Goal: Information Seeking & Learning: Find specific fact

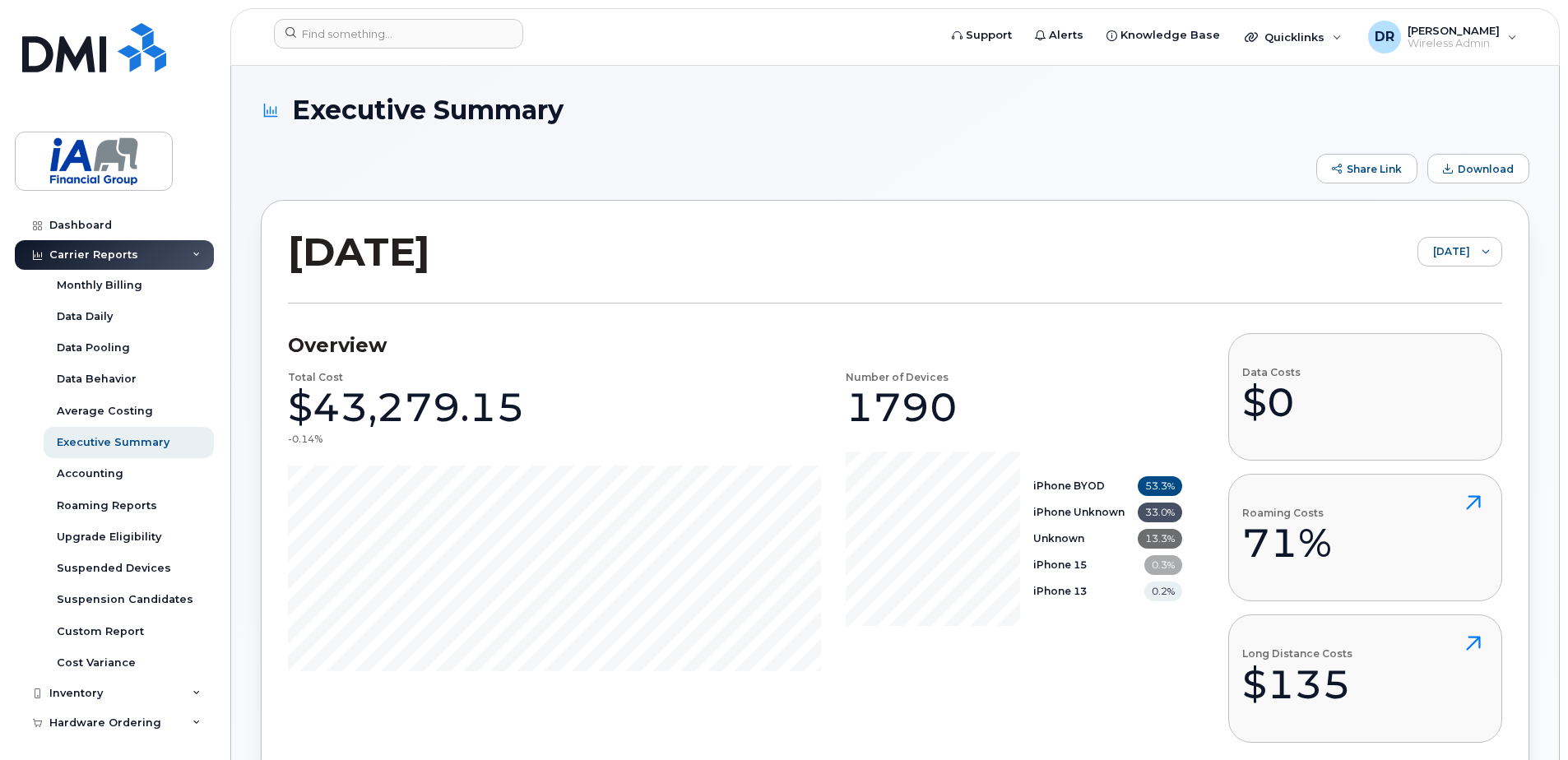
click at [605, 158] on div "Share Link Download" at bounding box center [894, 169] width 1268 height 29
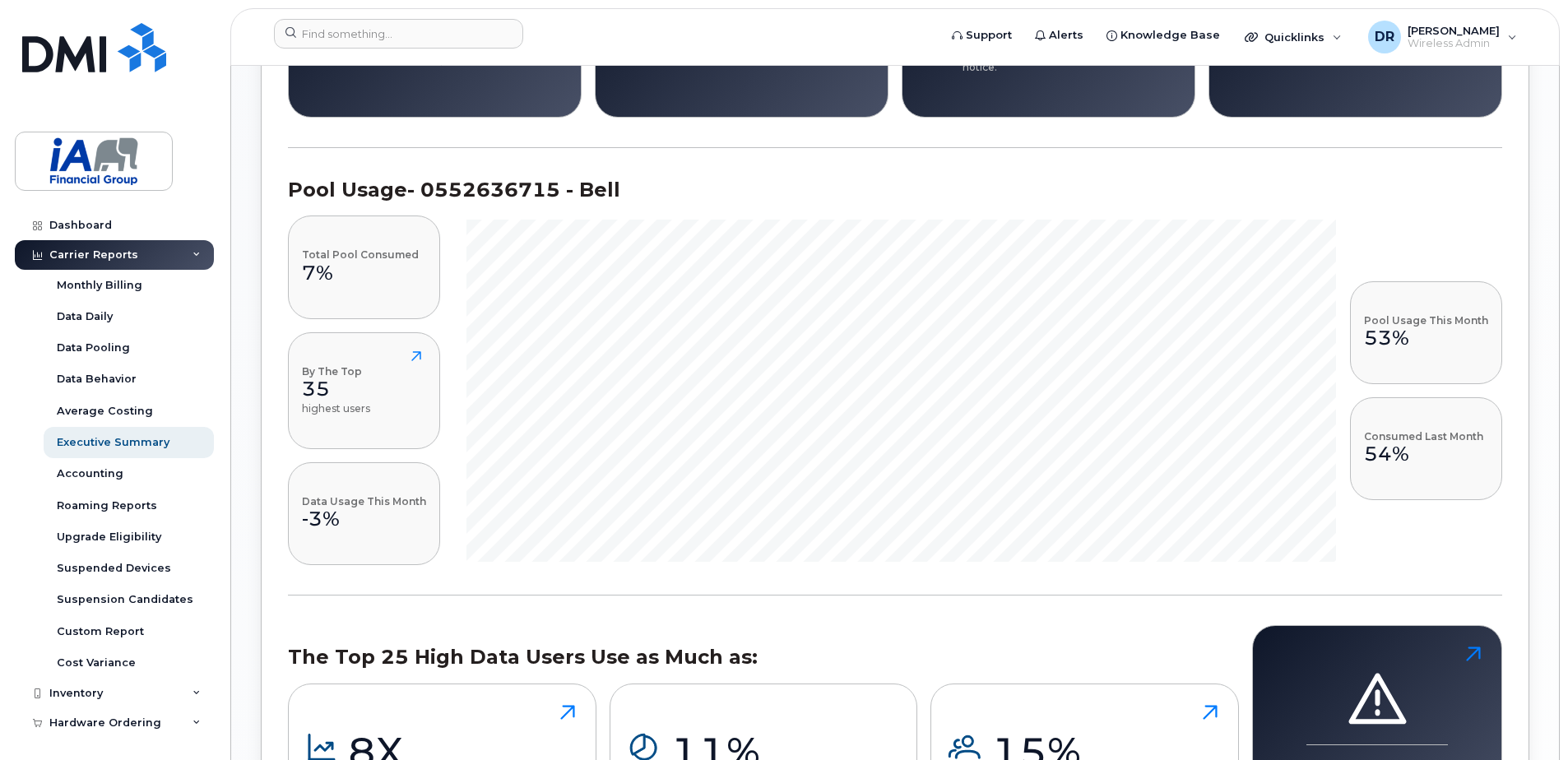
scroll to position [1233, 0]
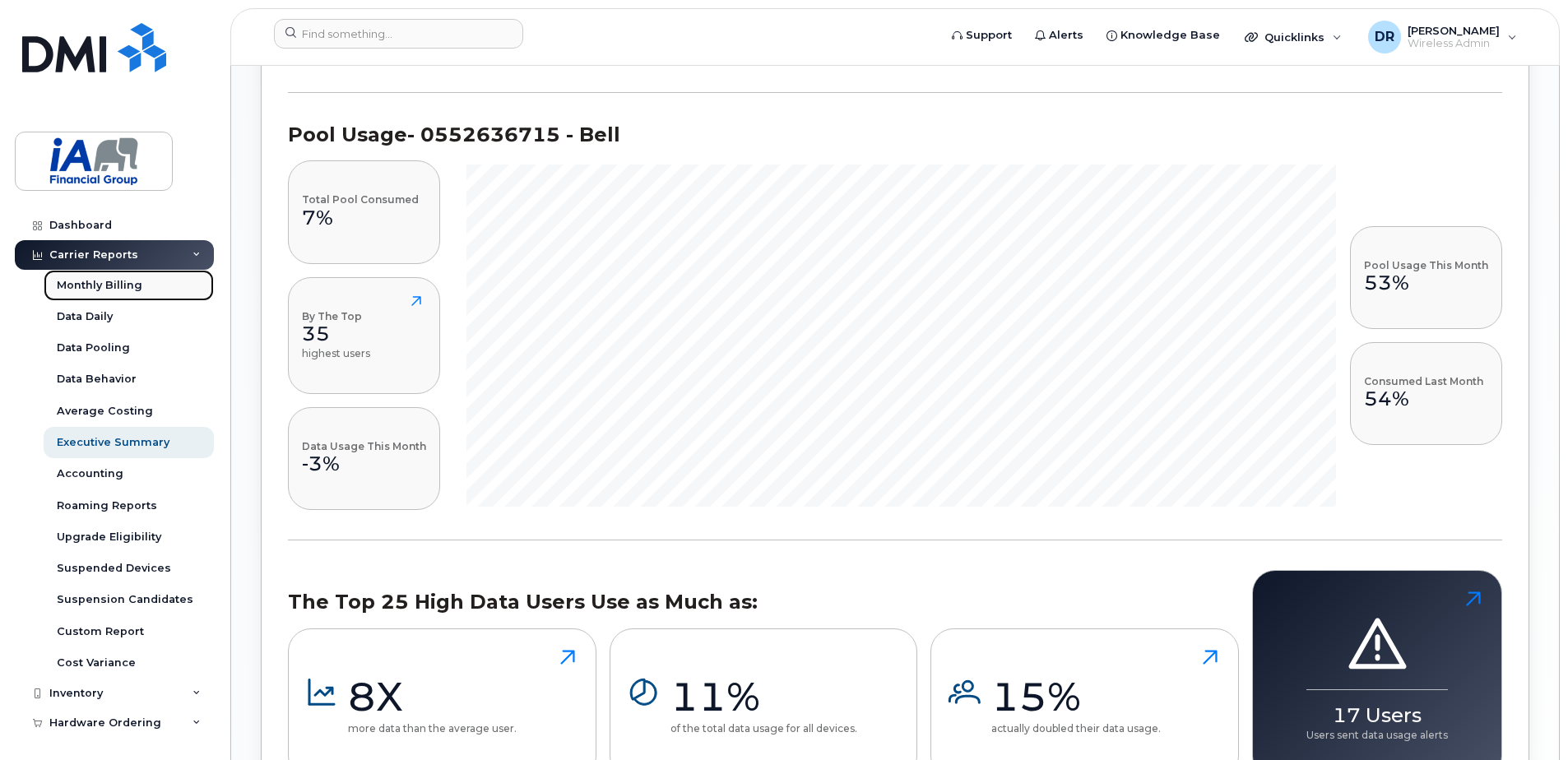
click at [87, 281] on div "Monthly Billing" at bounding box center [100, 285] width 86 height 15
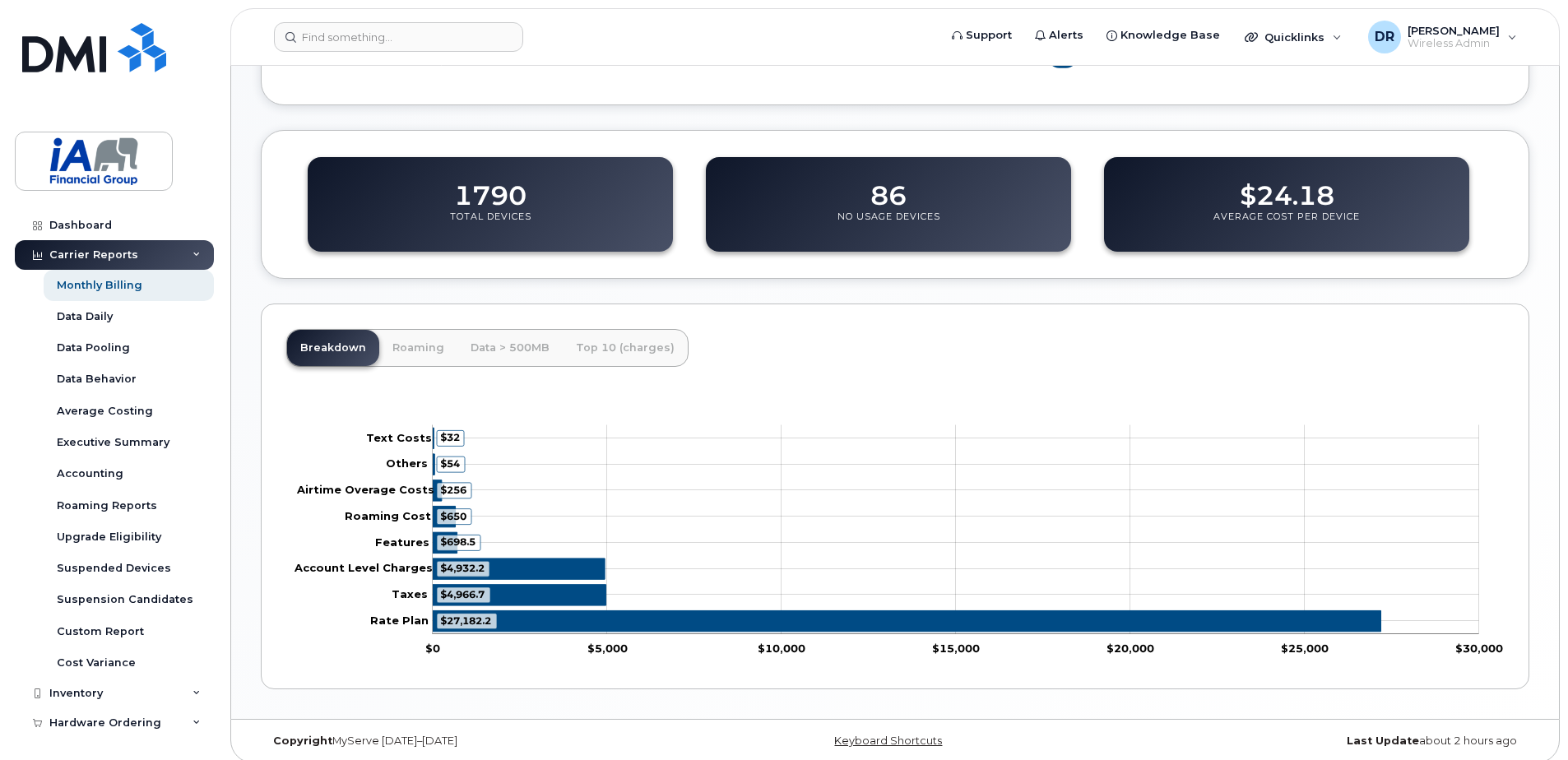
scroll to position [530, 0]
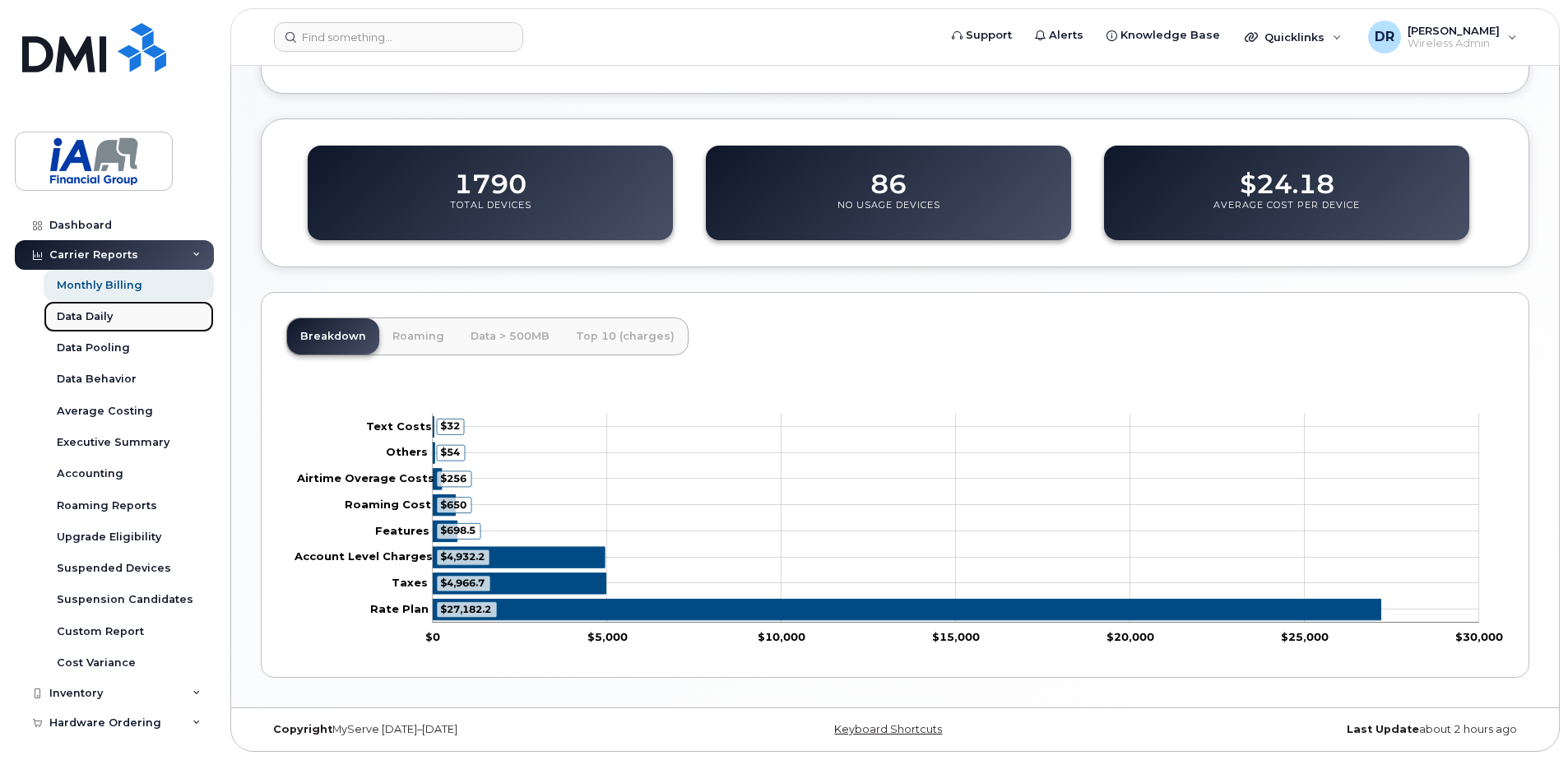
click at [84, 311] on div "Data Daily" at bounding box center [85, 316] width 56 height 15
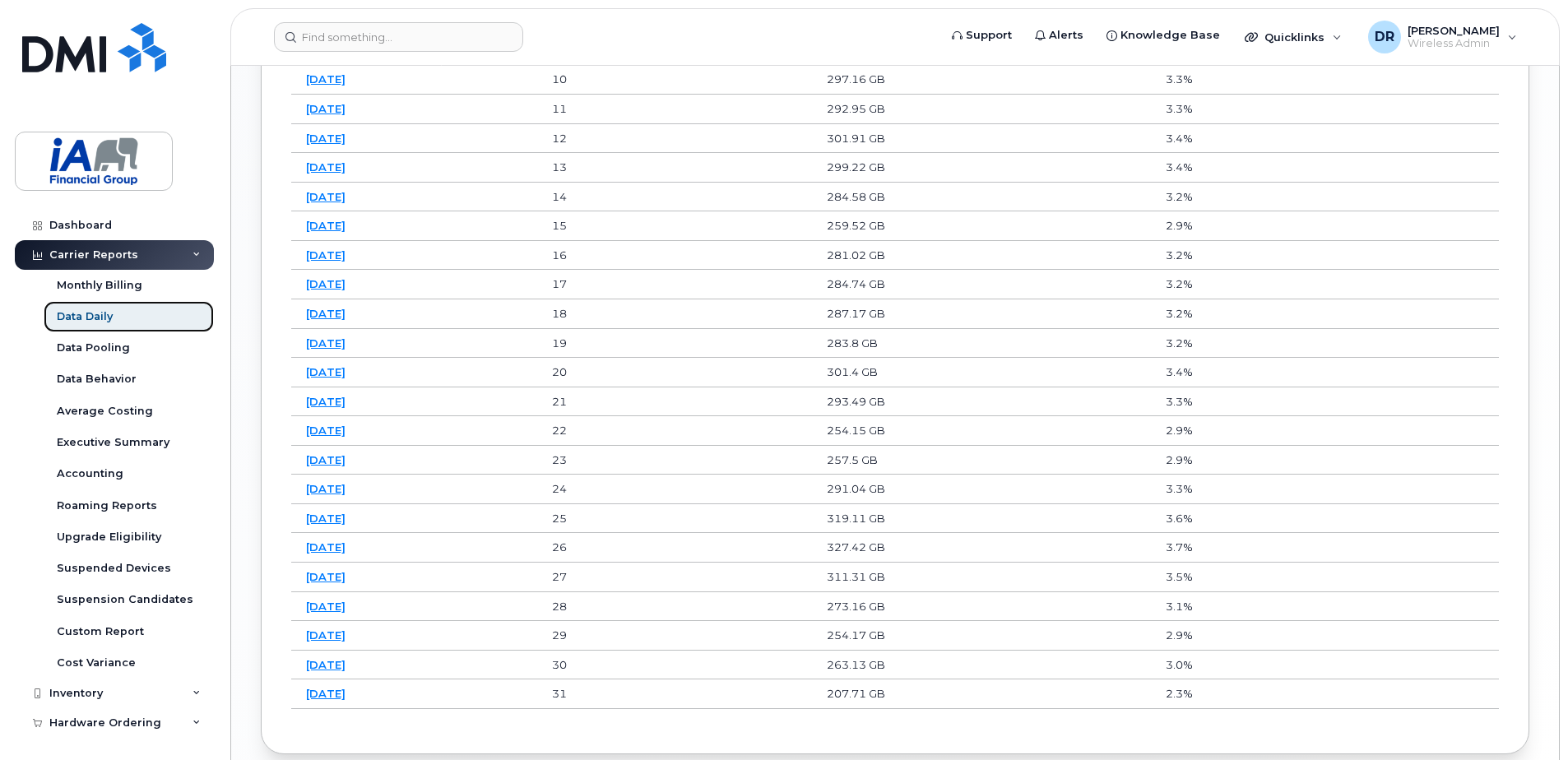
scroll to position [1315, 0]
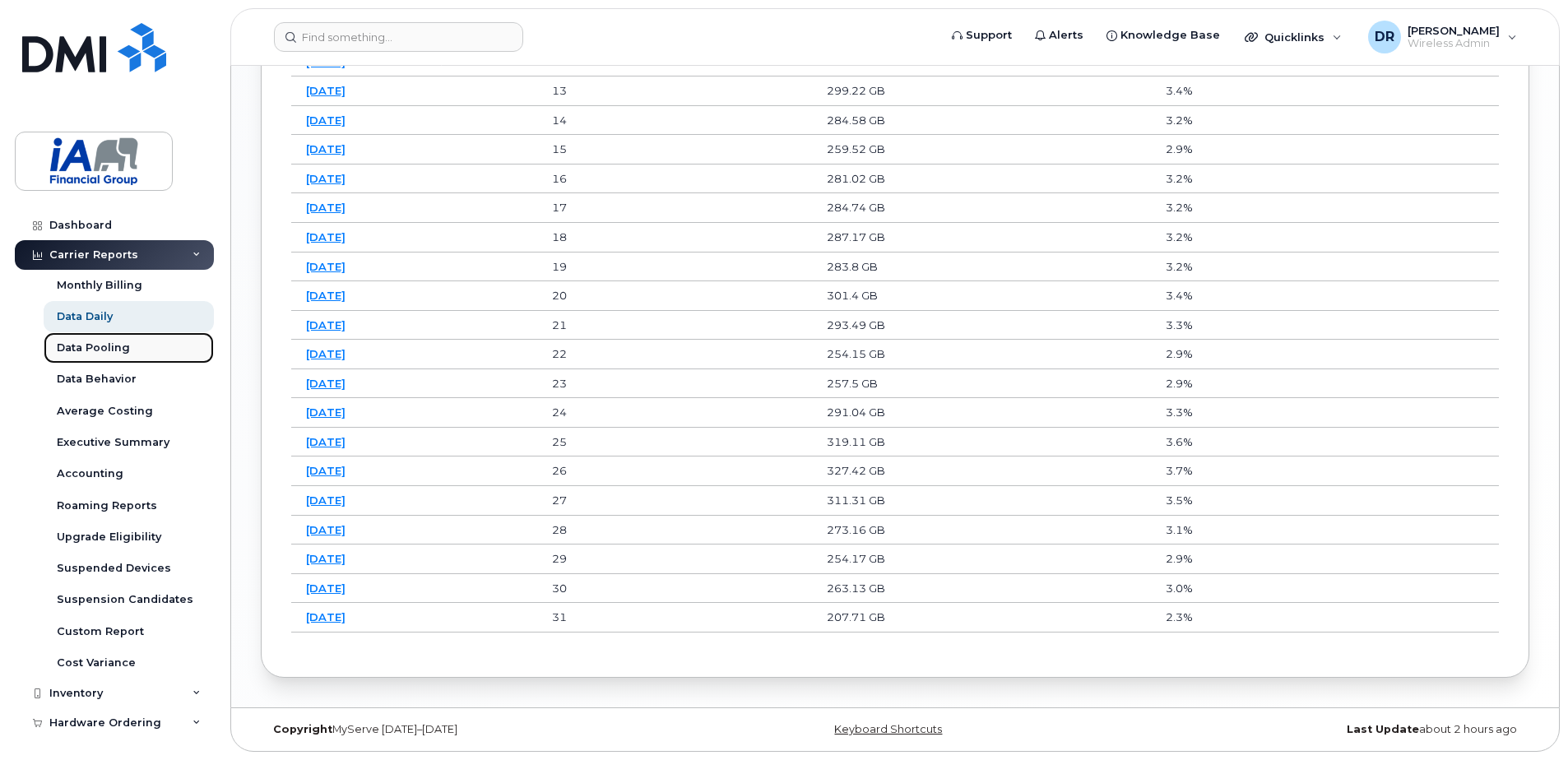
click at [104, 338] on link "Data Pooling" at bounding box center [128, 348] width 171 height 31
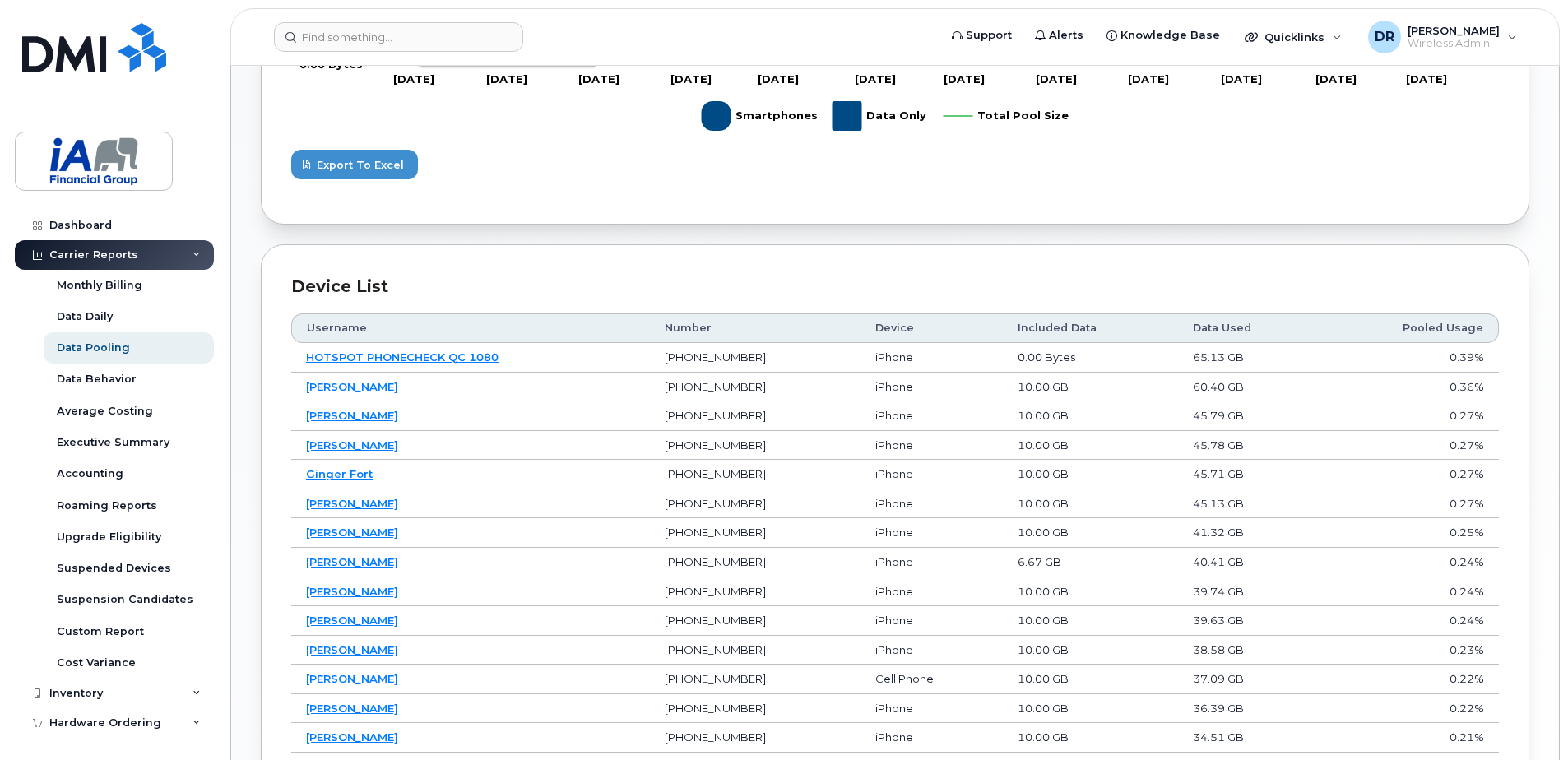
scroll to position [1079, 0]
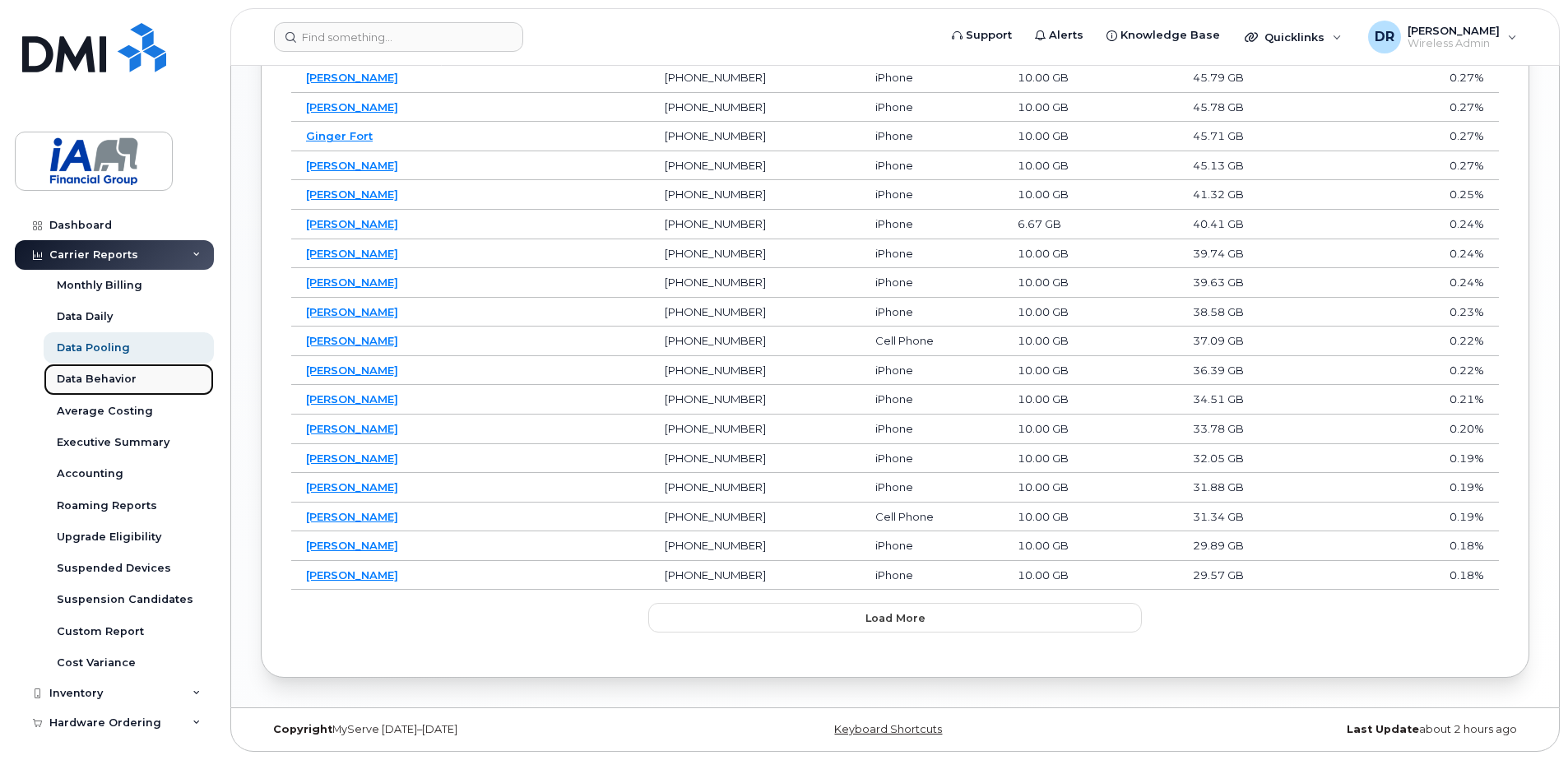
click at [94, 375] on div "Data Behavior" at bounding box center [97, 378] width 80 height 15
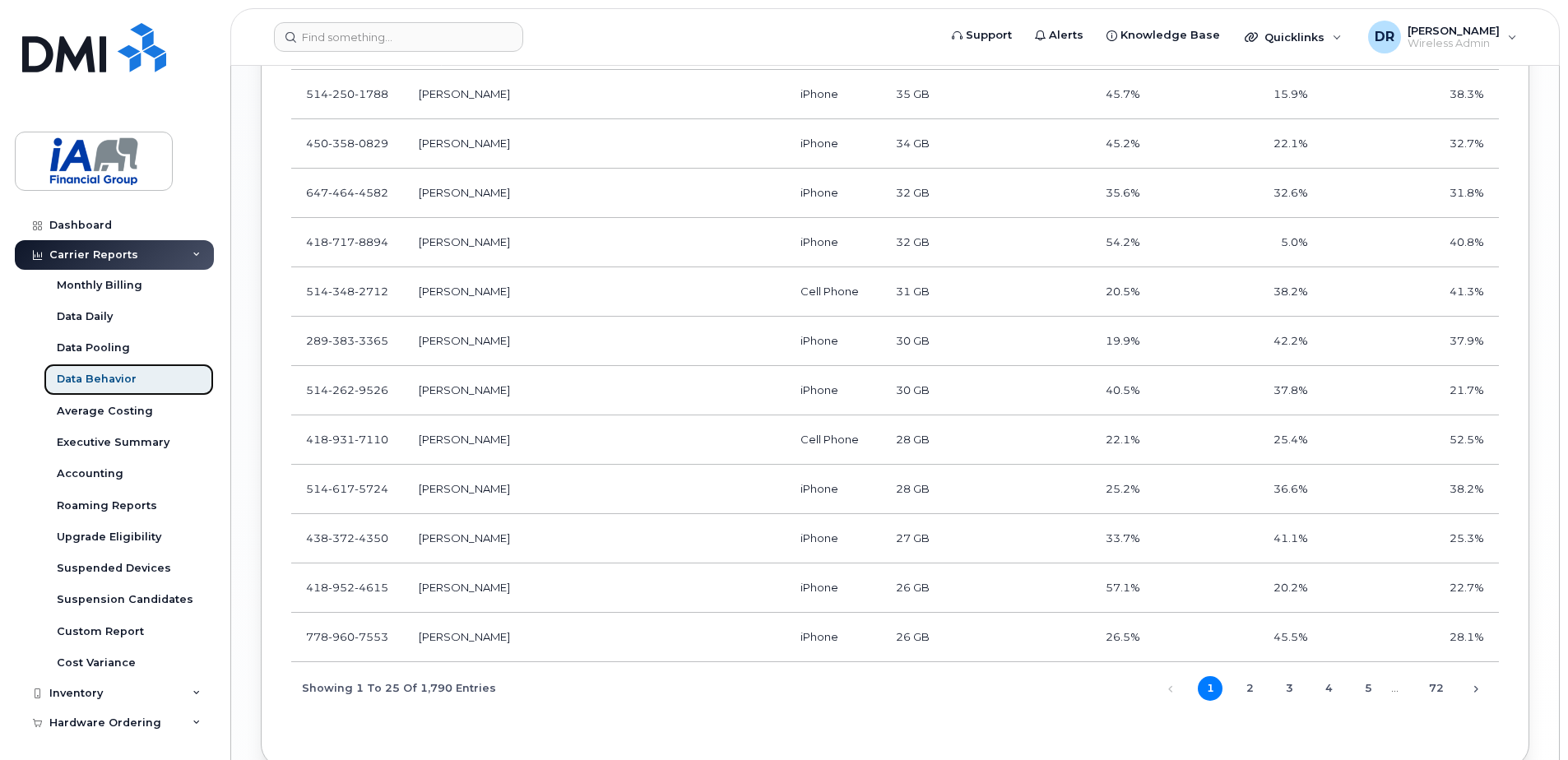
scroll to position [1801, 0]
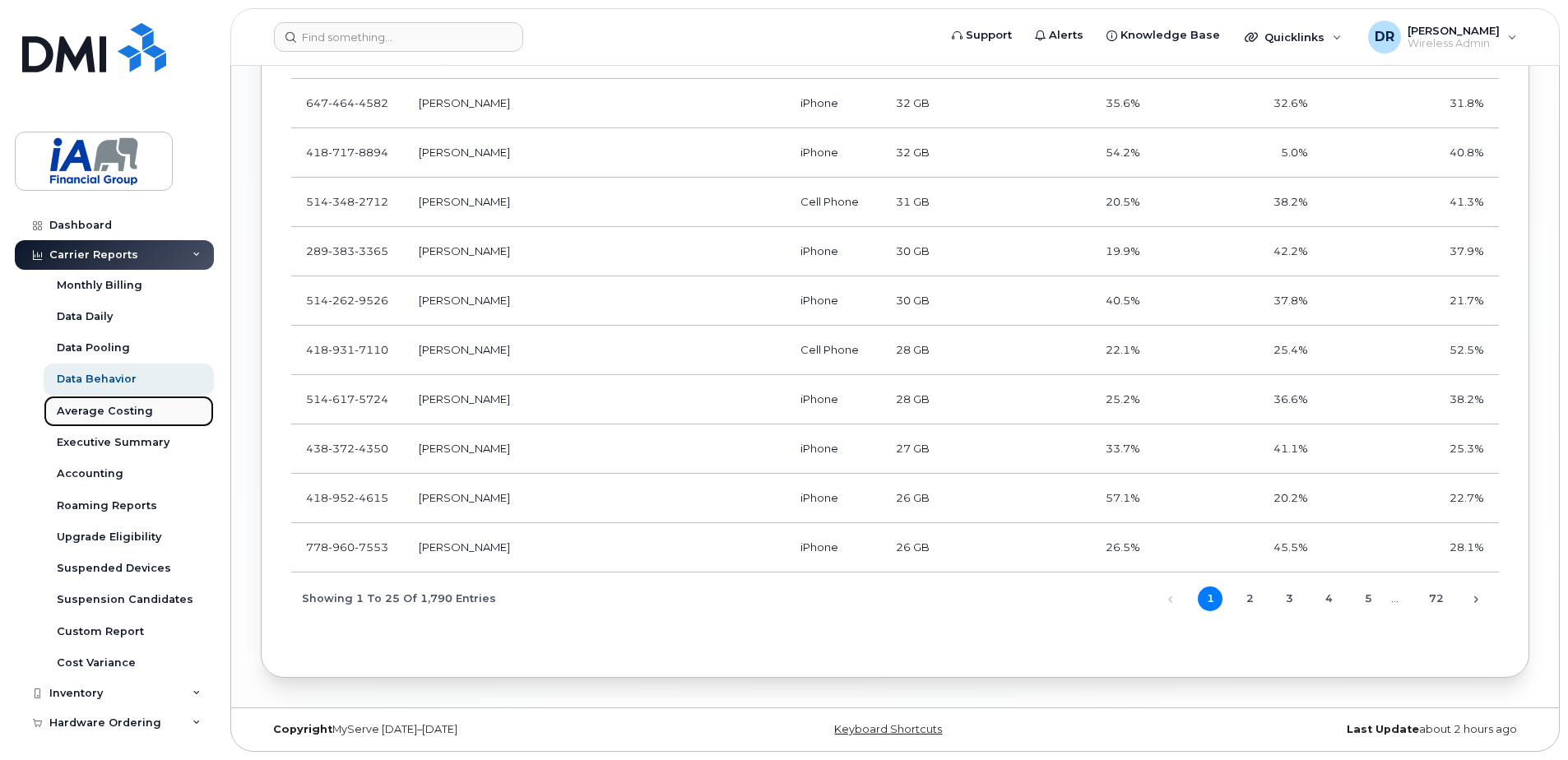
click at [97, 403] on link "Average Costing" at bounding box center [128, 411] width 171 height 31
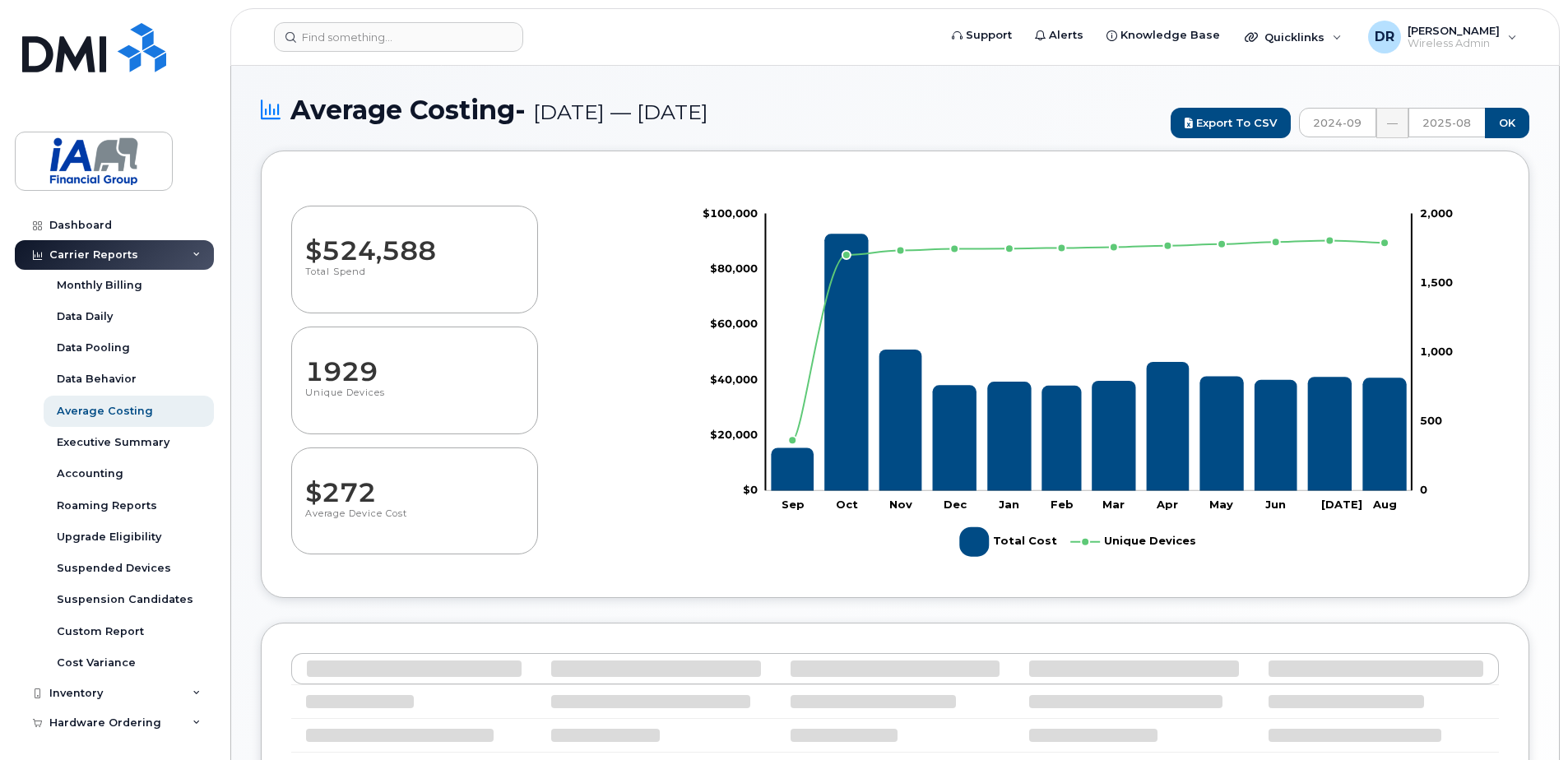
select select "100"
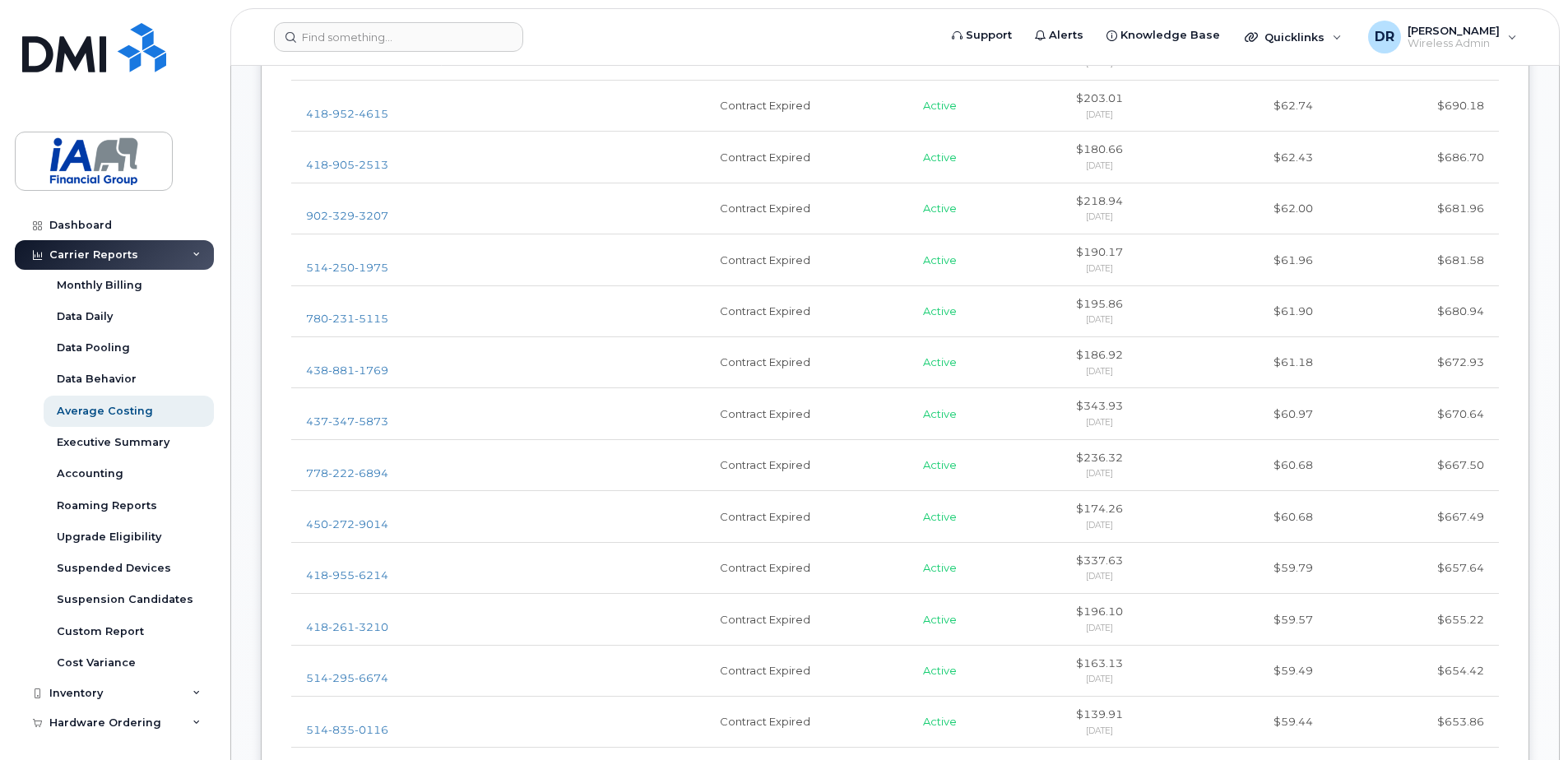
scroll to position [1974, 0]
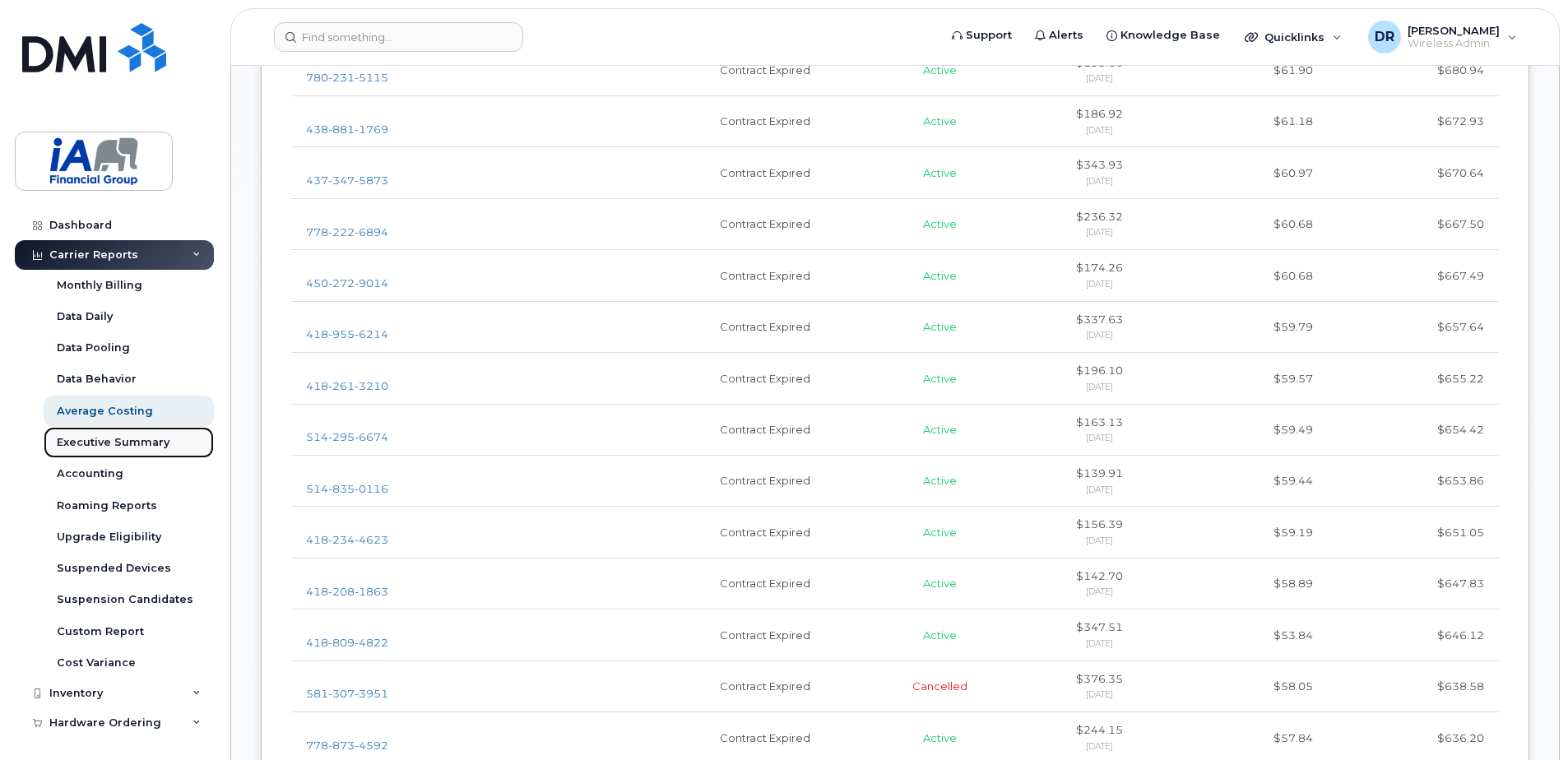
click at [108, 445] on div "Executive Summary" at bounding box center [113, 442] width 113 height 15
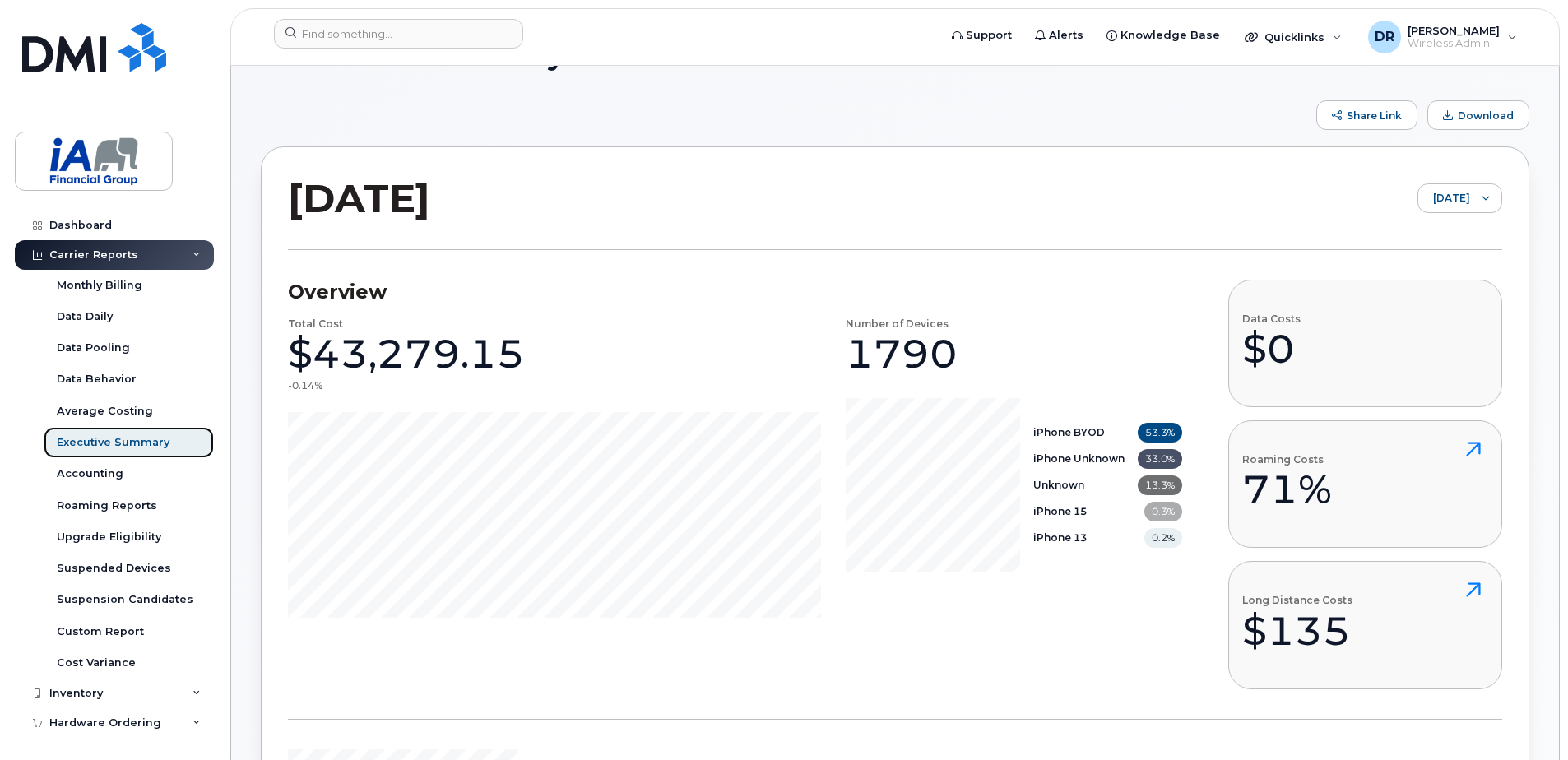
scroll to position [82, 0]
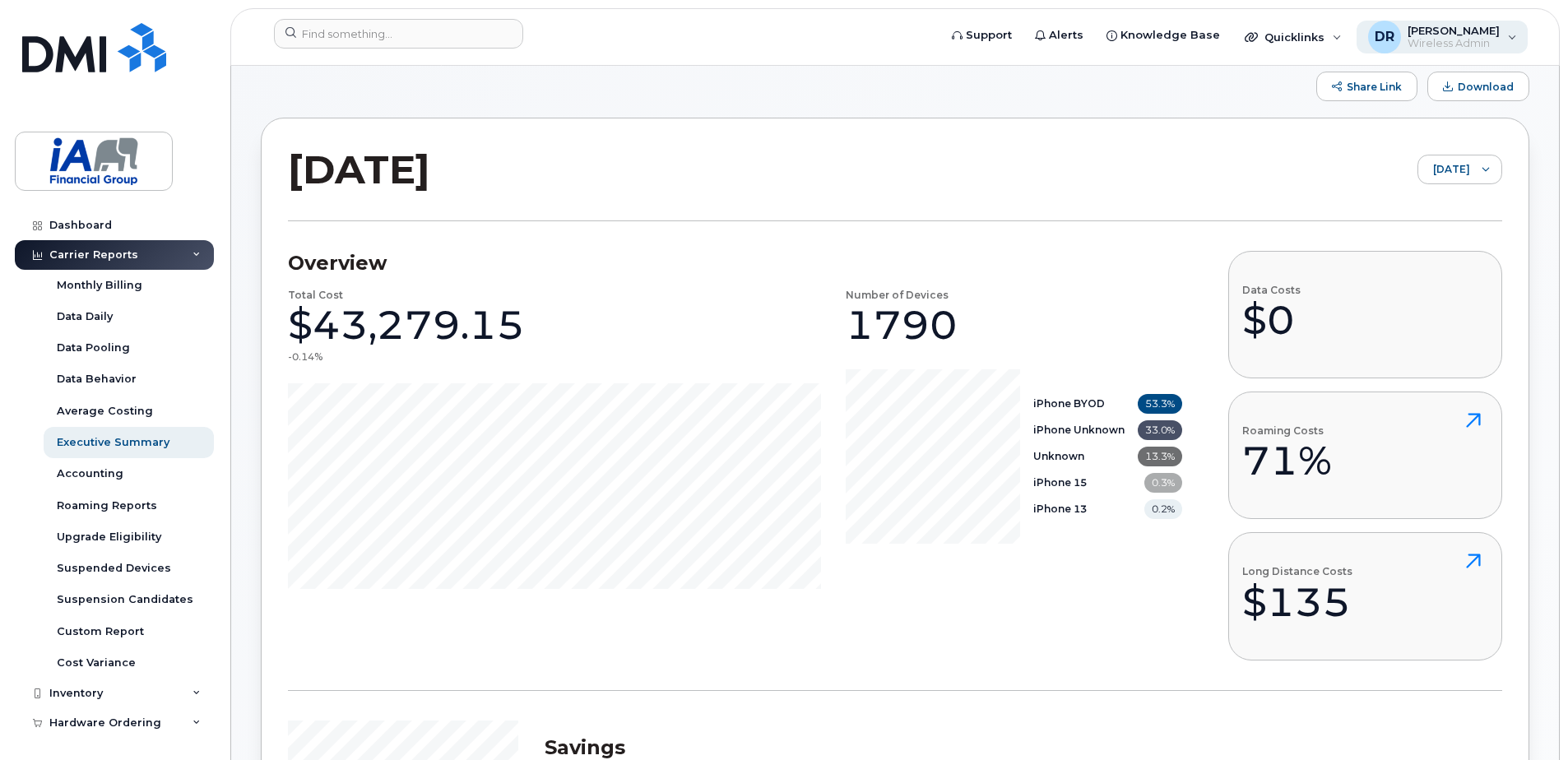
click at [1510, 37] on div "DR Daniel Rollin Wireless Admin" at bounding box center [1442, 37] width 172 height 33
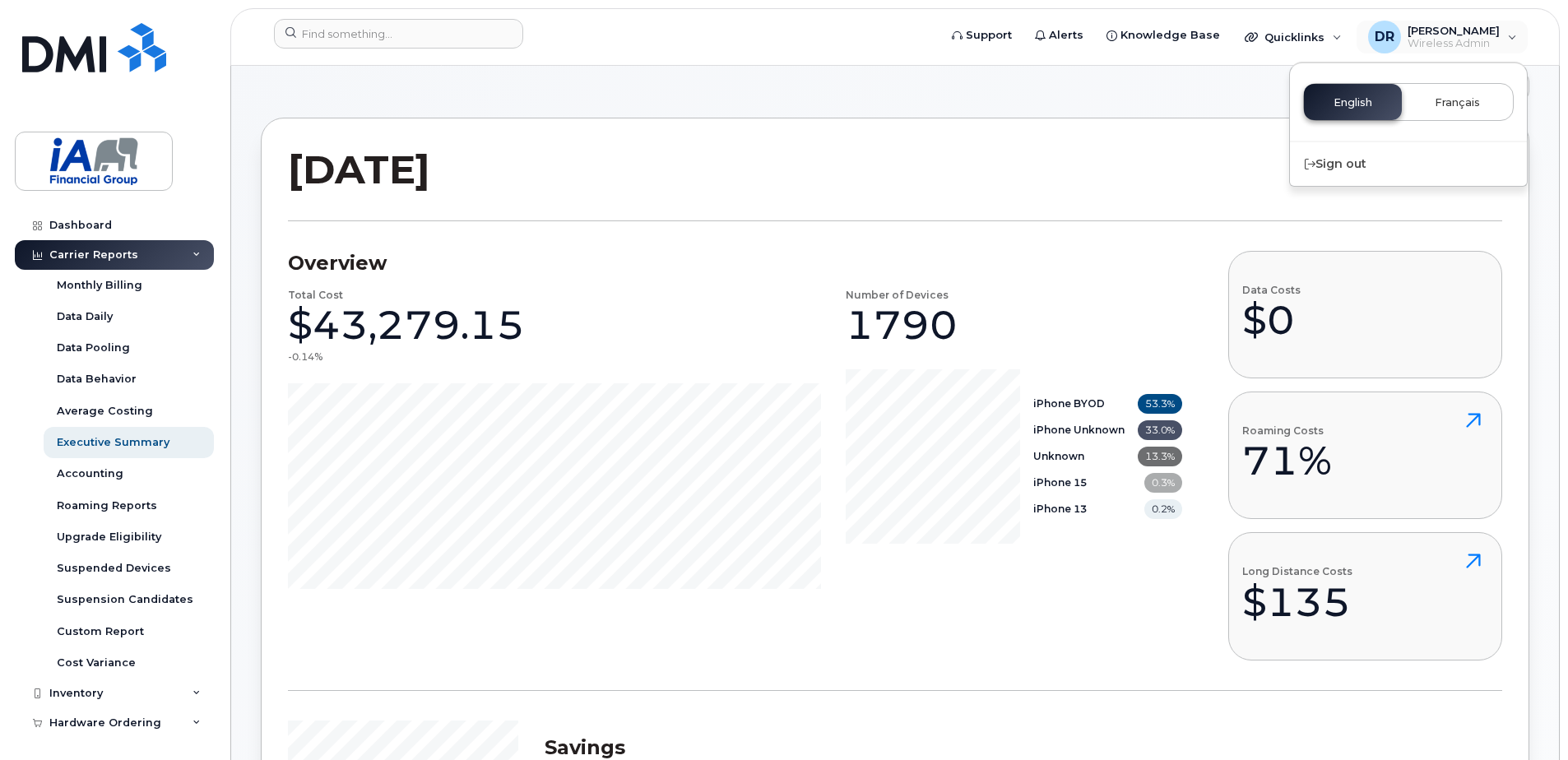
click at [1470, 103] on span "Français" at bounding box center [1457, 102] width 45 height 13
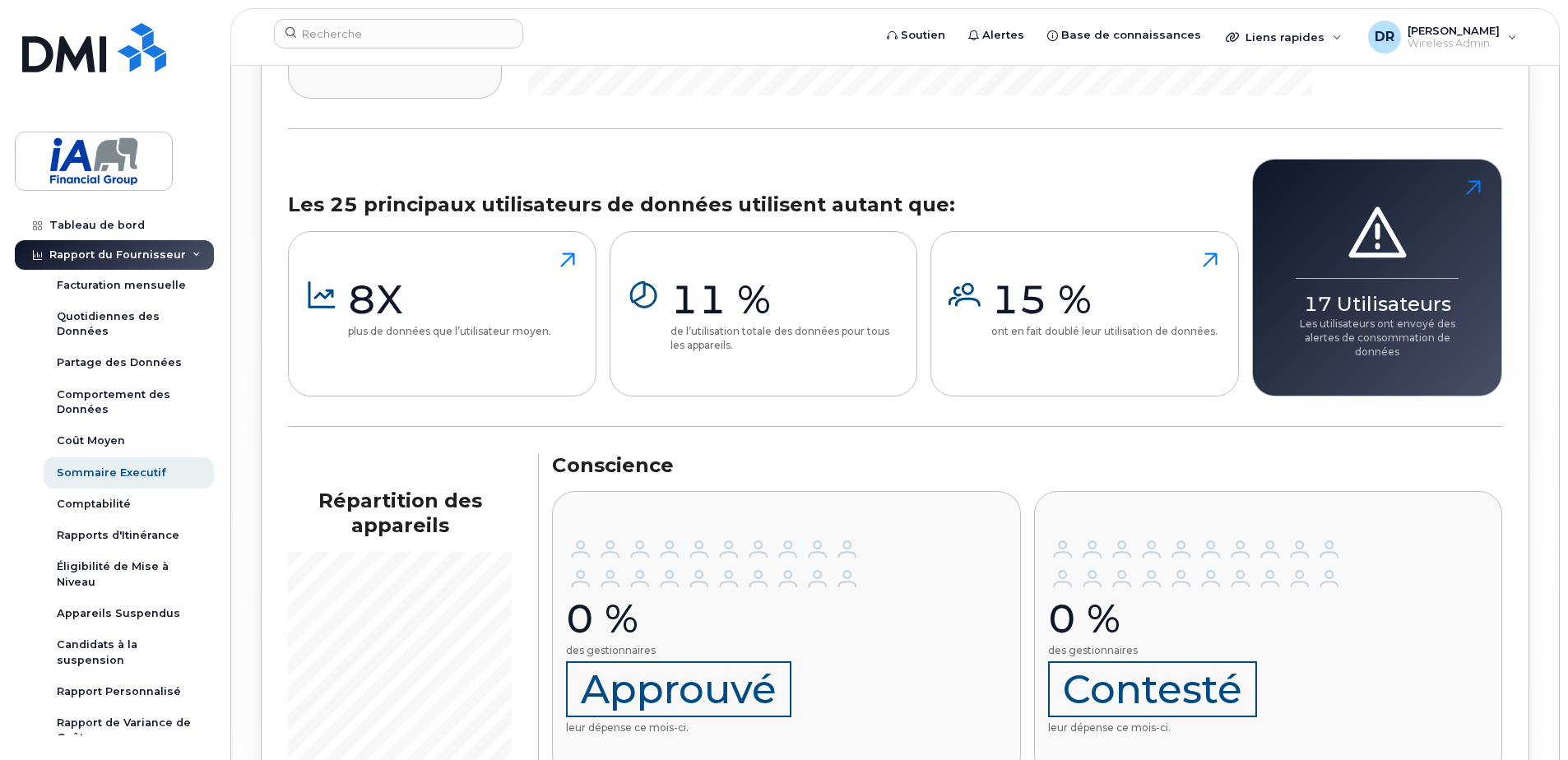
scroll to position [1968, 0]
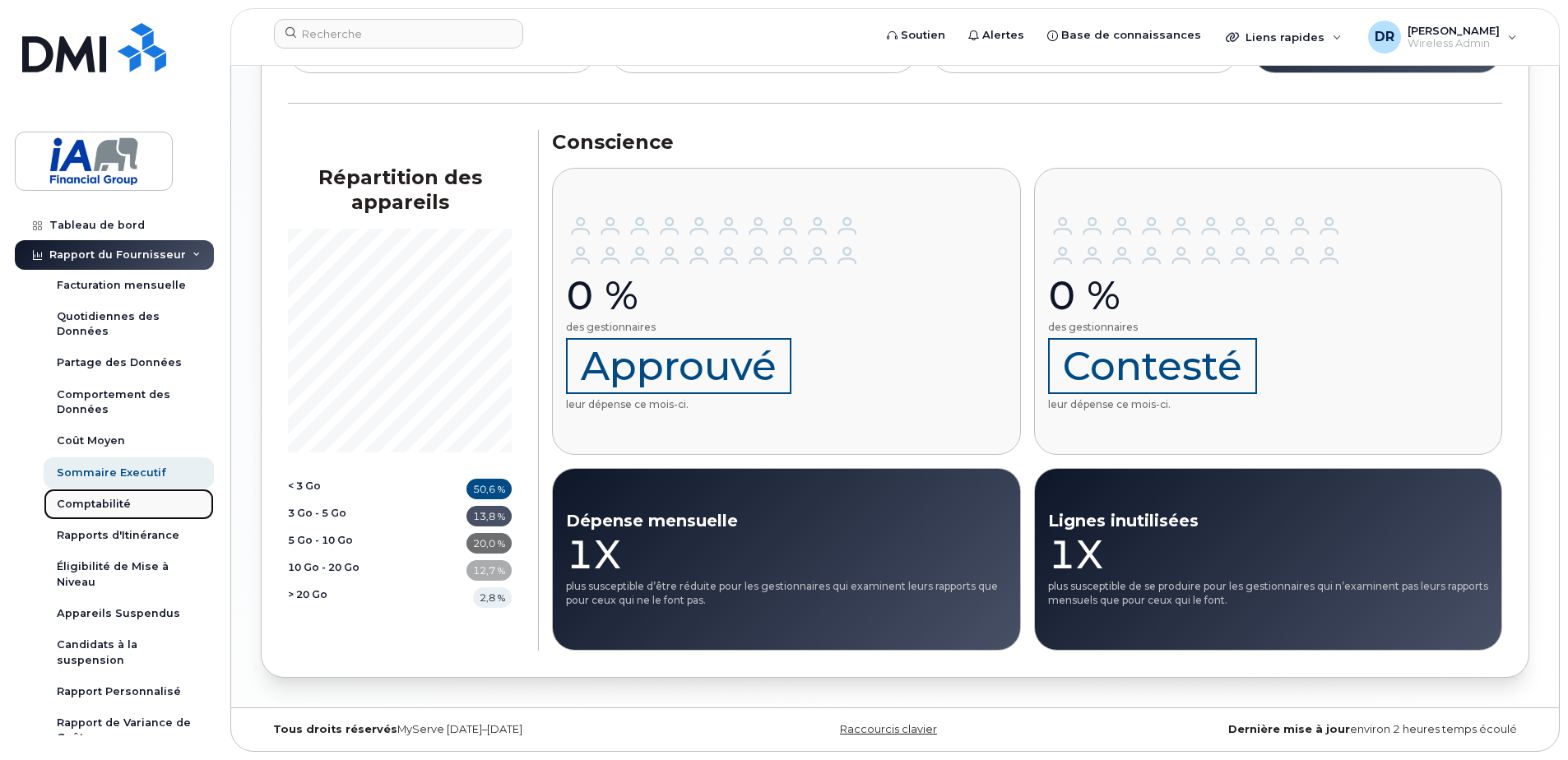
click at [85, 505] on div "Comptabilité" at bounding box center [94, 504] width 74 height 15
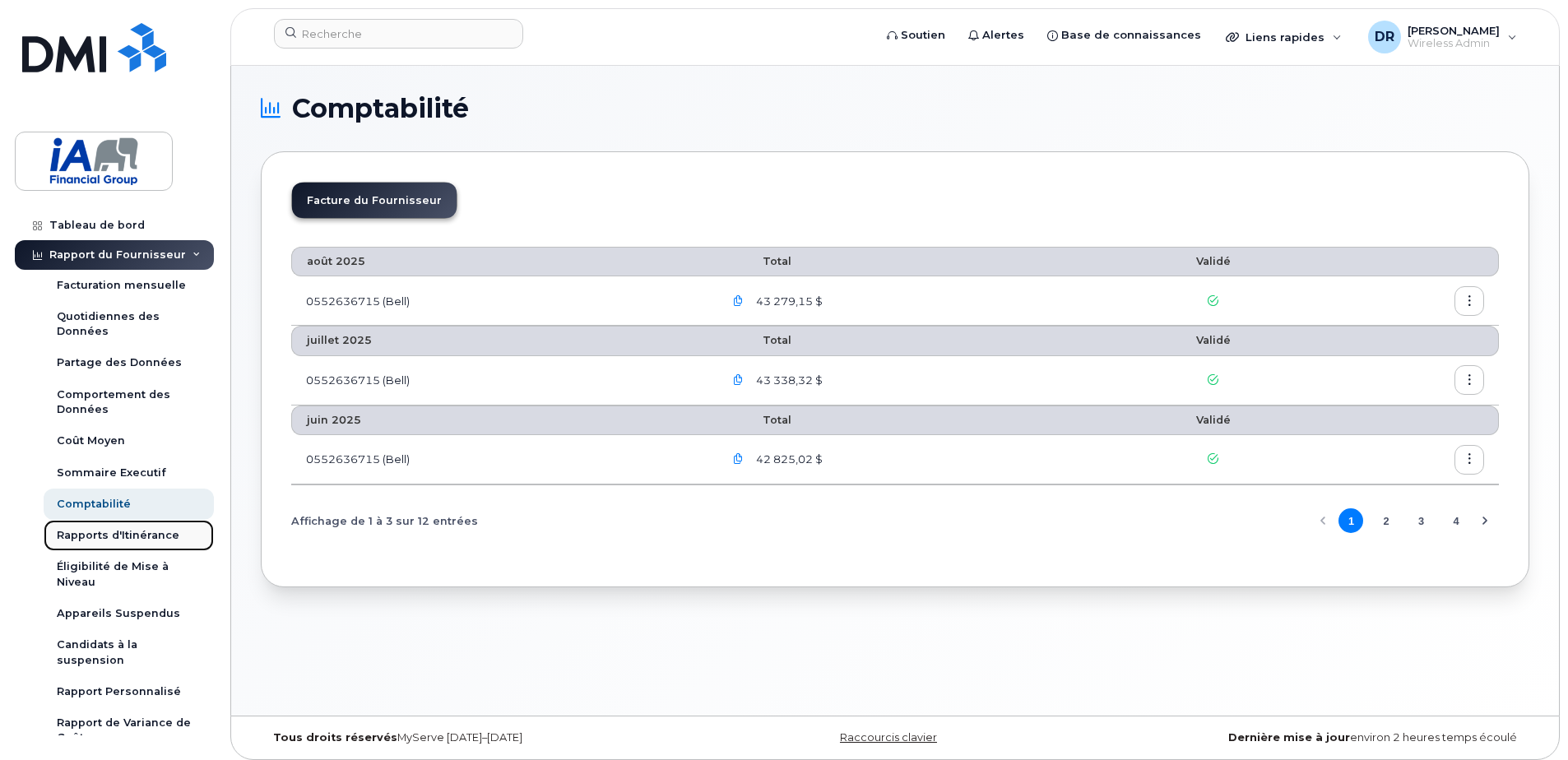
click at [111, 527] on link "Rapports d'Itinérance" at bounding box center [128, 536] width 171 height 31
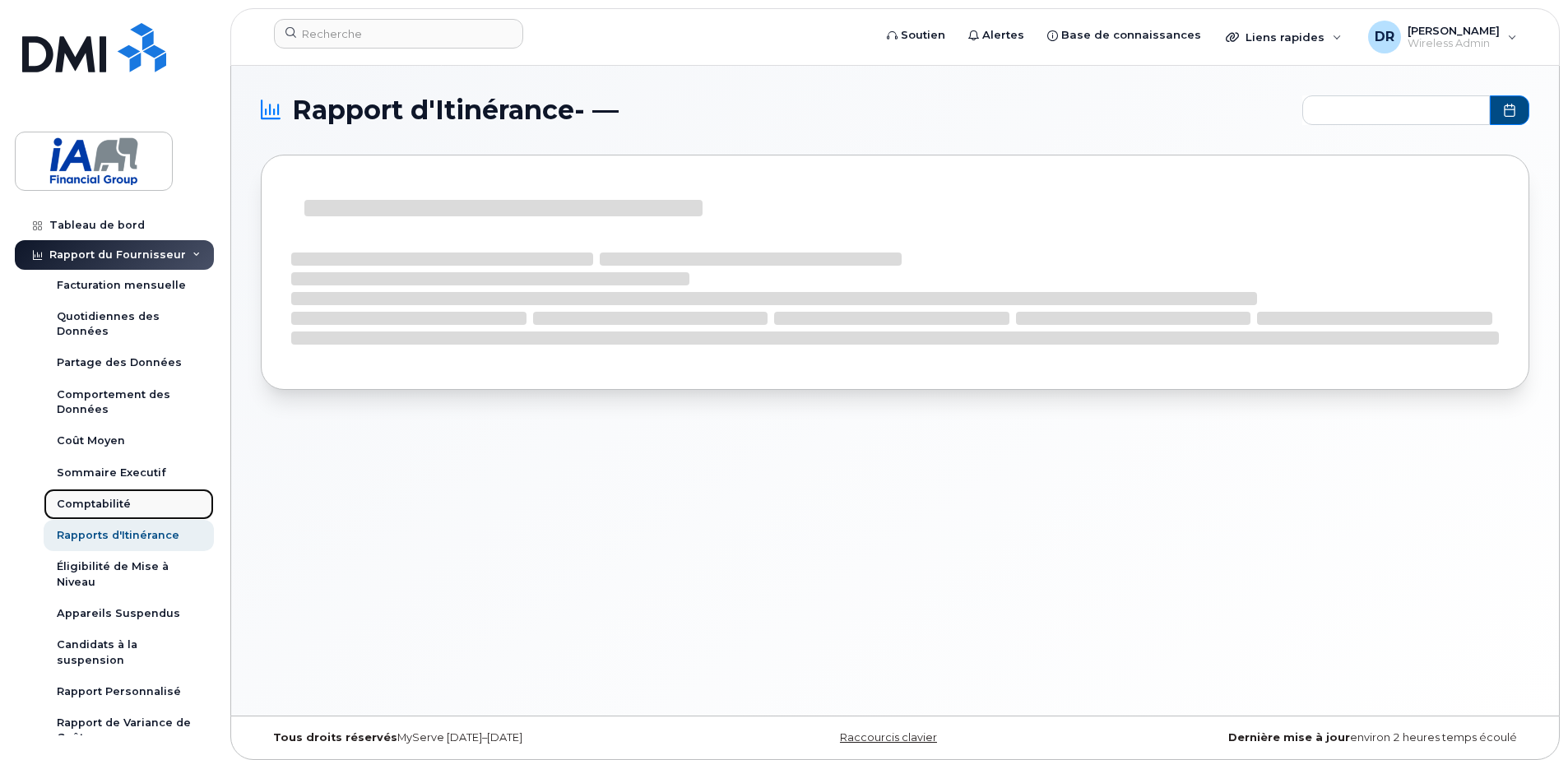
click at [103, 504] on div "Comptabilité" at bounding box center [94, 504] width 74 height 15
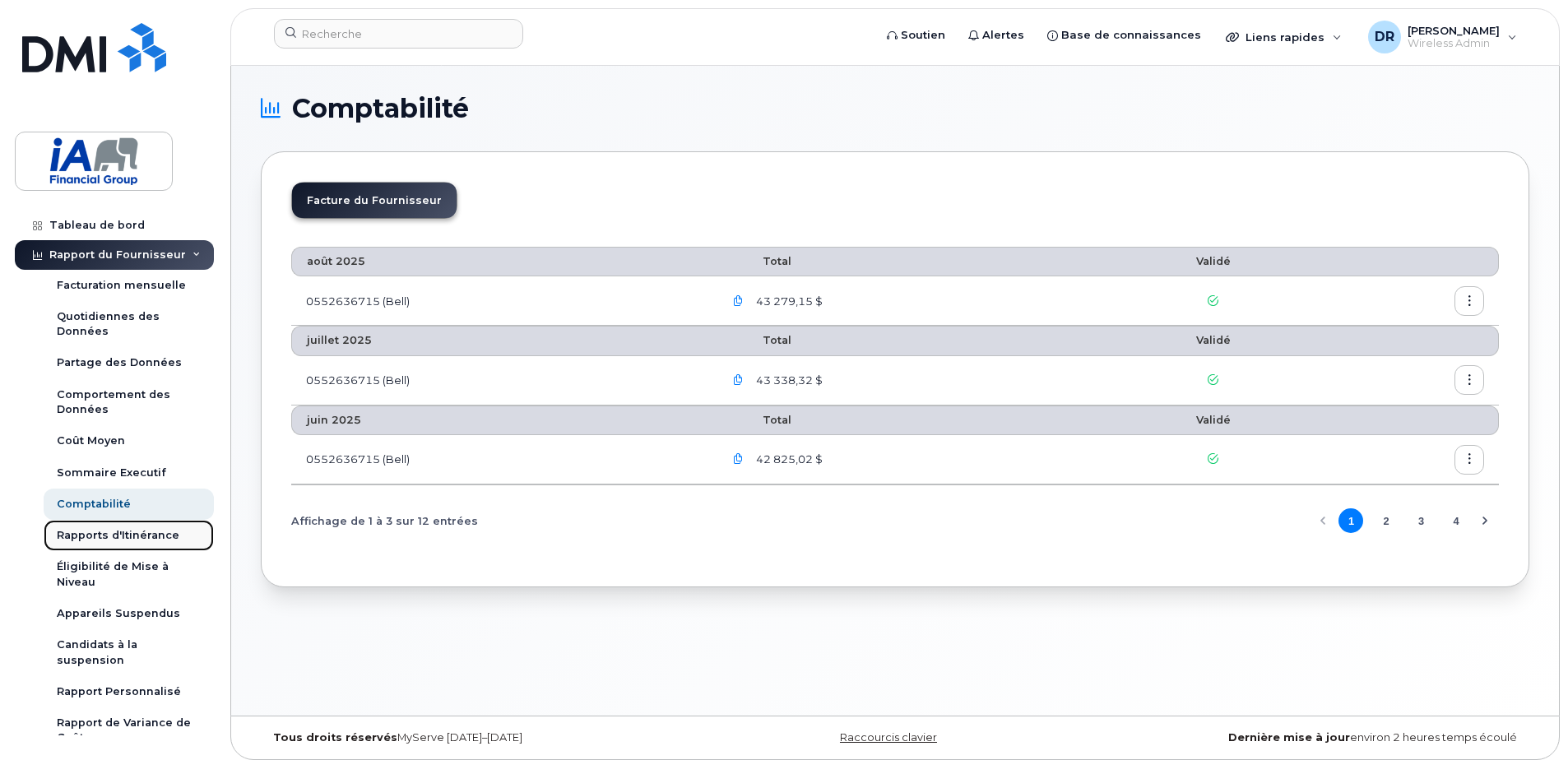
click at [108, 528] on div "Rapports d'Itinérance" at bounding box center [119, 535] width 123 height 15
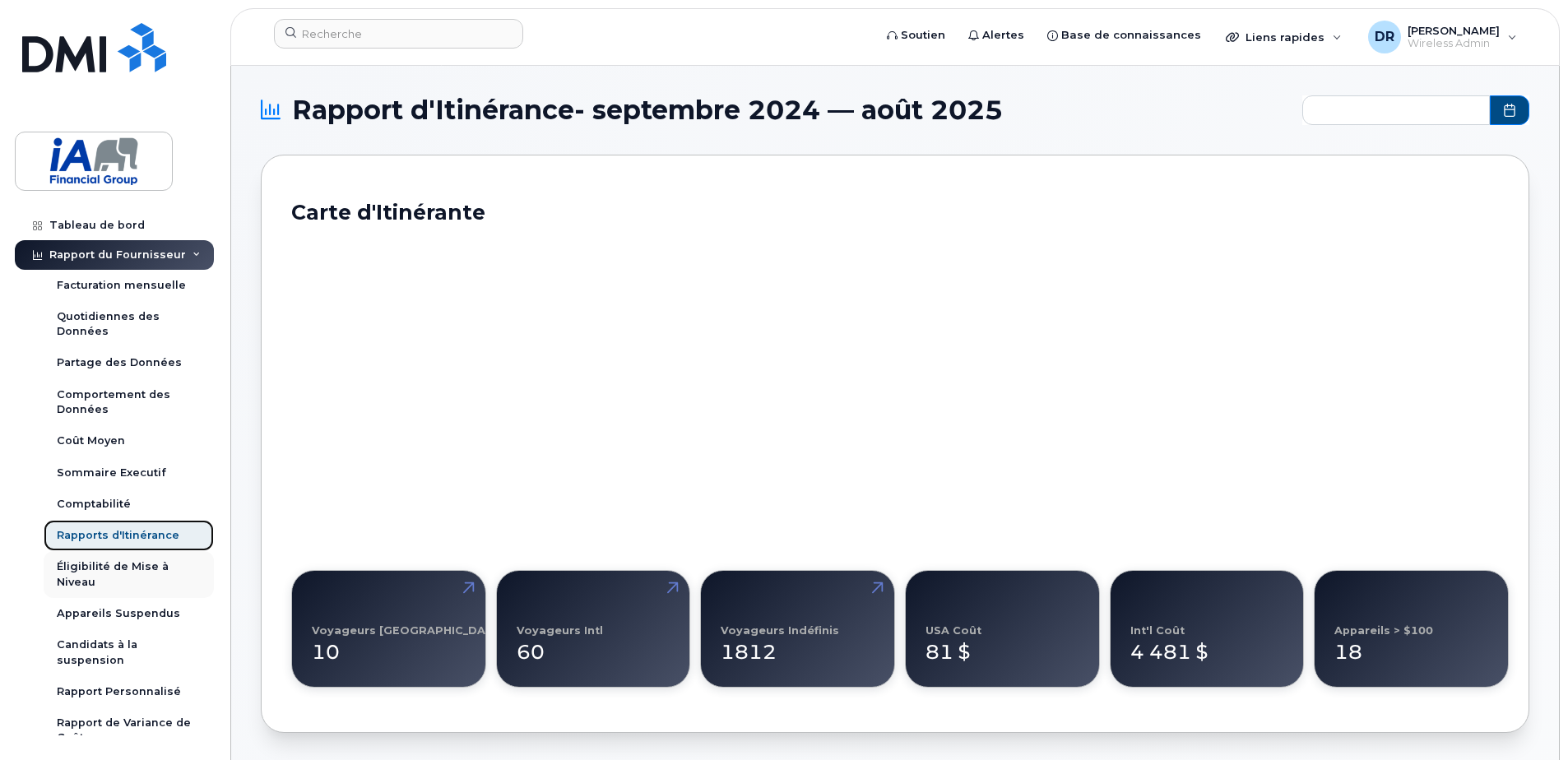
type input "2024-09 - 2025-08"
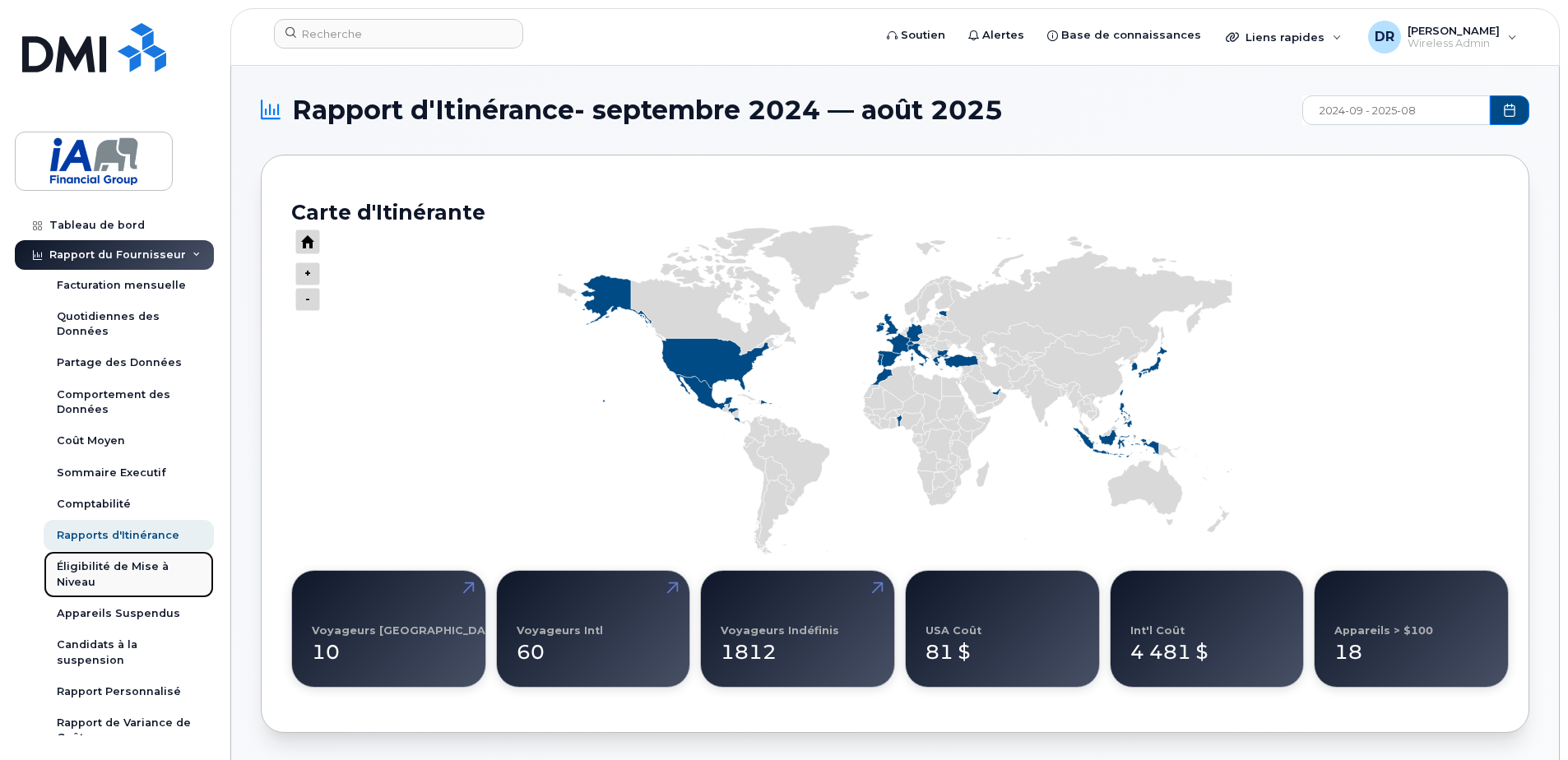
click at [107, 569] on div "Éligibilité de Mise à Niveau" at bounding box center [129, 574] width 144 height 30
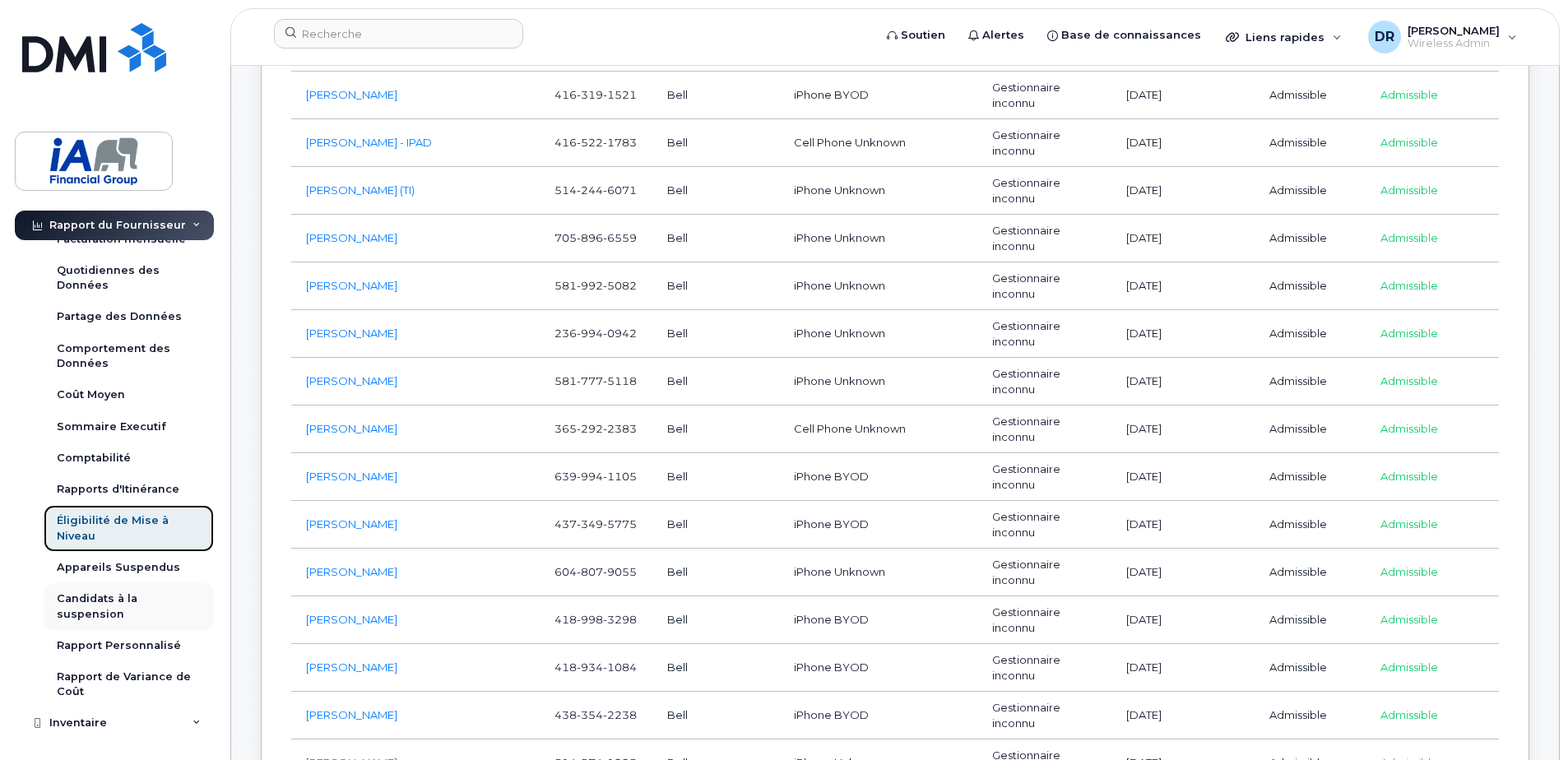
scroll to position [82, 0]
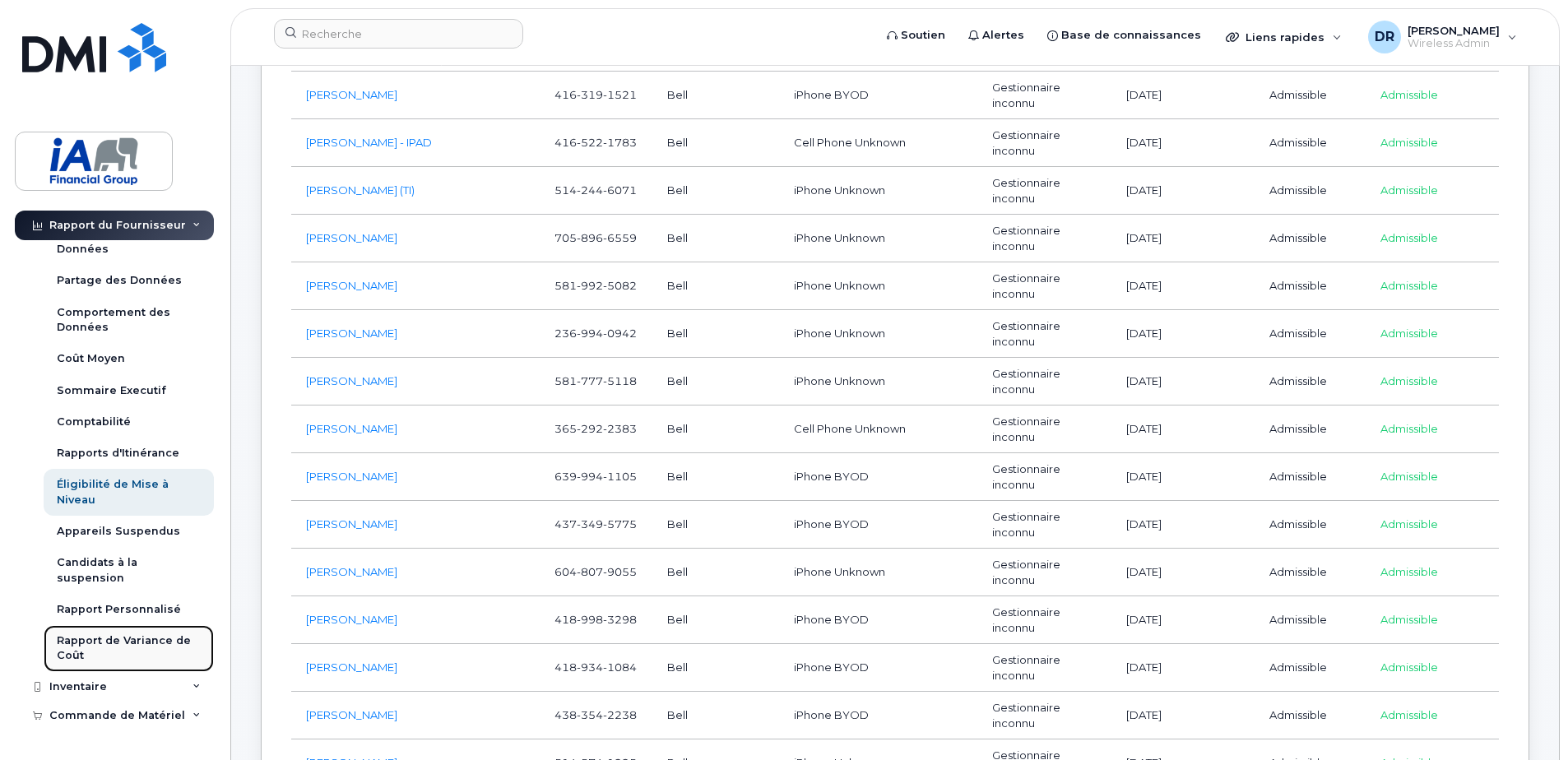
click at [96, 636] on div "Rapport de Variance de Coût" at bounding box center [129, 648] width 144 height 30
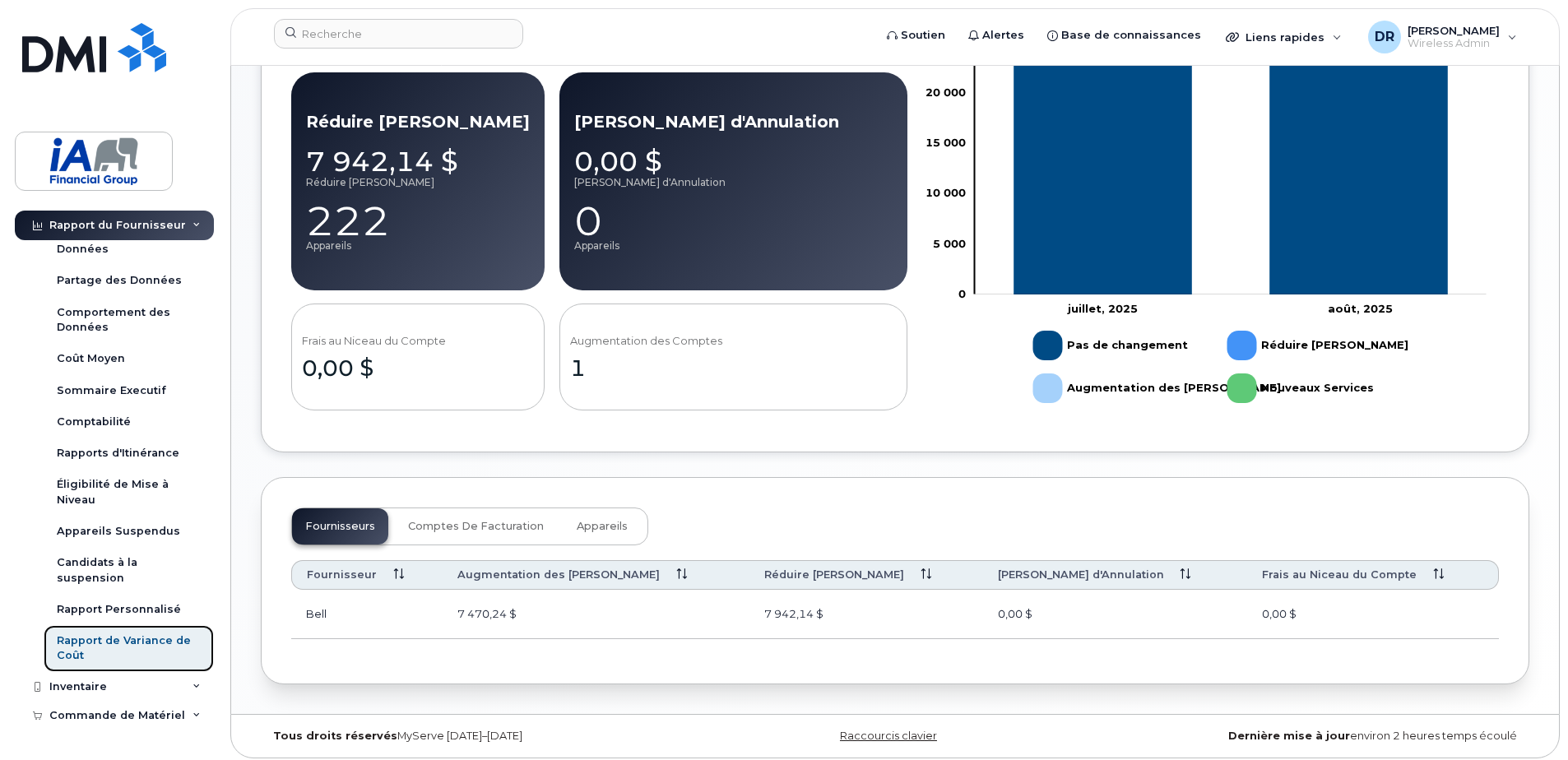
scroll to position [579, 0]
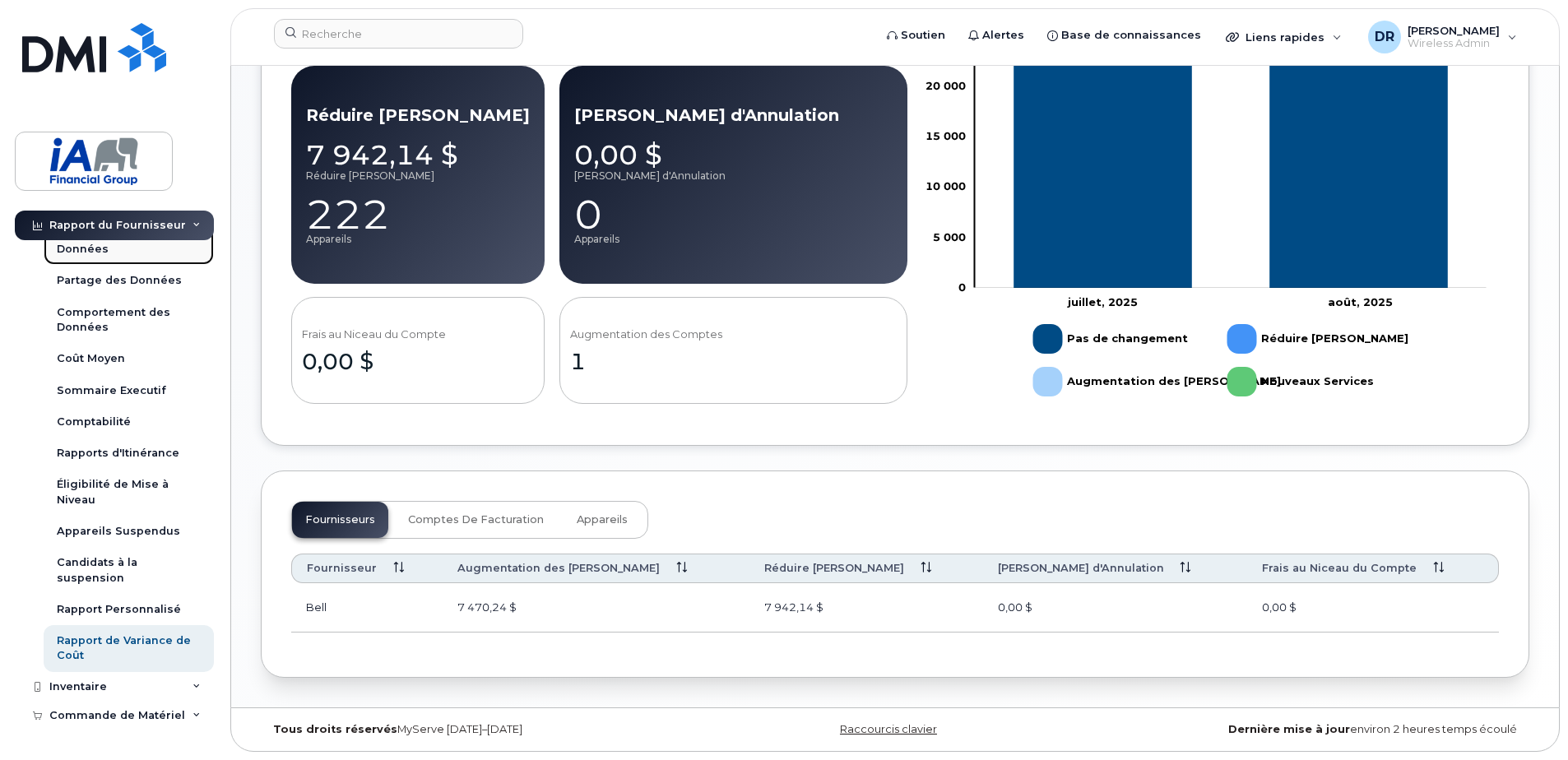
click at [86, 253] on div "Quotidiennes des Données" at bounding box center [129, 242] width 144 height 30
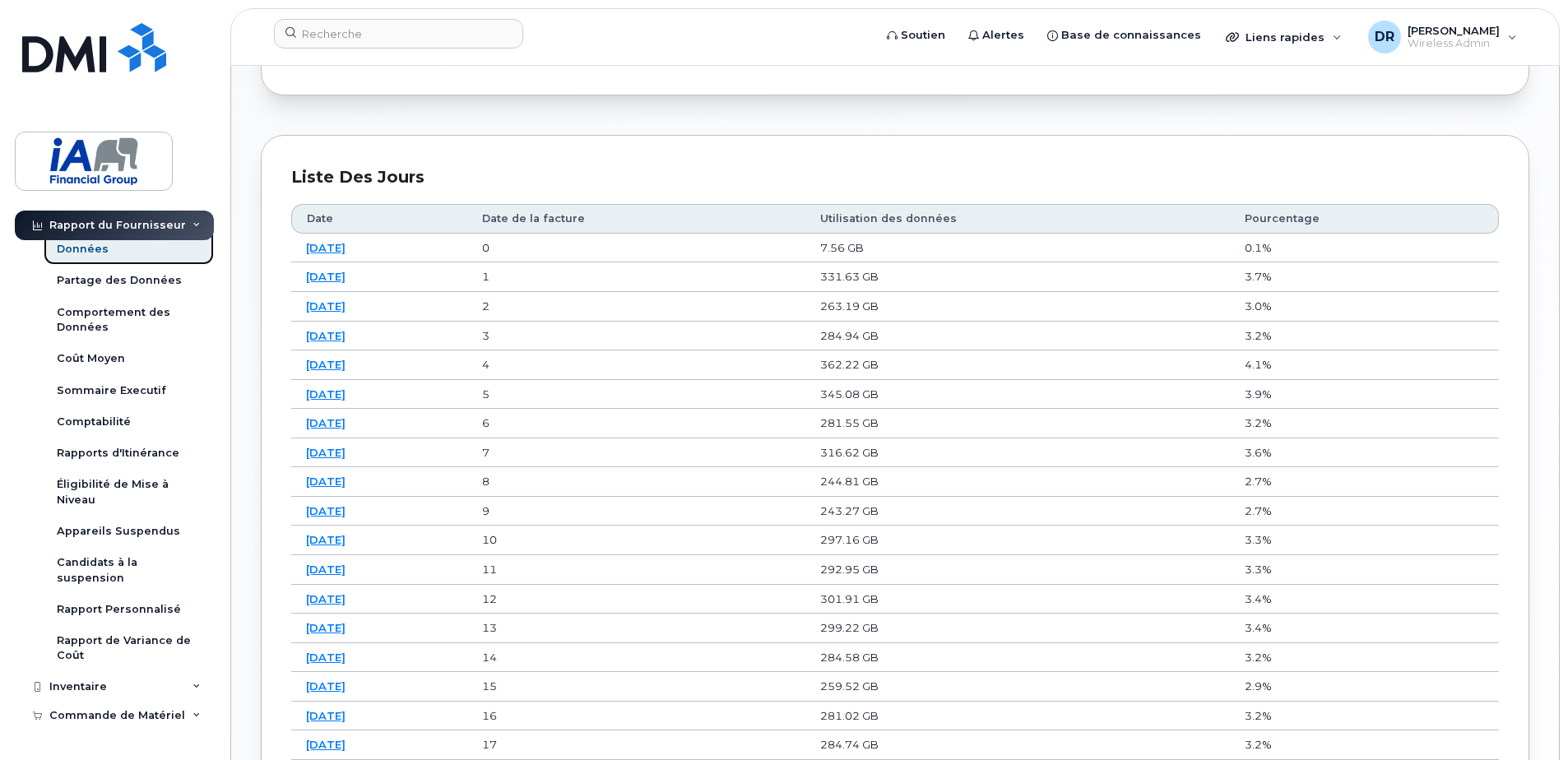
scroll to position [1069, 0]
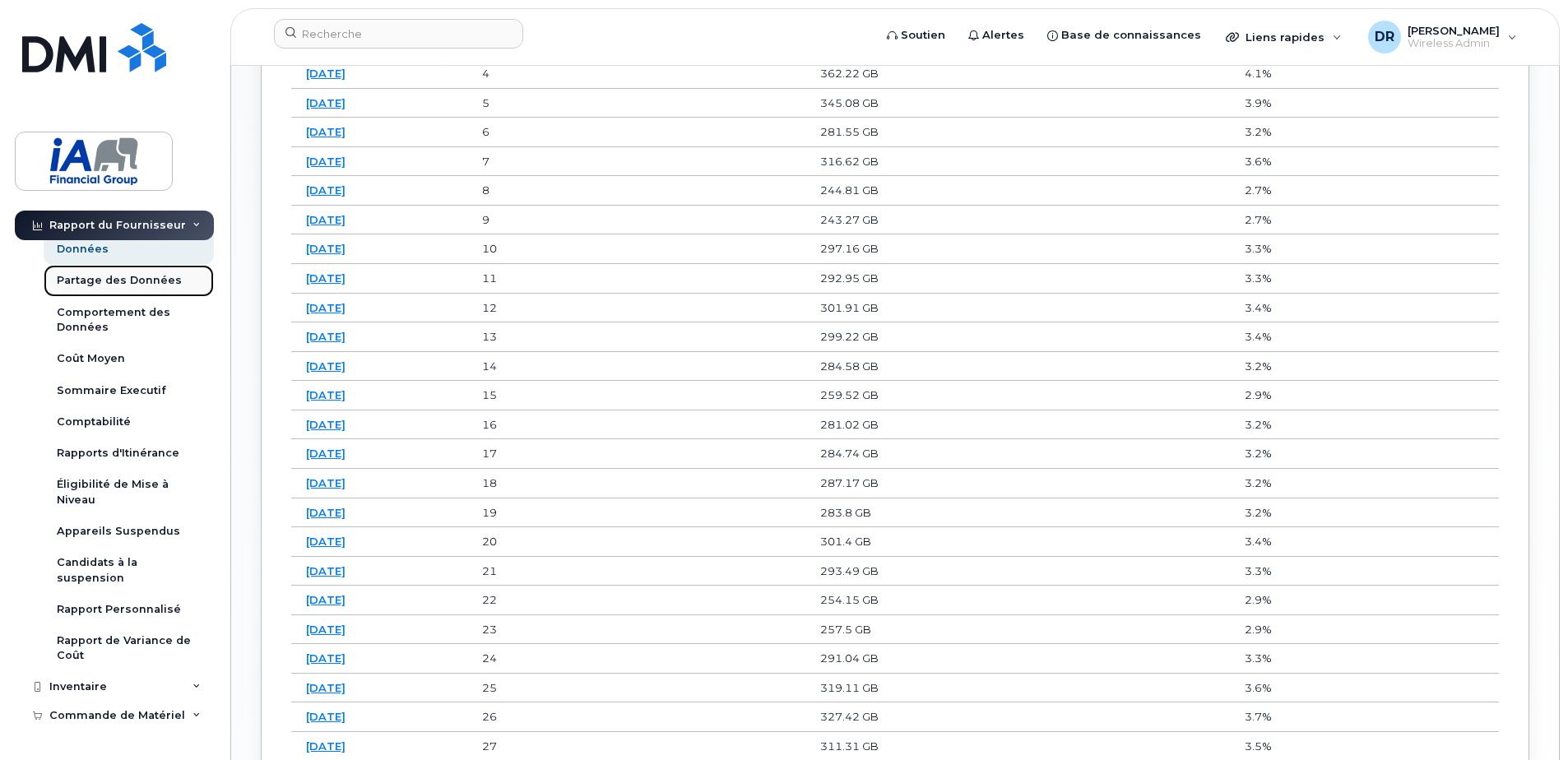
click at [112, 283] on div "Partage des Données" at bounding box center [119, 280] width 125 height 15
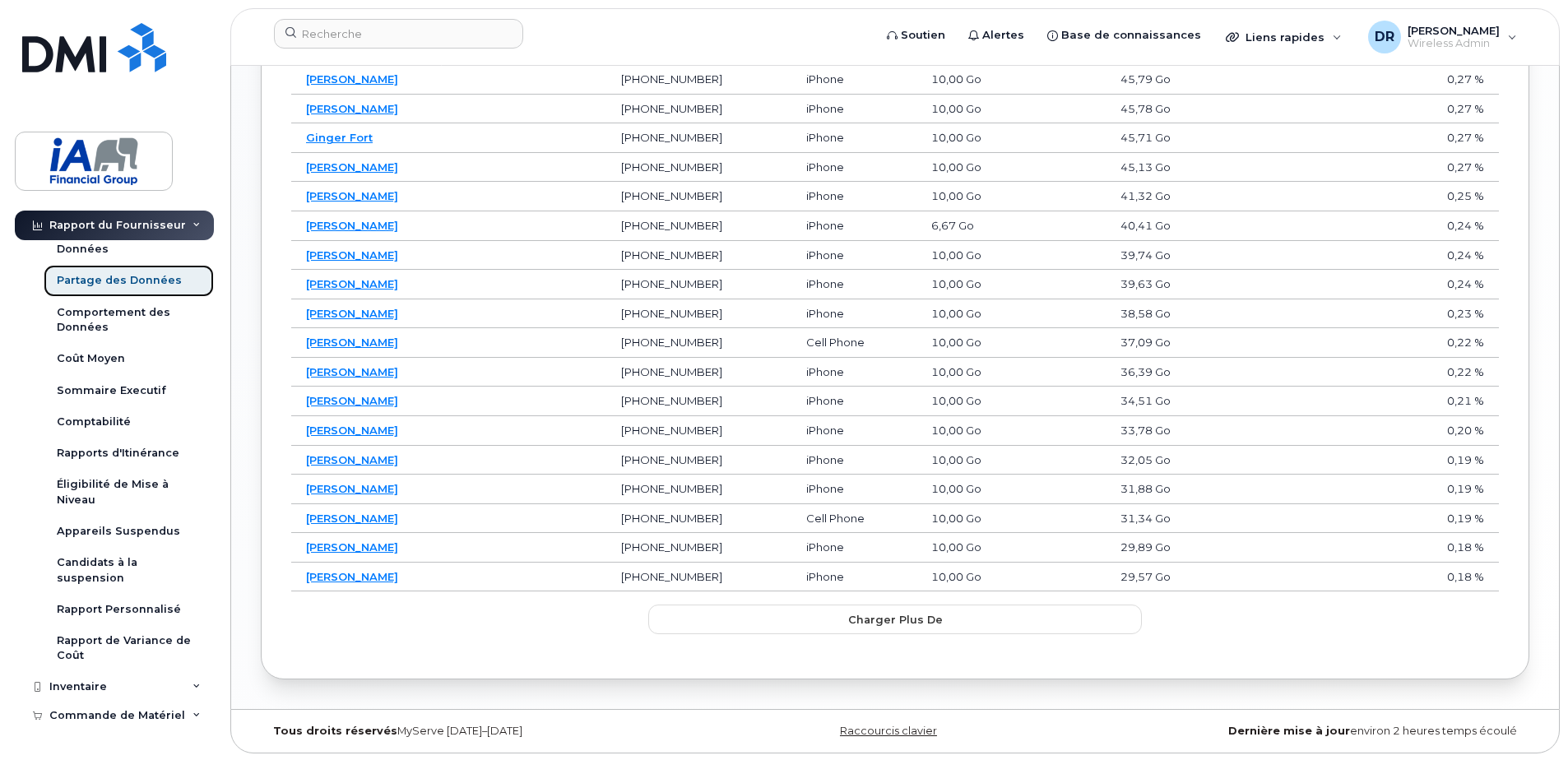
scroll to position [1079, 0]
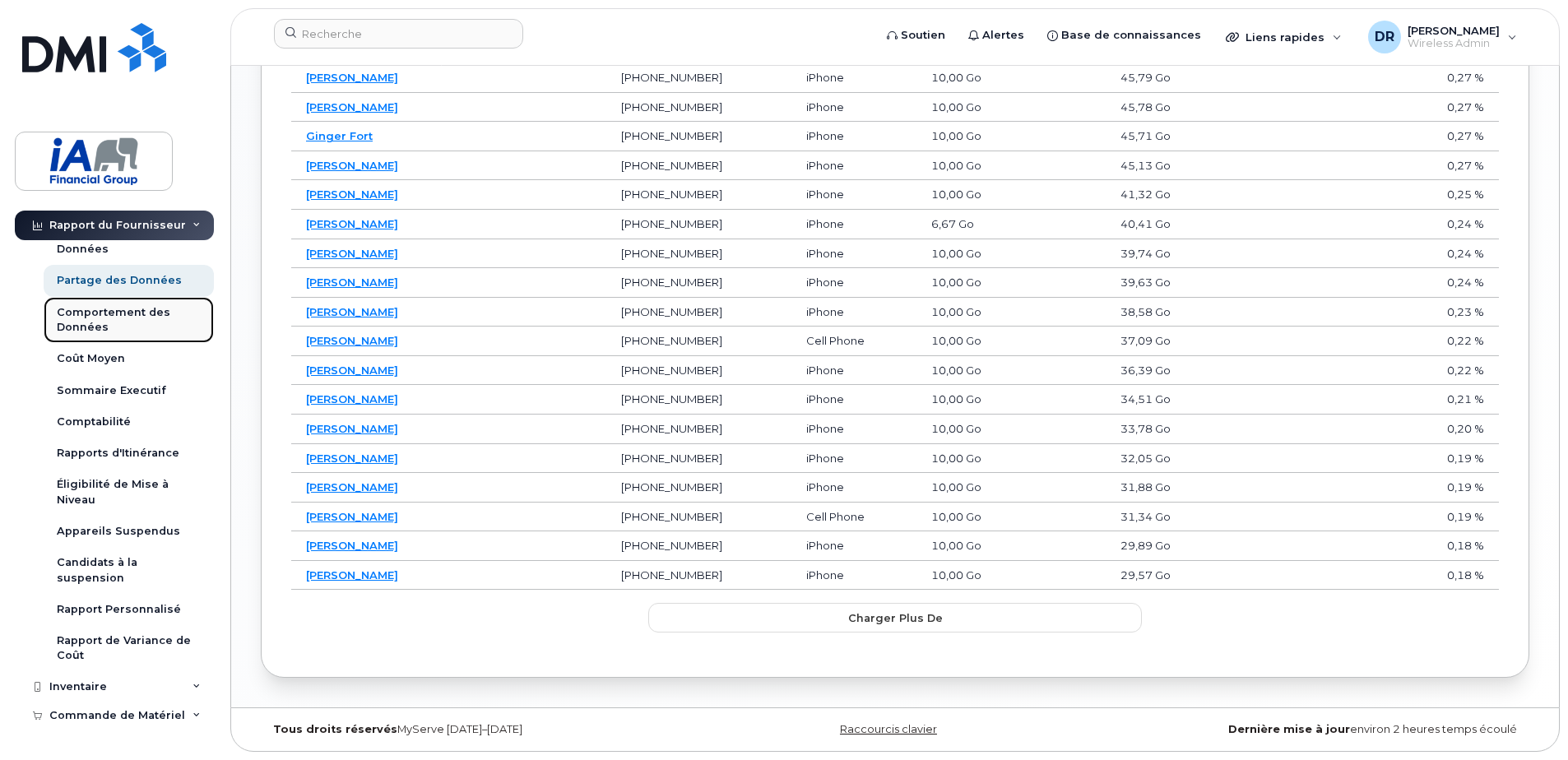
click at [139, 311] on div "Comportement des Données" at bounding box center [129, 320] width 144 height 30
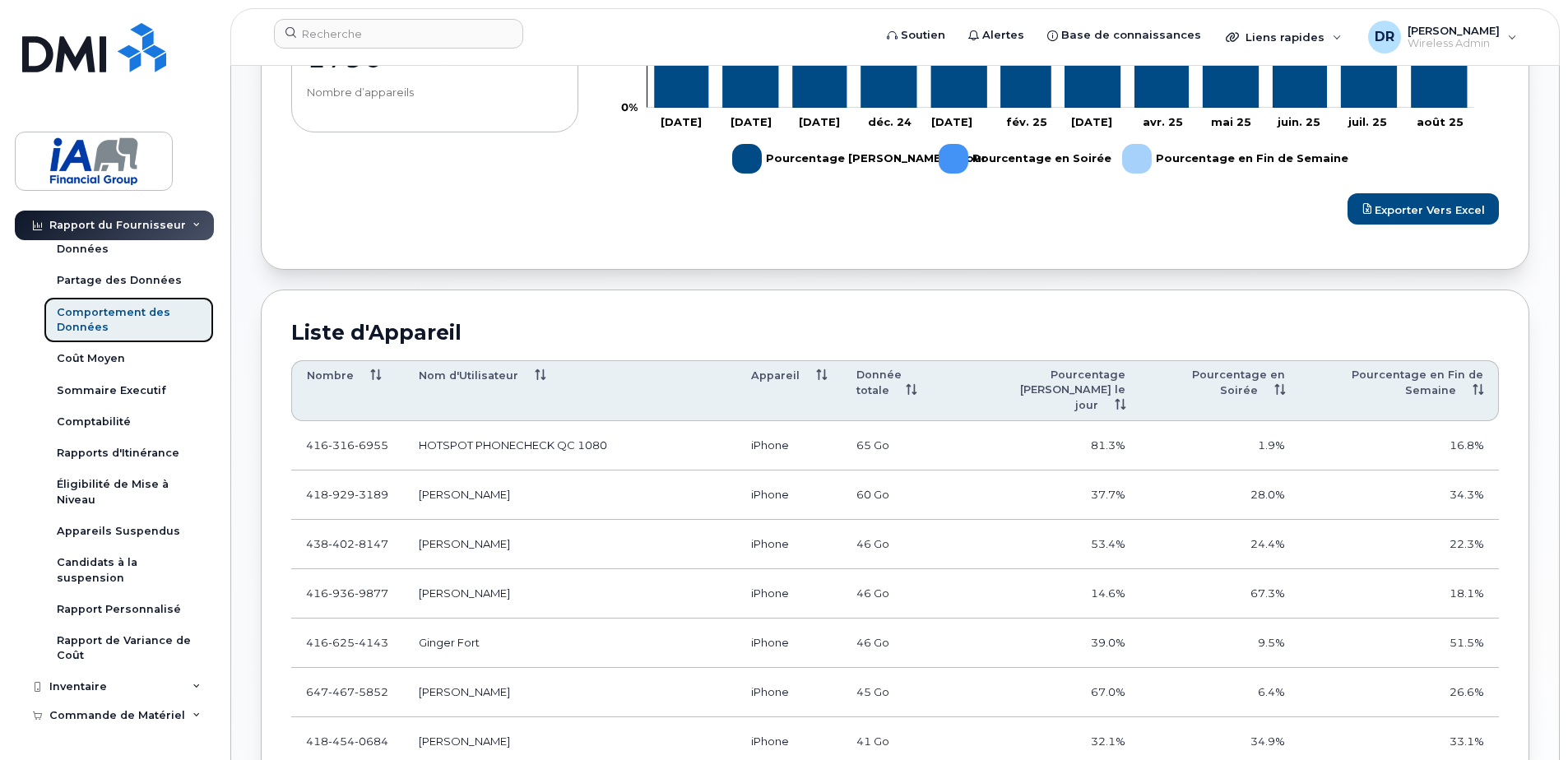
scroll to position [1151, 0]
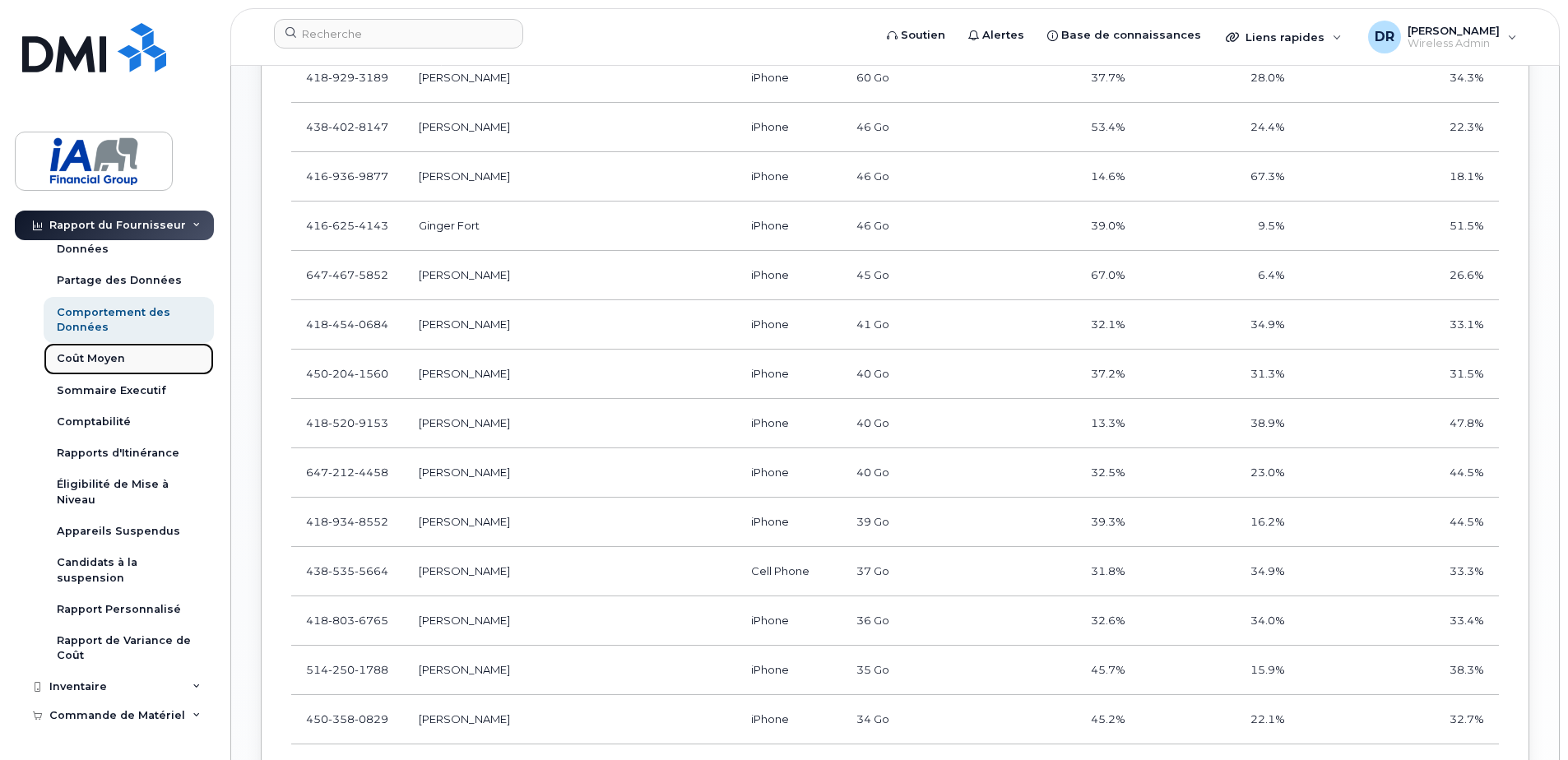
click at [89, 359] on div "Coût Moyen" at bounding box center [91, 358] width 68 height 15
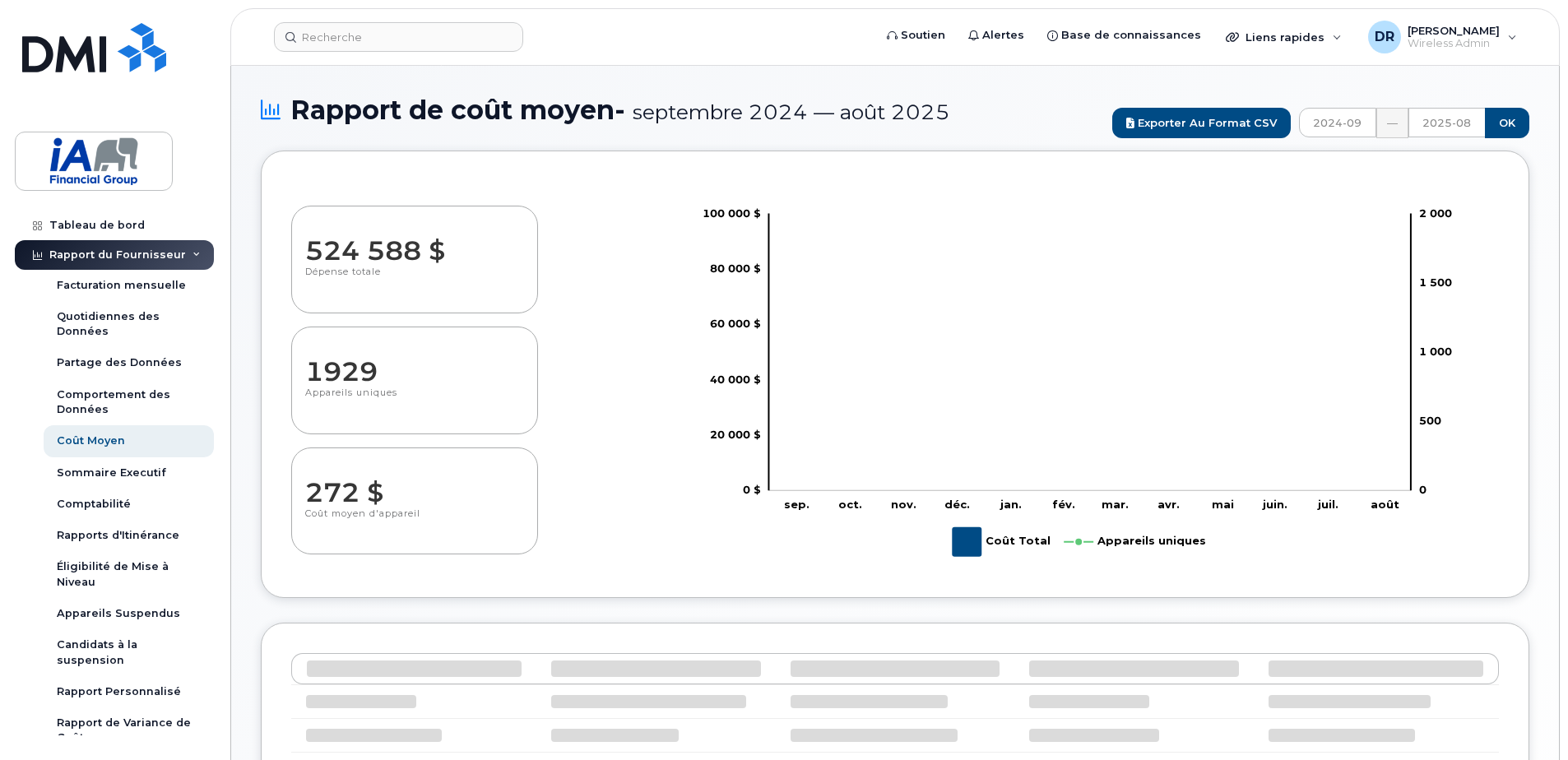
select select "100"
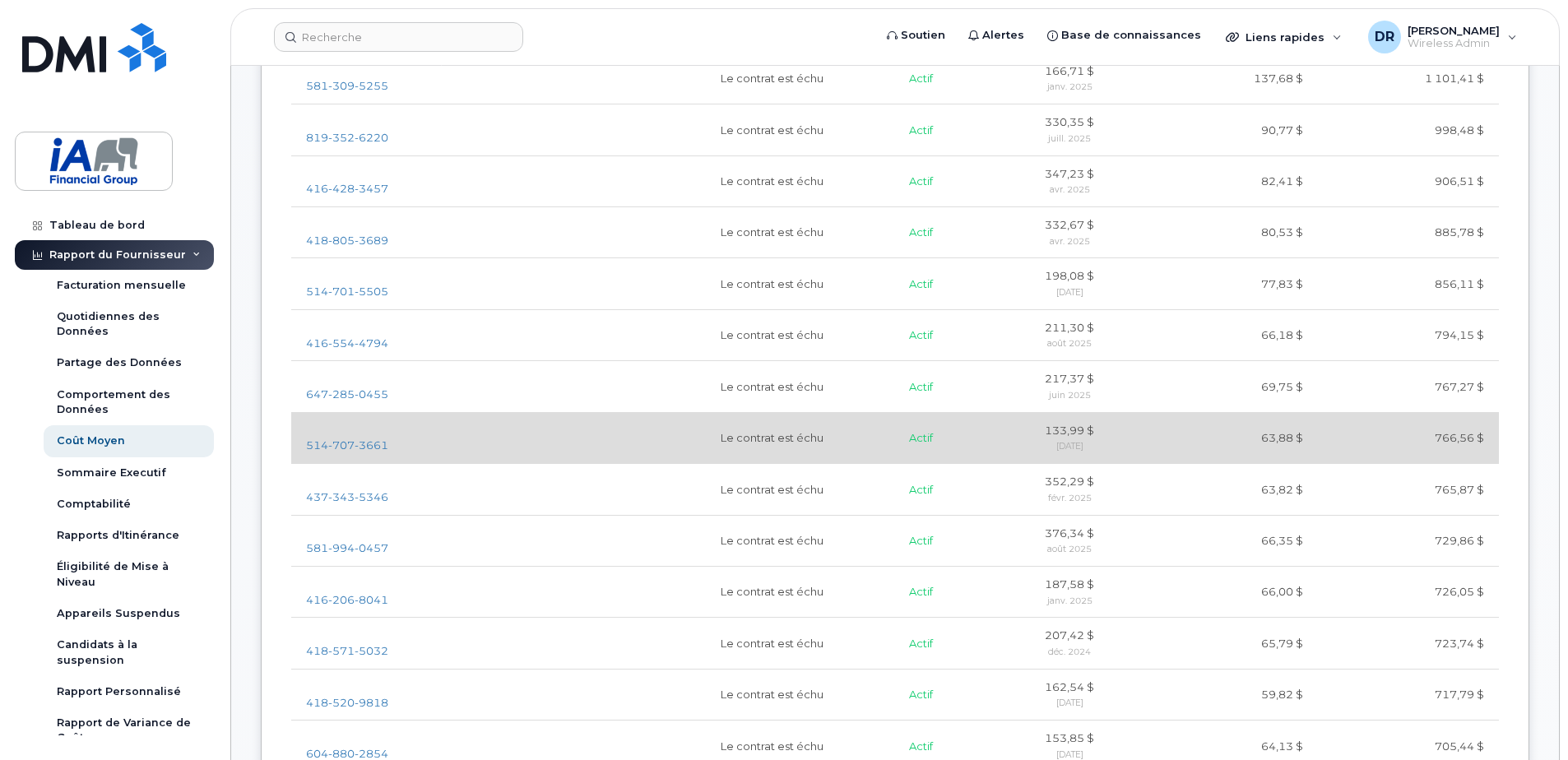
scroll to position [905, 0]
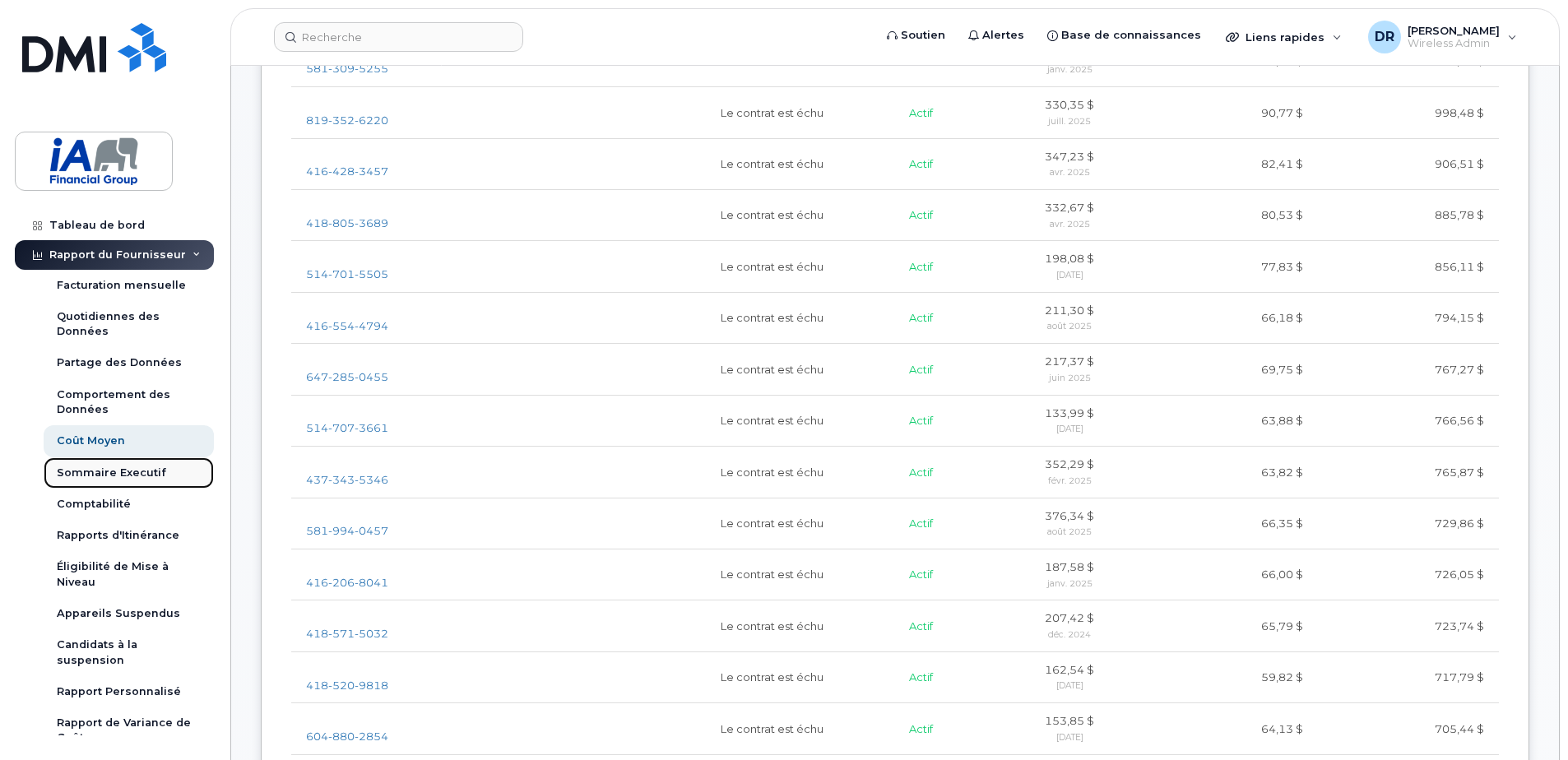
click at [106, 468] on div "Sommaire Executif" at bounding box center [112, 473] width 109 height 15
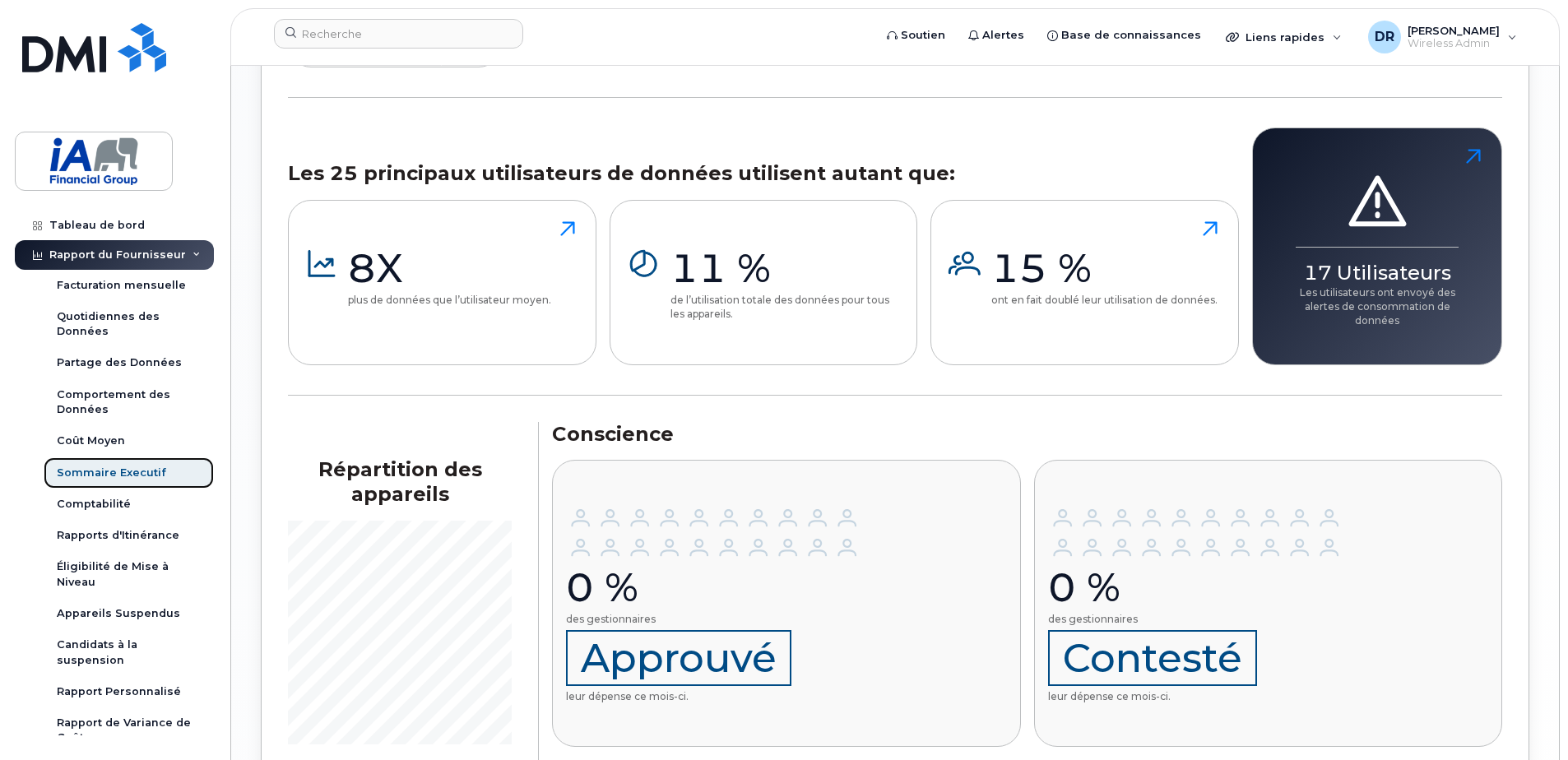
scroll to position [1968, 0]
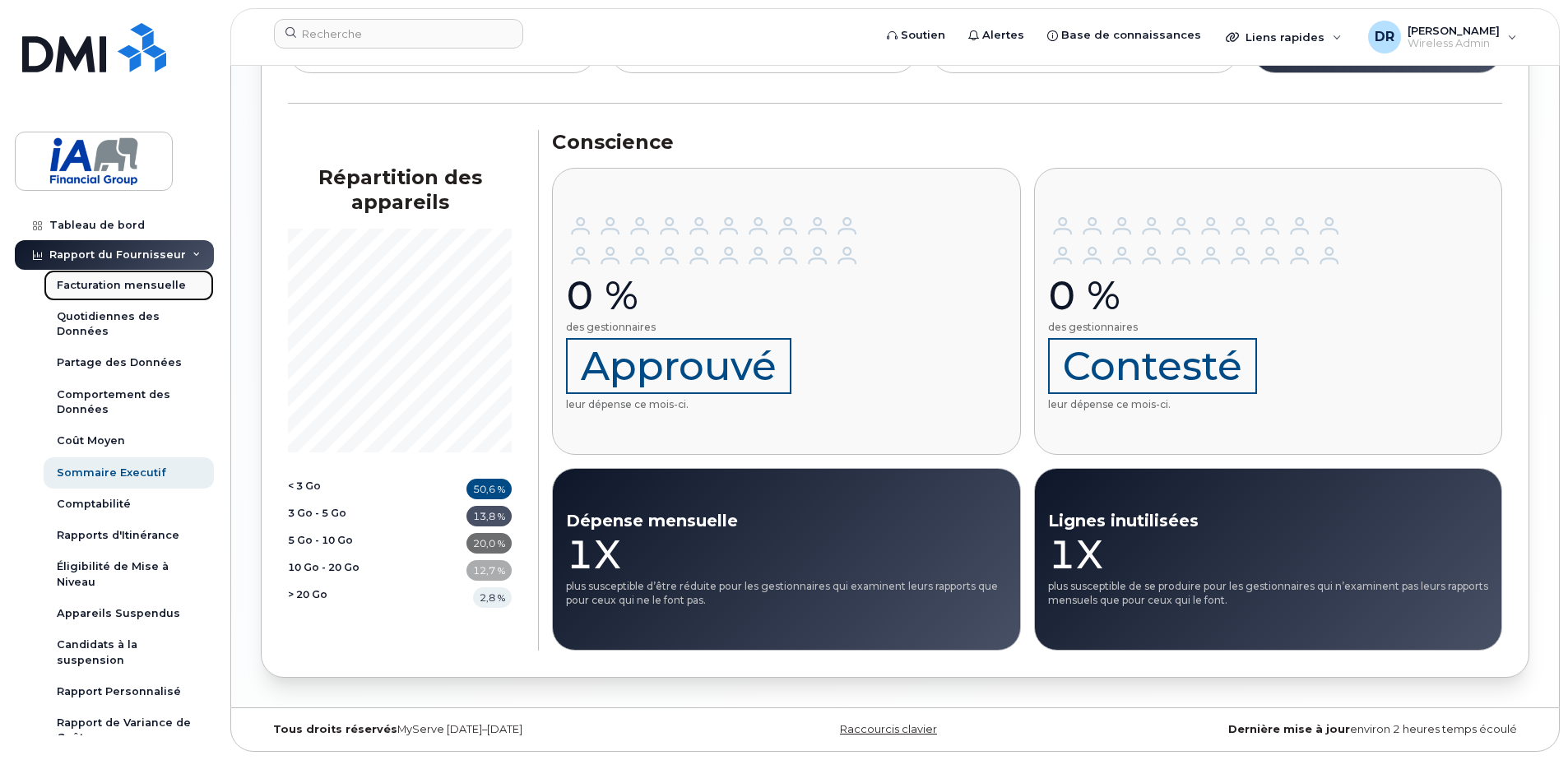
click at [95, 286] on div "Facturation mensuelle" at bounding box center [121, 285] width 129 height 15
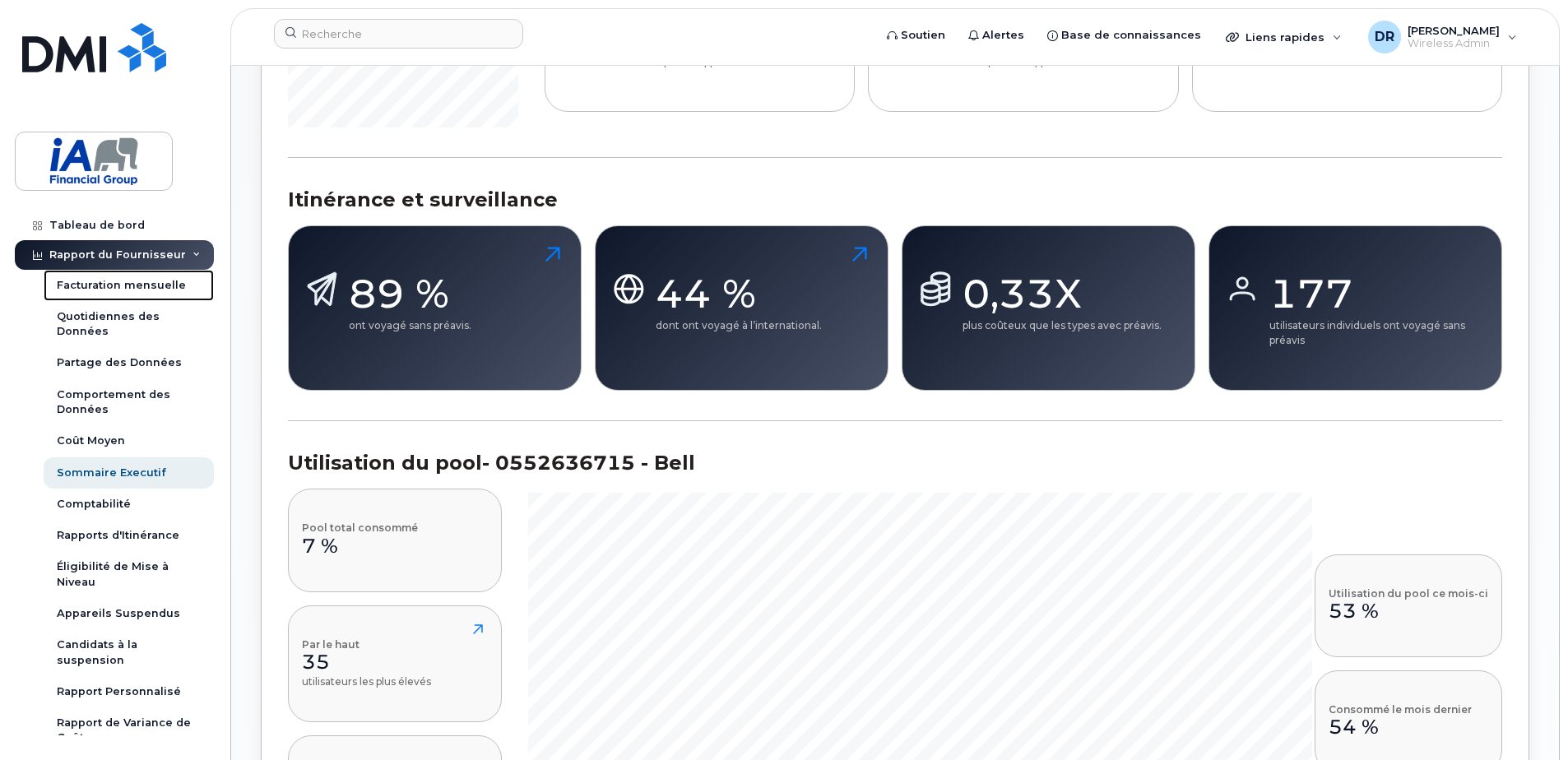
scroll to position [899, 0]
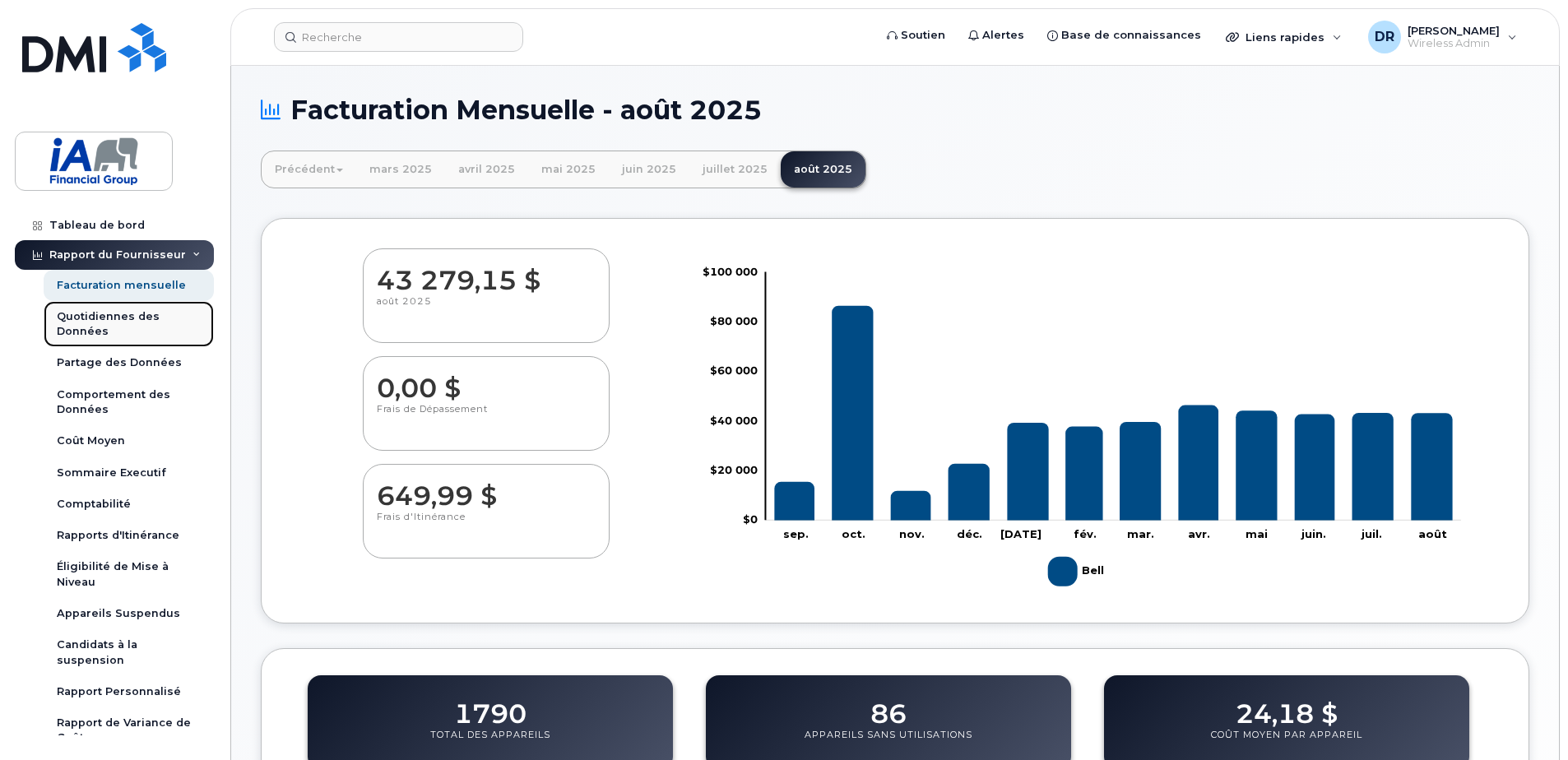
click at [92, 319] on div "Quotidiennes des Données" at bounding box center [129, 324] width 144 height 30
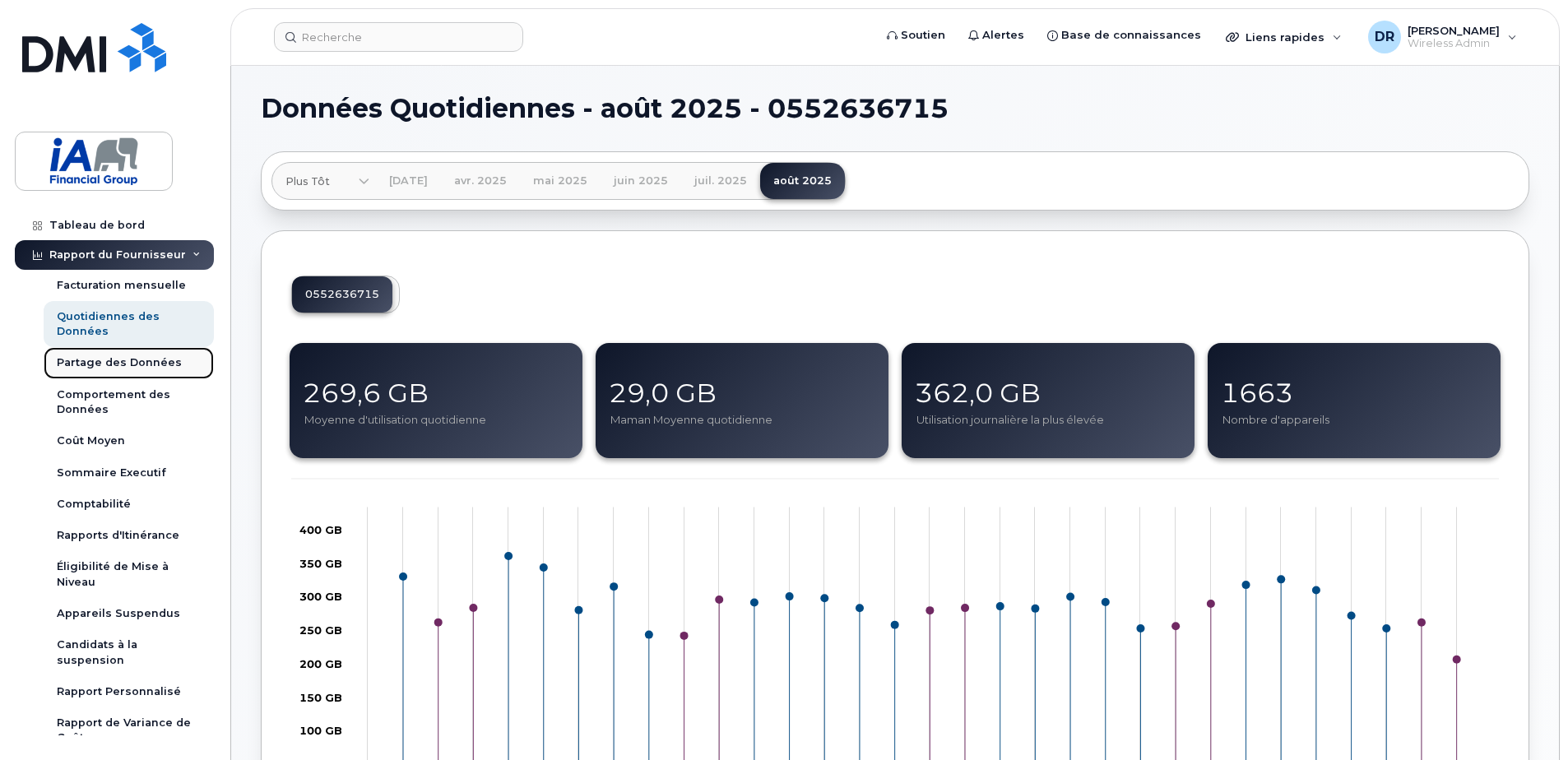
click at [118, 358] on div "Partage des Données" at bounding box center [119, 362] width 125 height 15
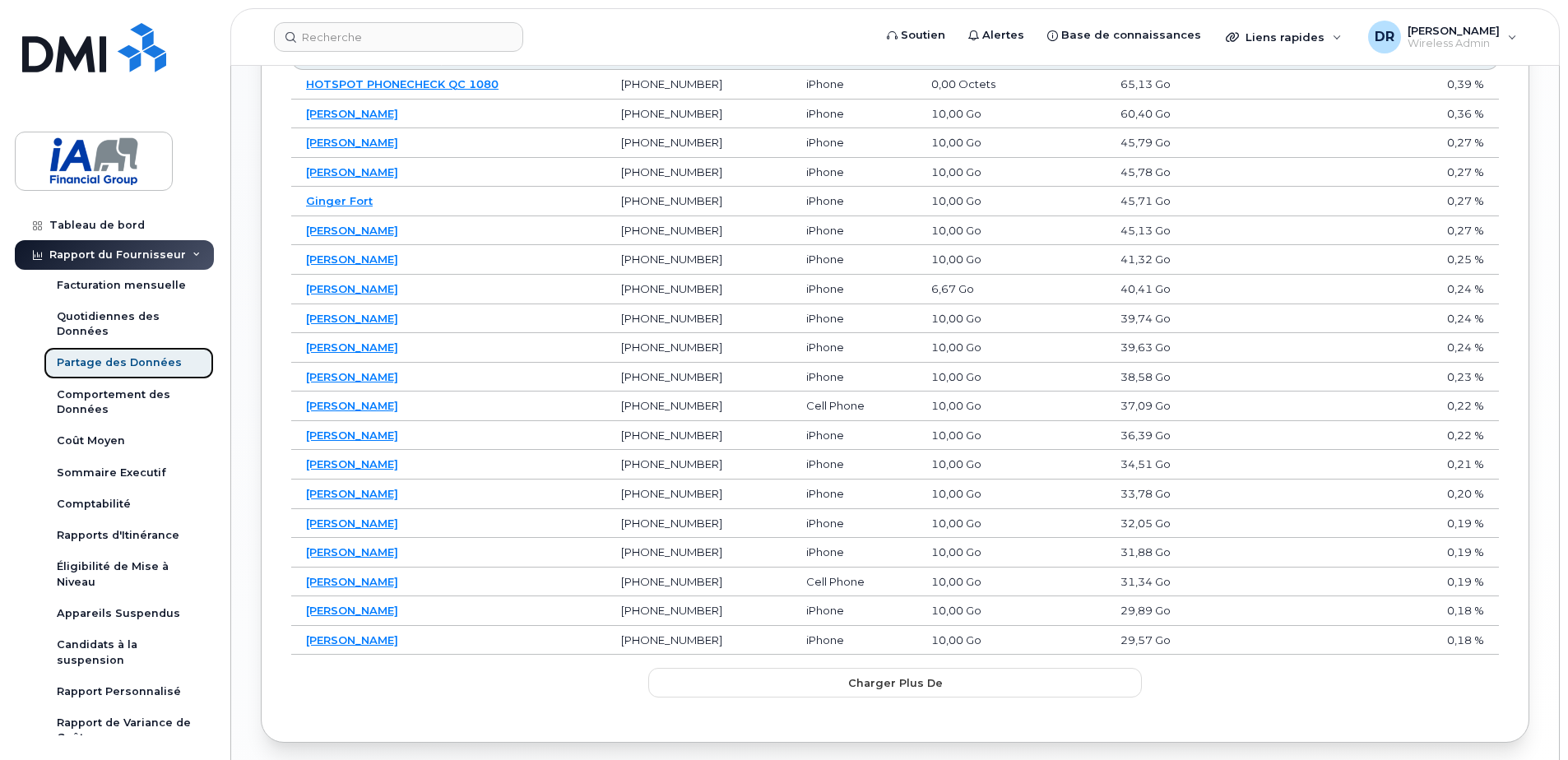
scroll to position [1079, 0]
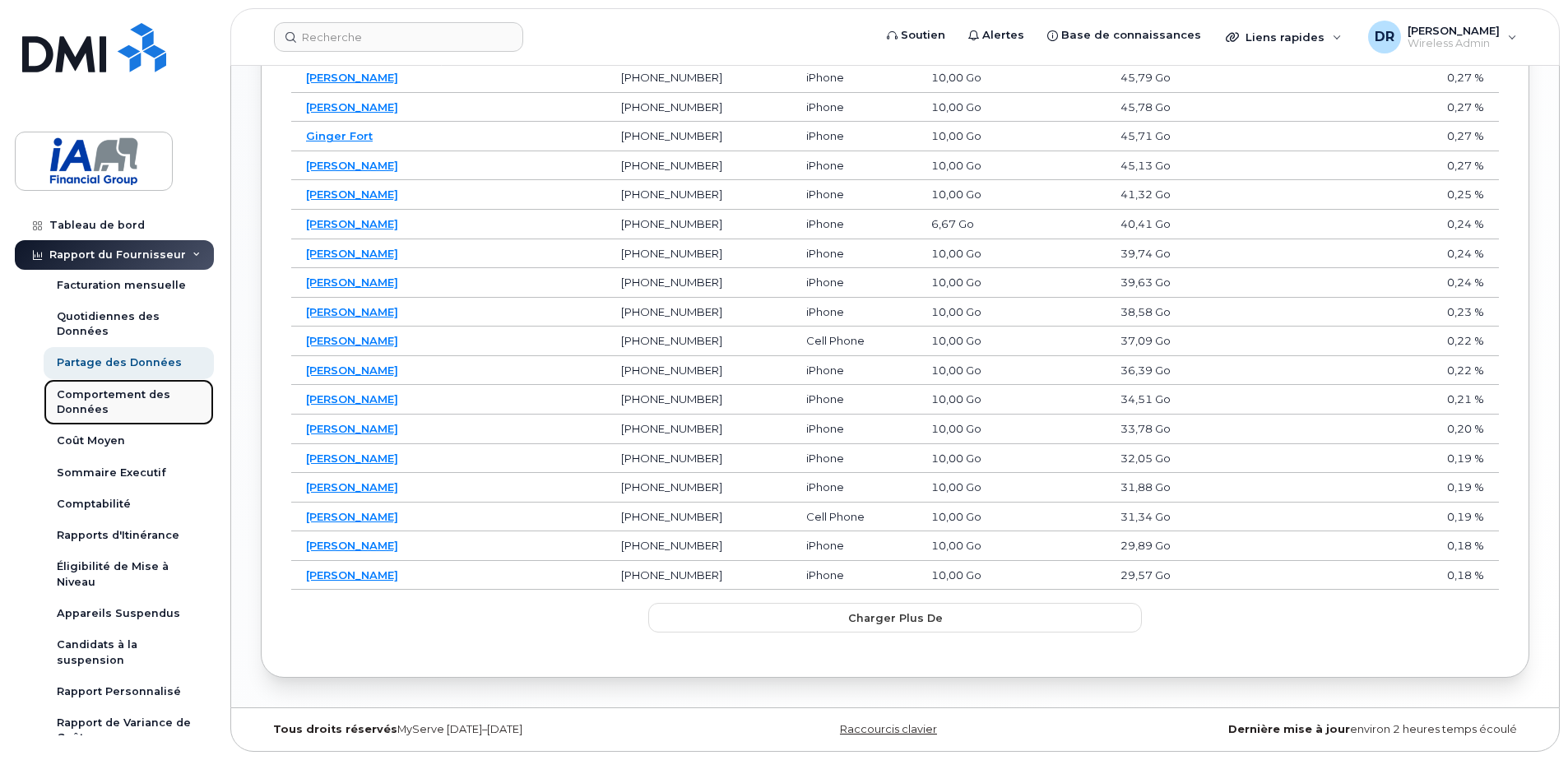
click at [82, 404] on div "Comportement des Données" at bounding box center [129, 403] width 144 height 30
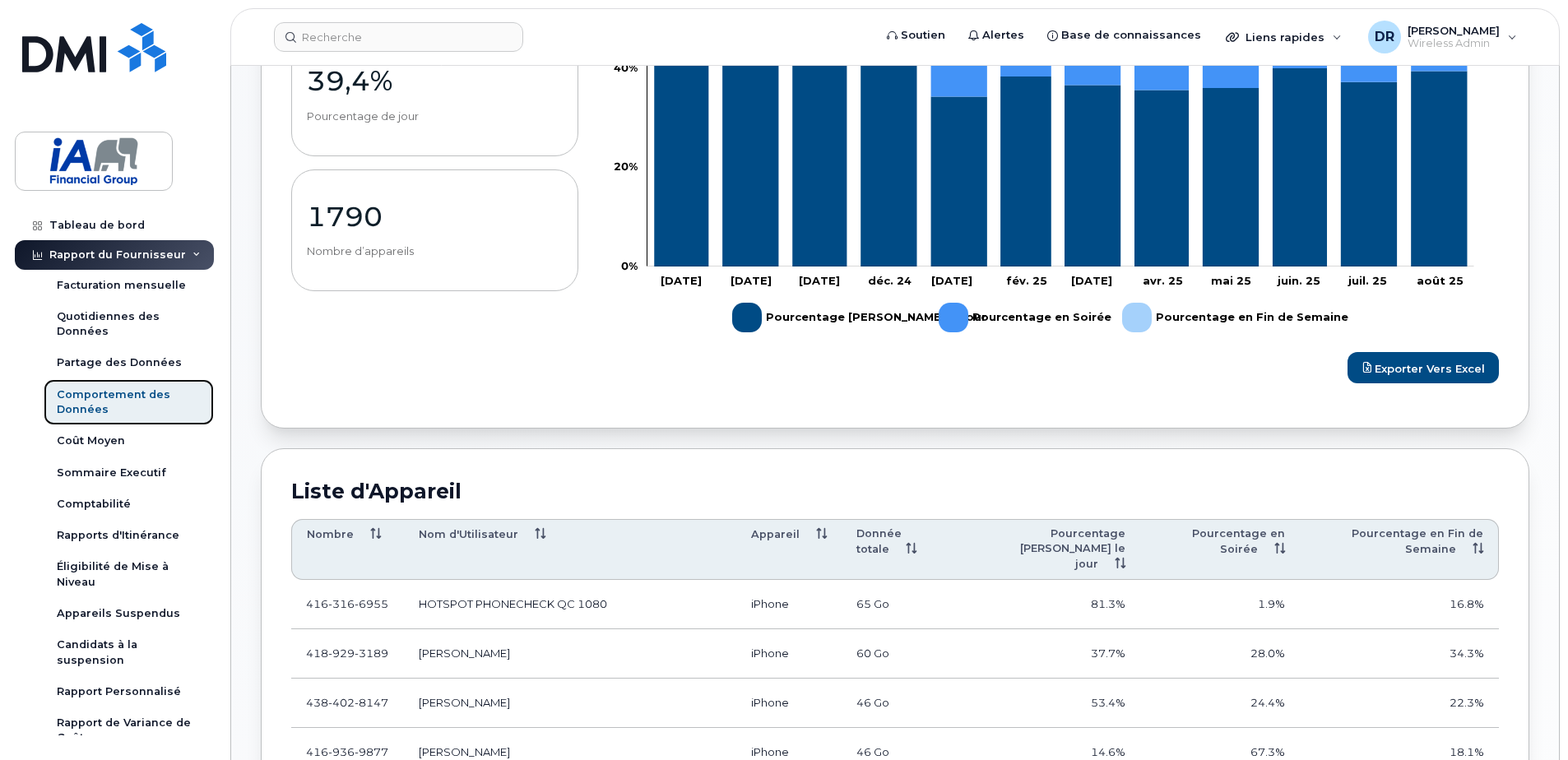
scroll to position [1151, 0]
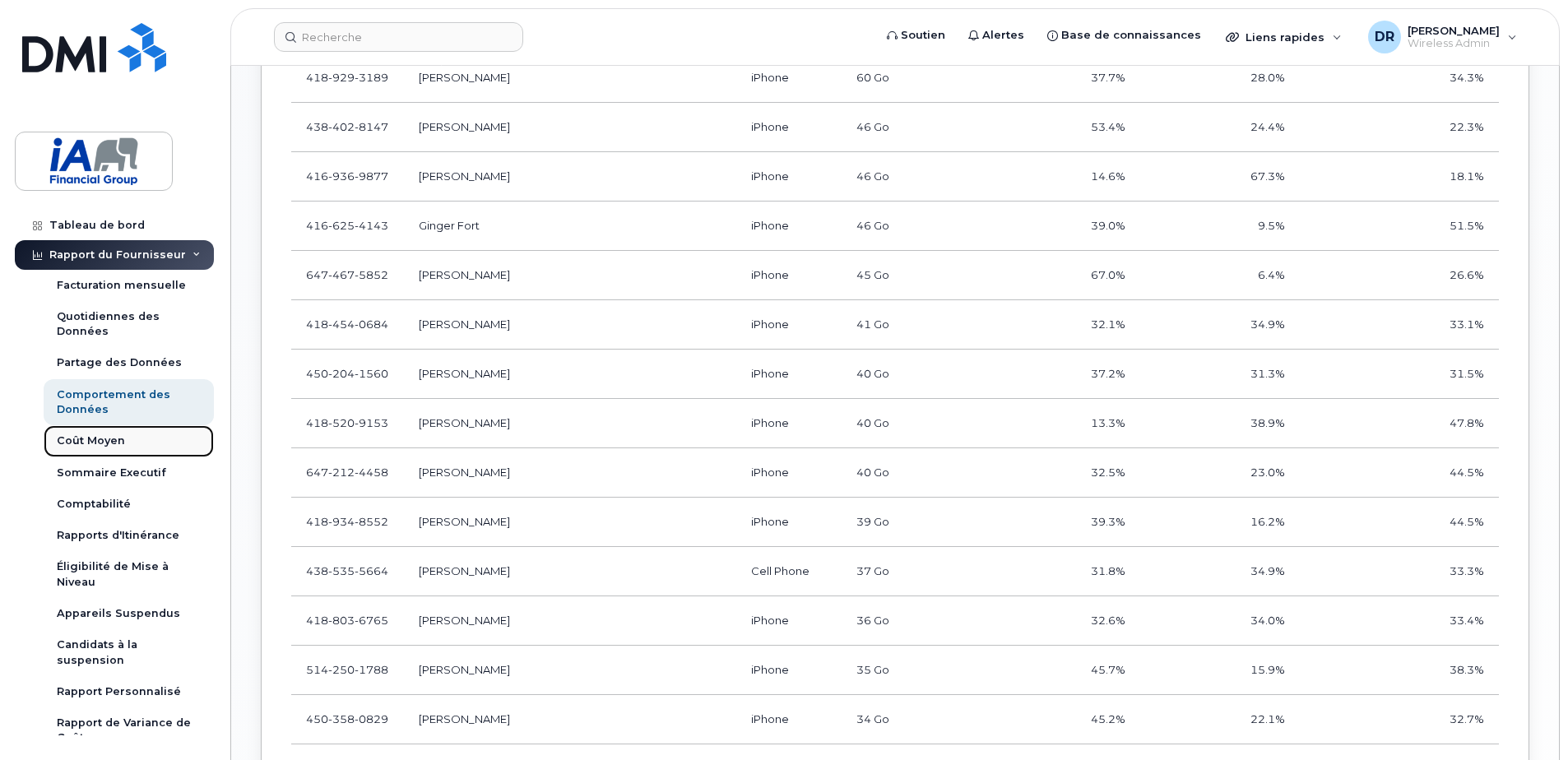
click at [70, 437] on div "Coût Moyen" at bounding box center [91, 441] width 68 height 15
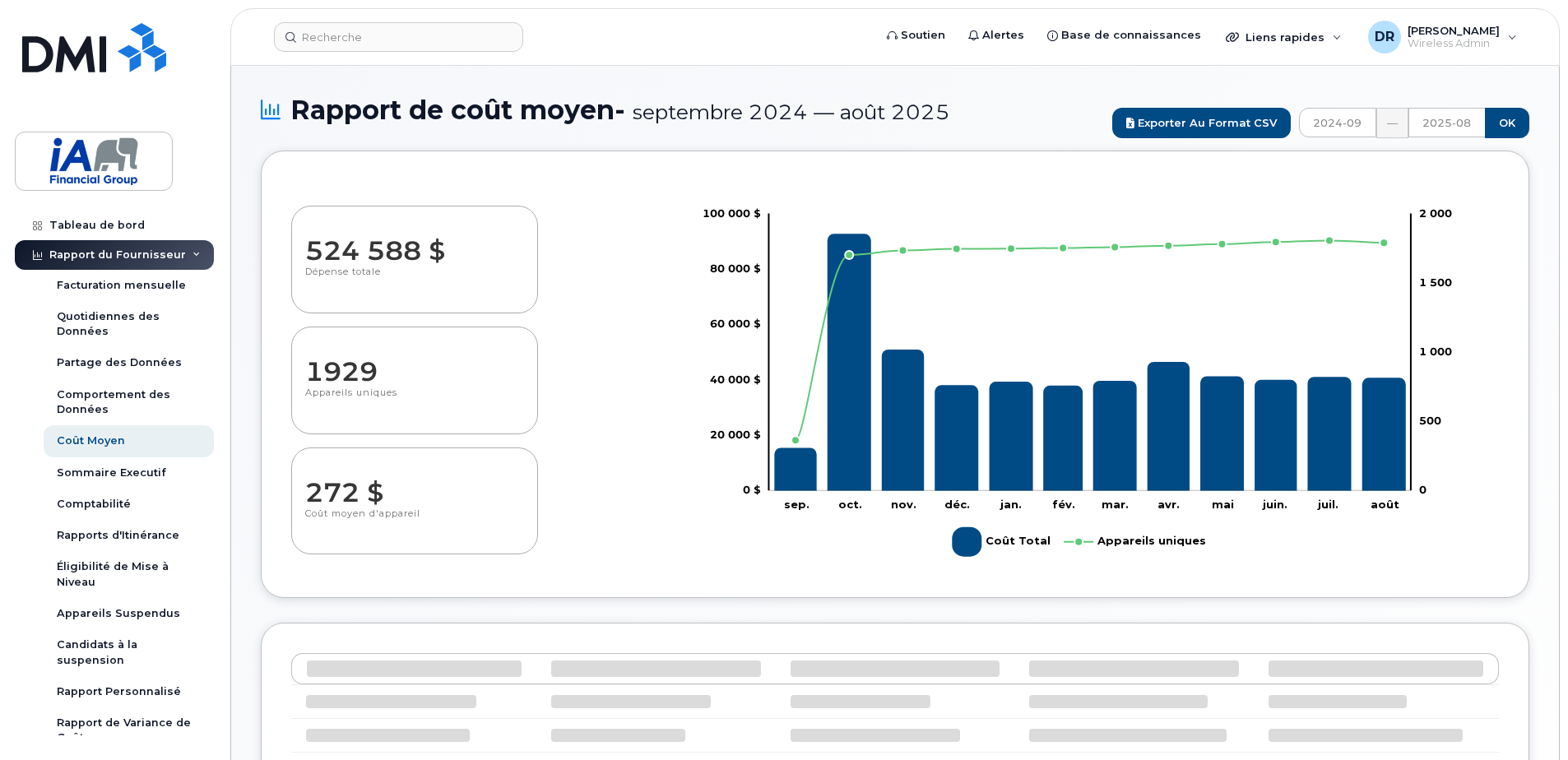
select select "100"
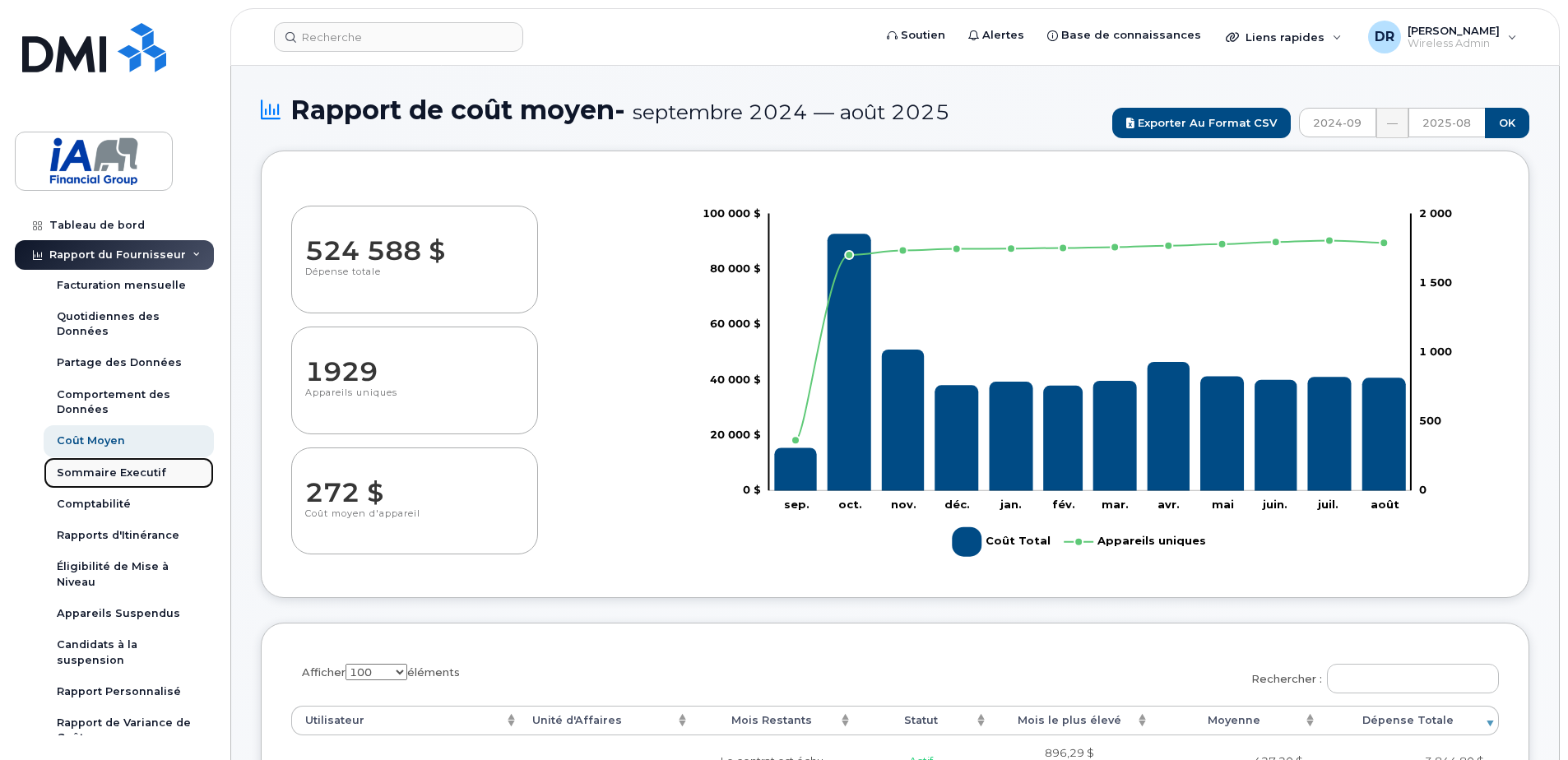
click at [95, 471] on div "Sommaire Executif" at bounding box center [112, 473] width 109 height 15
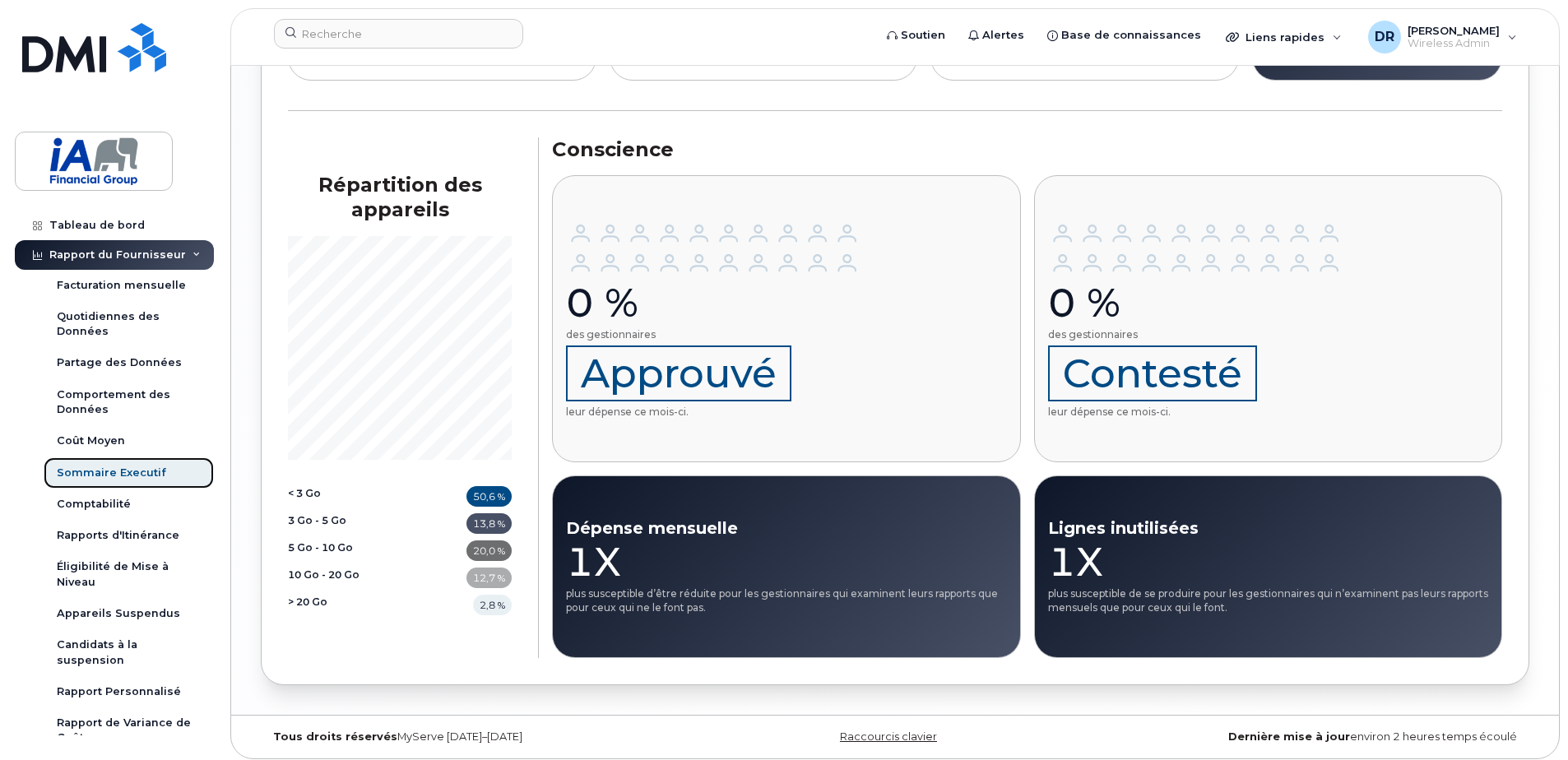
scroll to position [1968, 0]
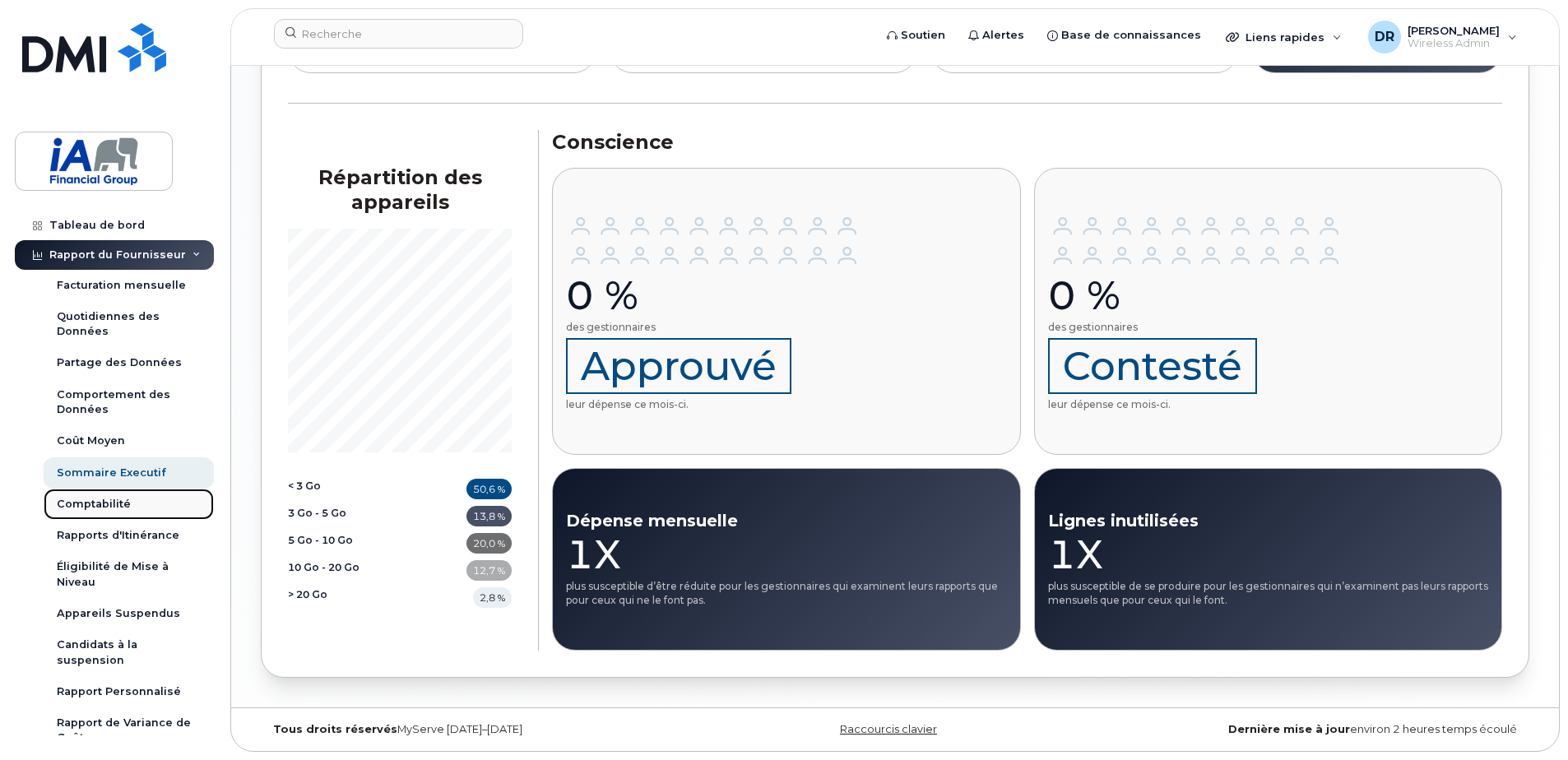
click at [90, 500] on div "Comptabilité" at bounding box center [94, 504] width 74 height 15
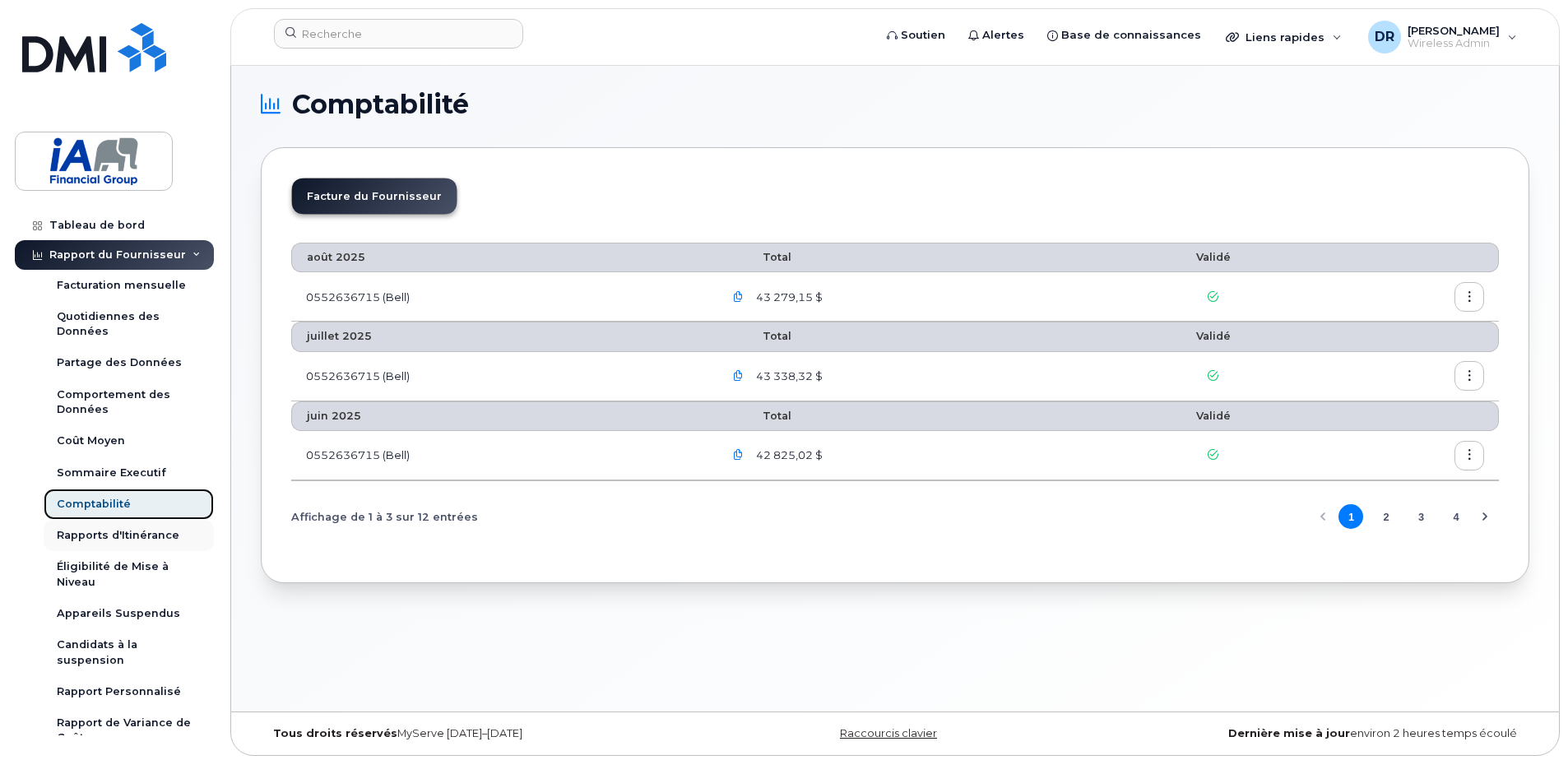
scroll to position [9, 0]
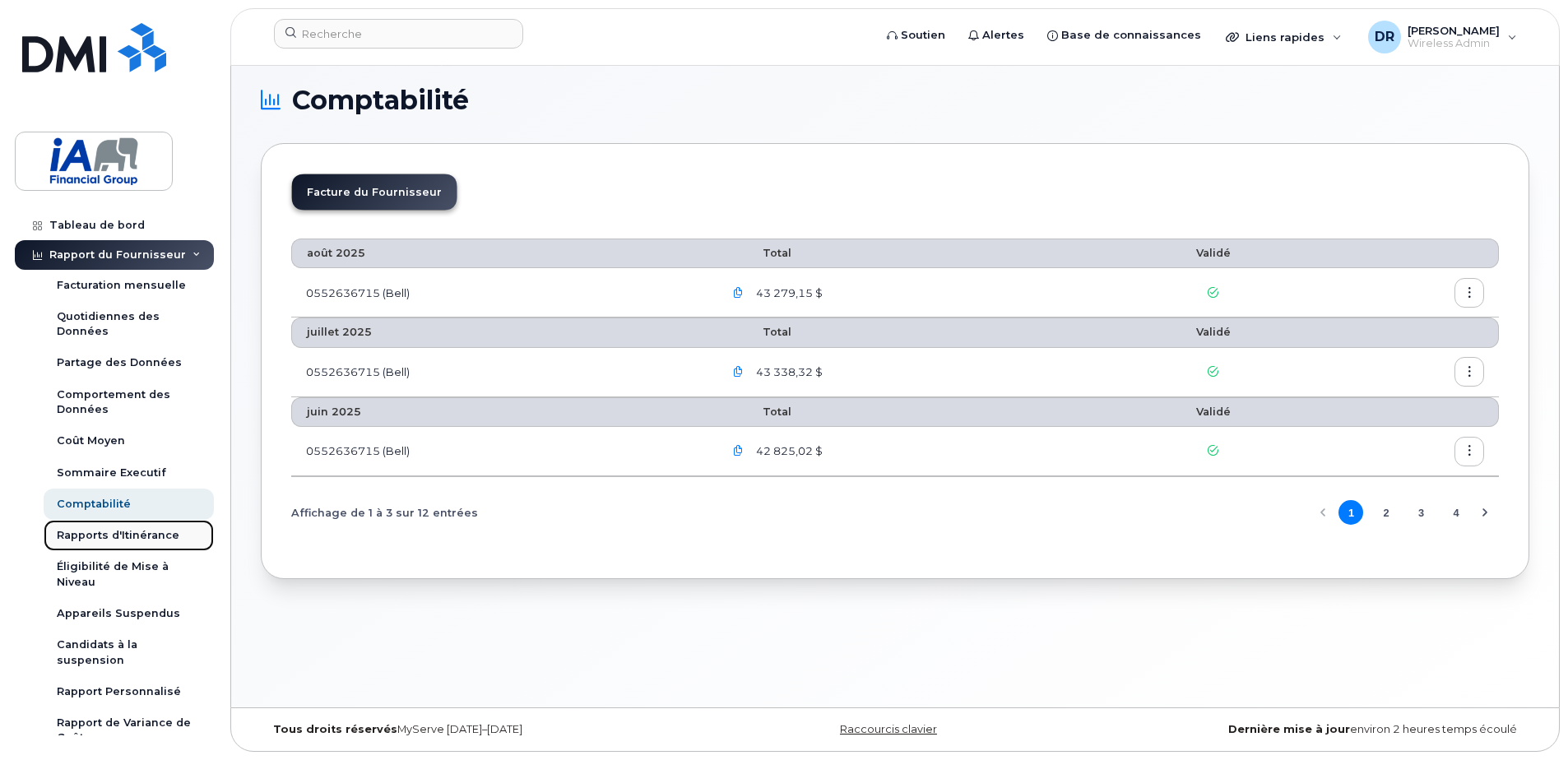
click at [139, 530] on div "Rapports d'Itinérance" at bounding box center [119, 535] width 123 height 15
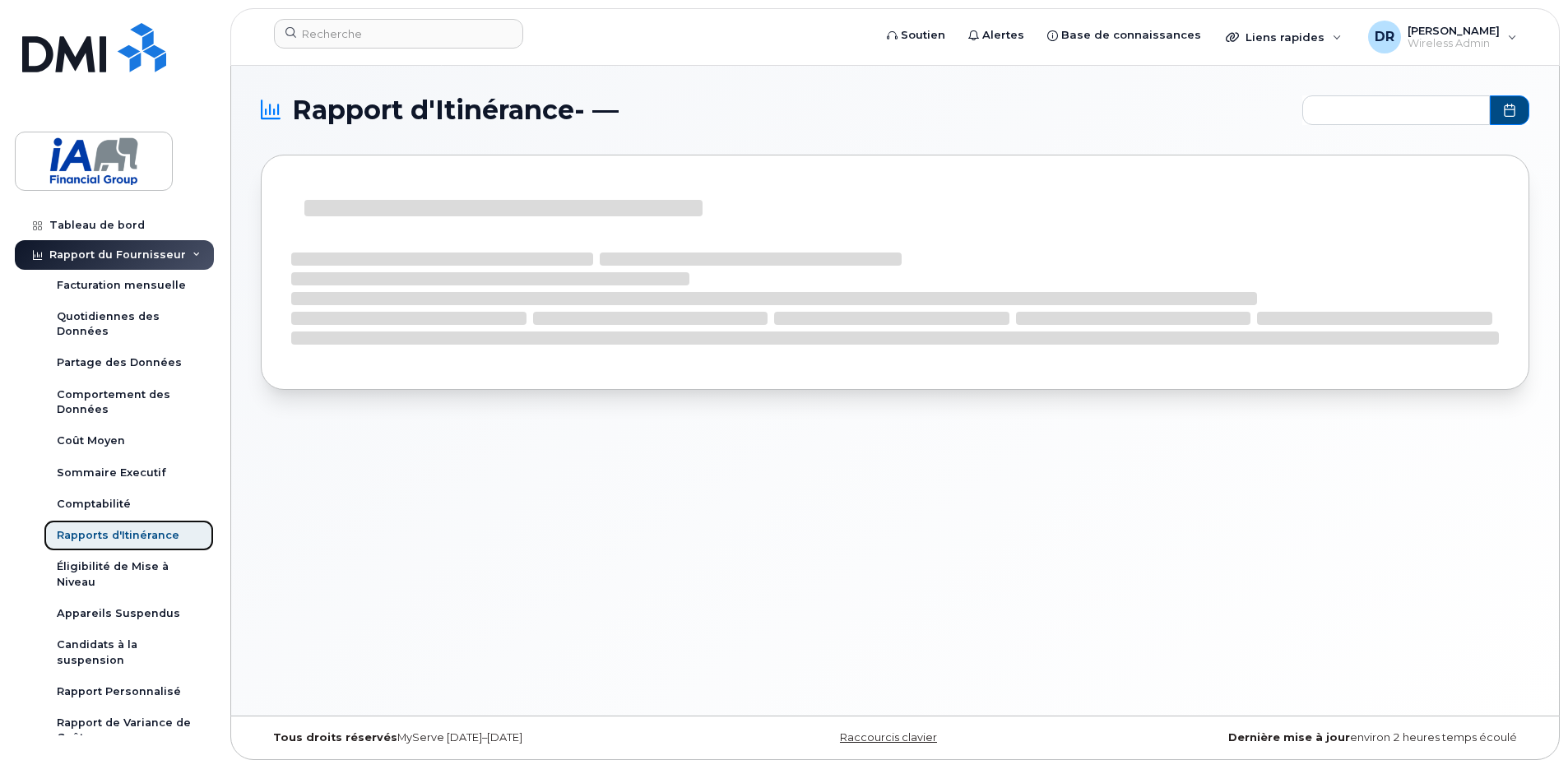
type input "2024-09 - 2025-08"
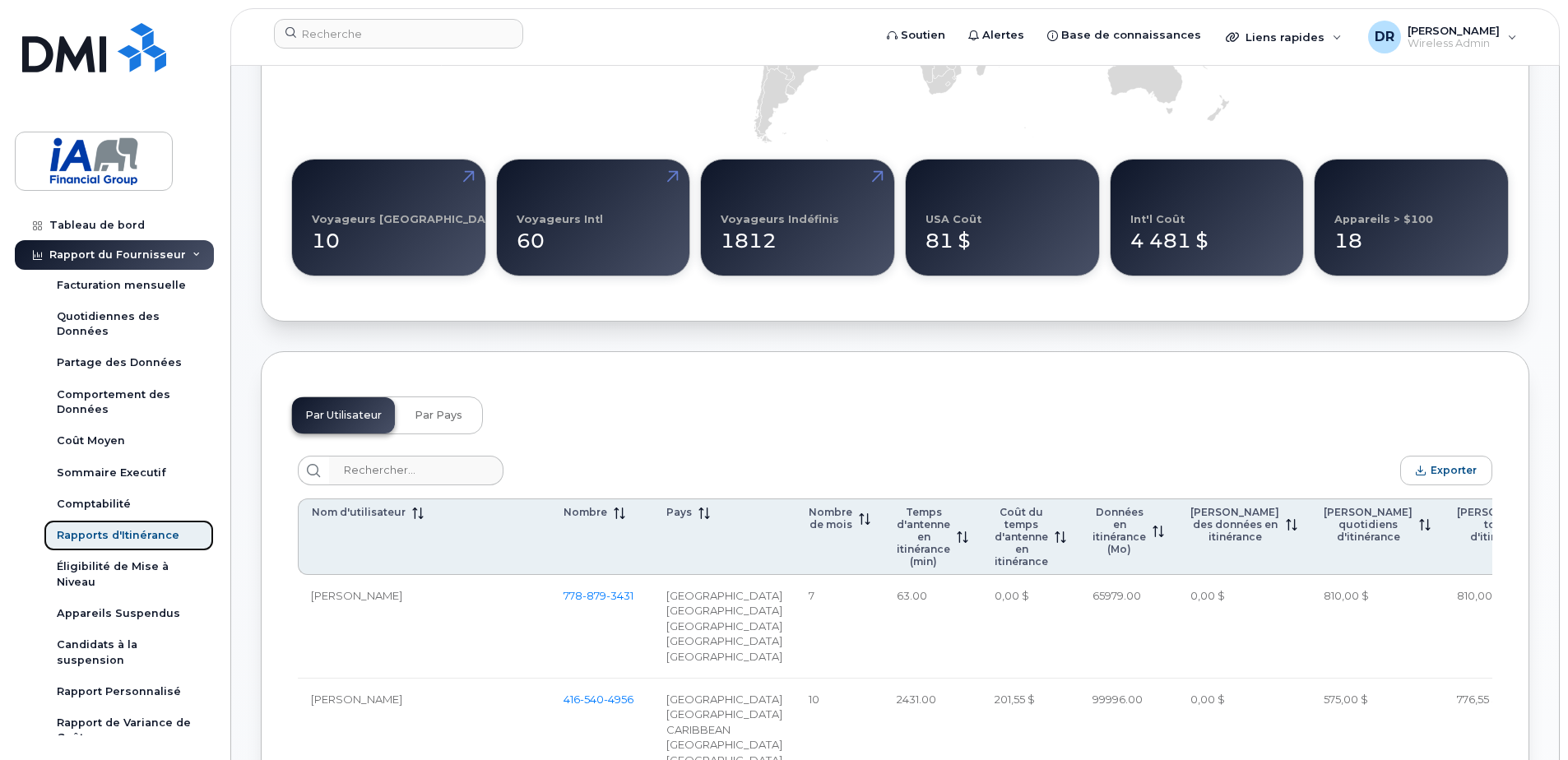
scroll to position [329, 0]
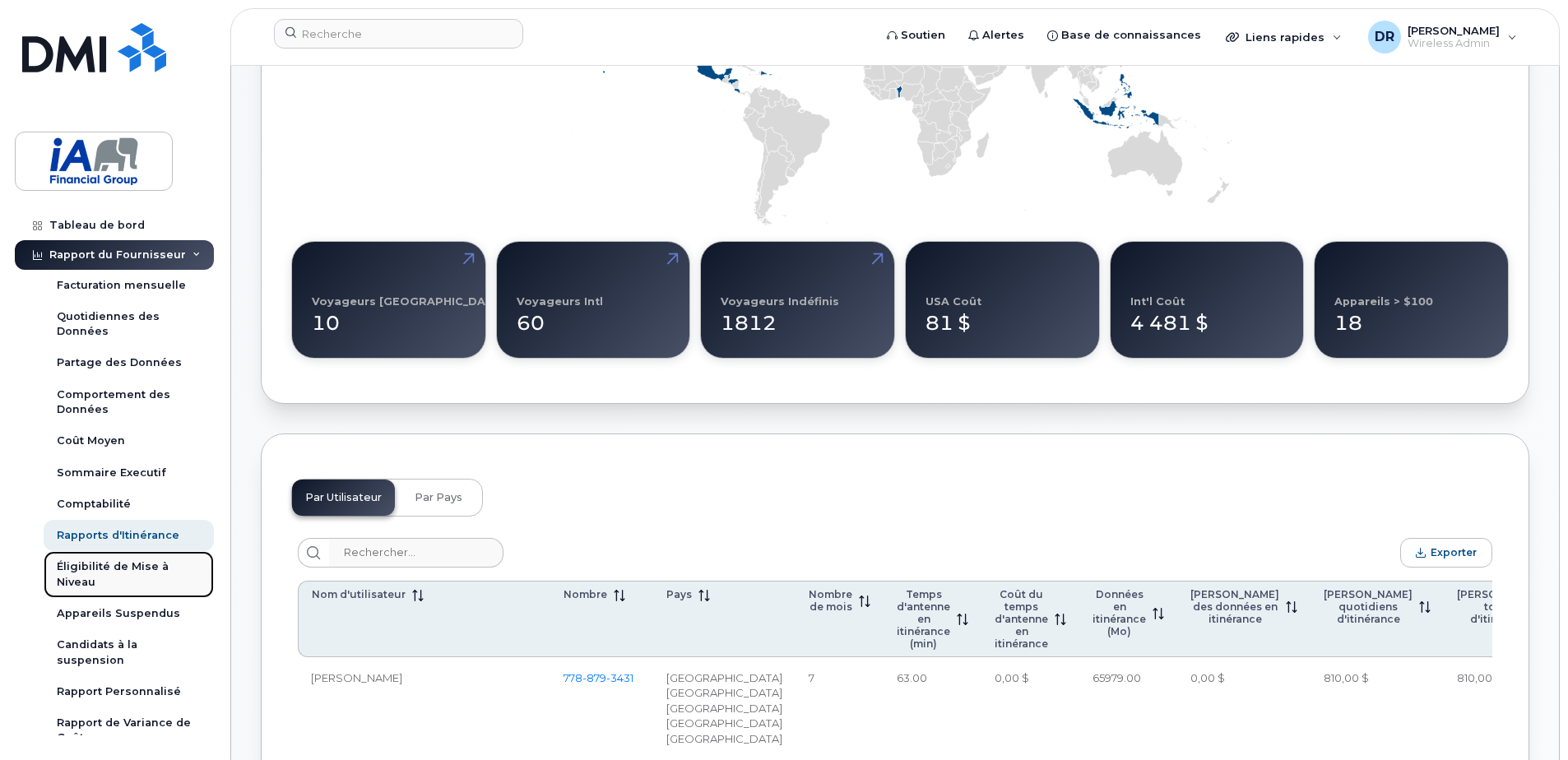
click at [81, 570] on div "Éligibilité de Mise à Niveau" at bounding box center [129, 574] width 144 height 30
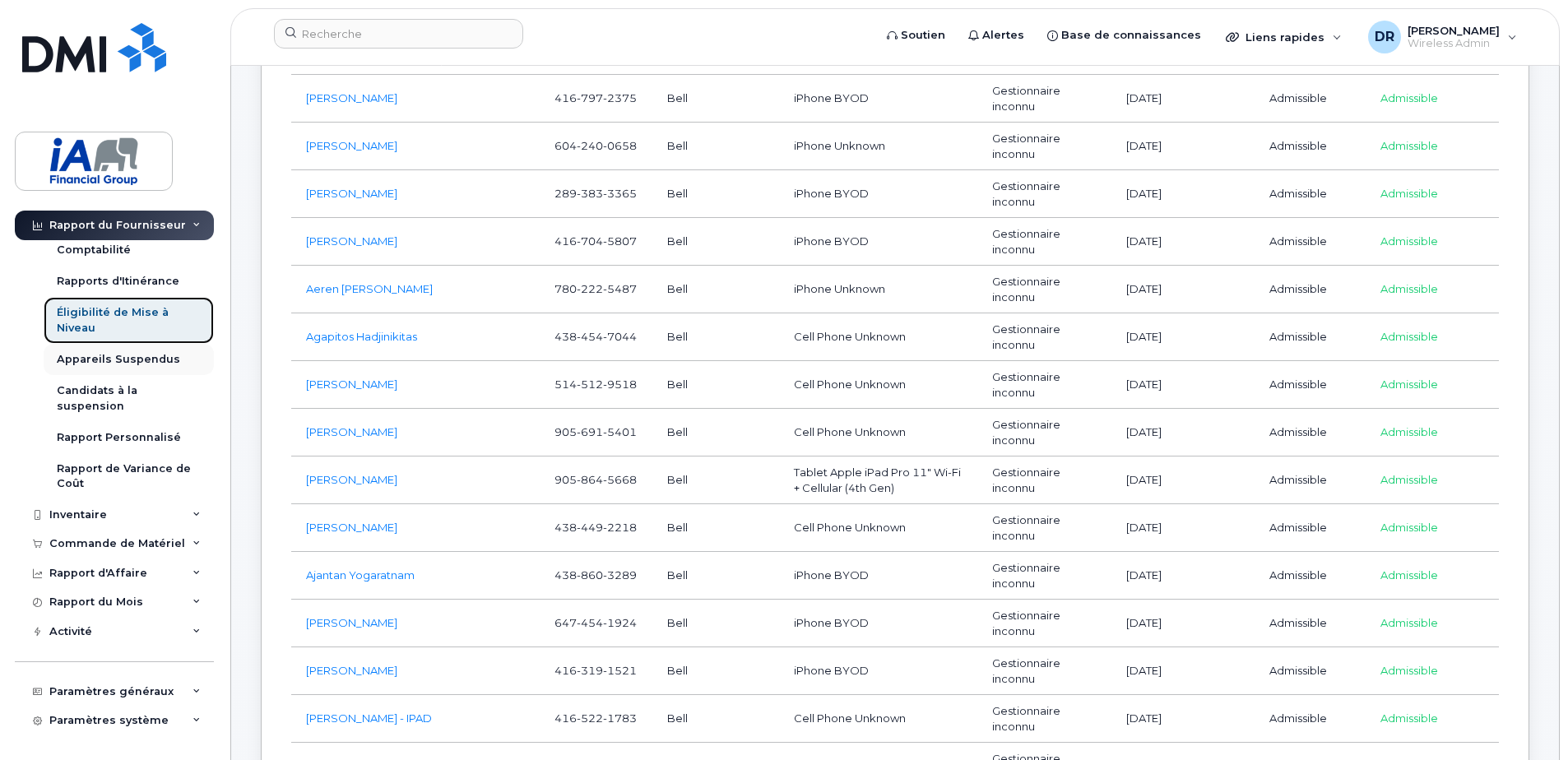
scroll to position [214, 0]
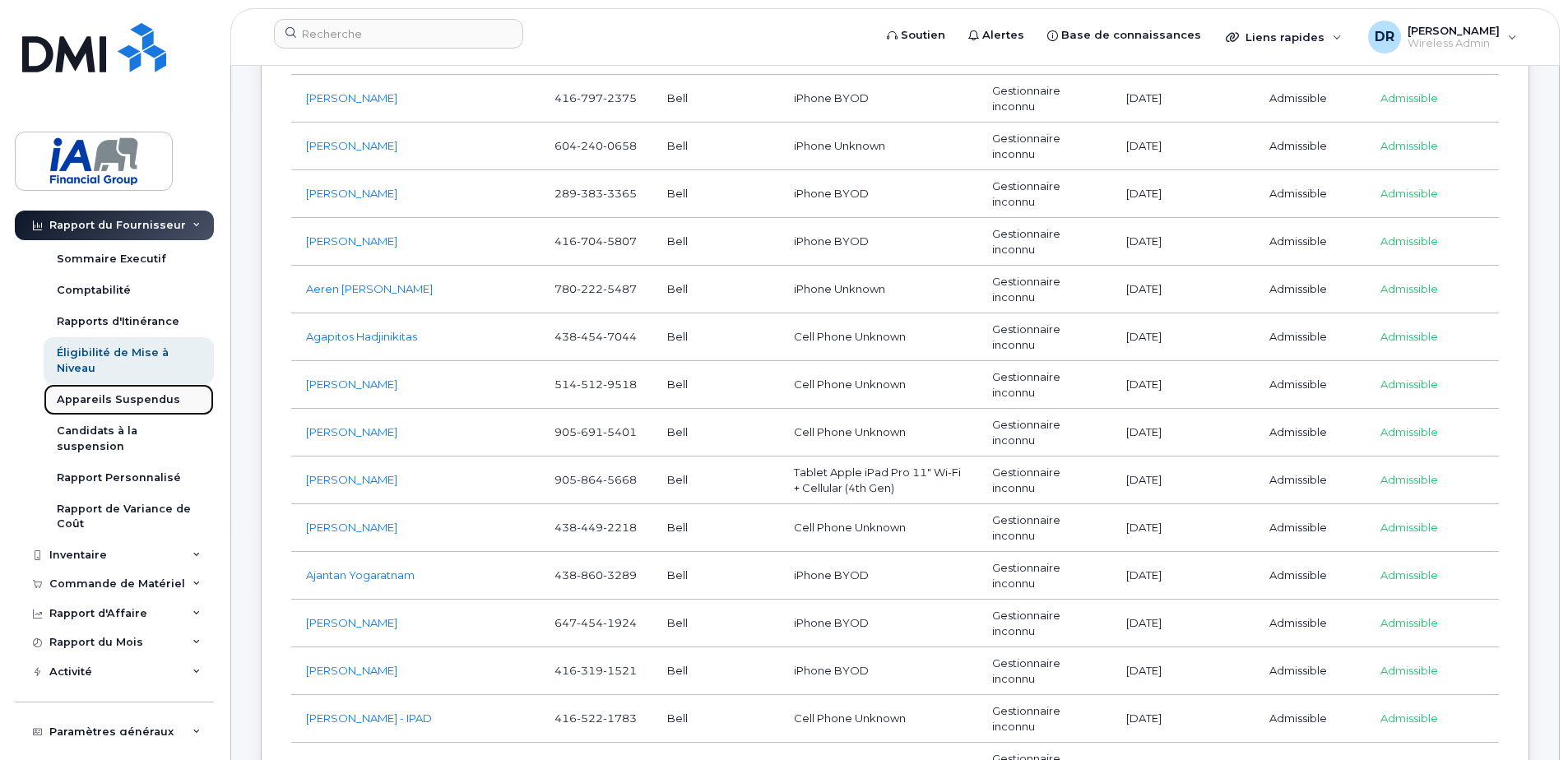
click at [108, 395] on div "Appareils Suspendus" at bounding box center [119, 399] width 124 height 15
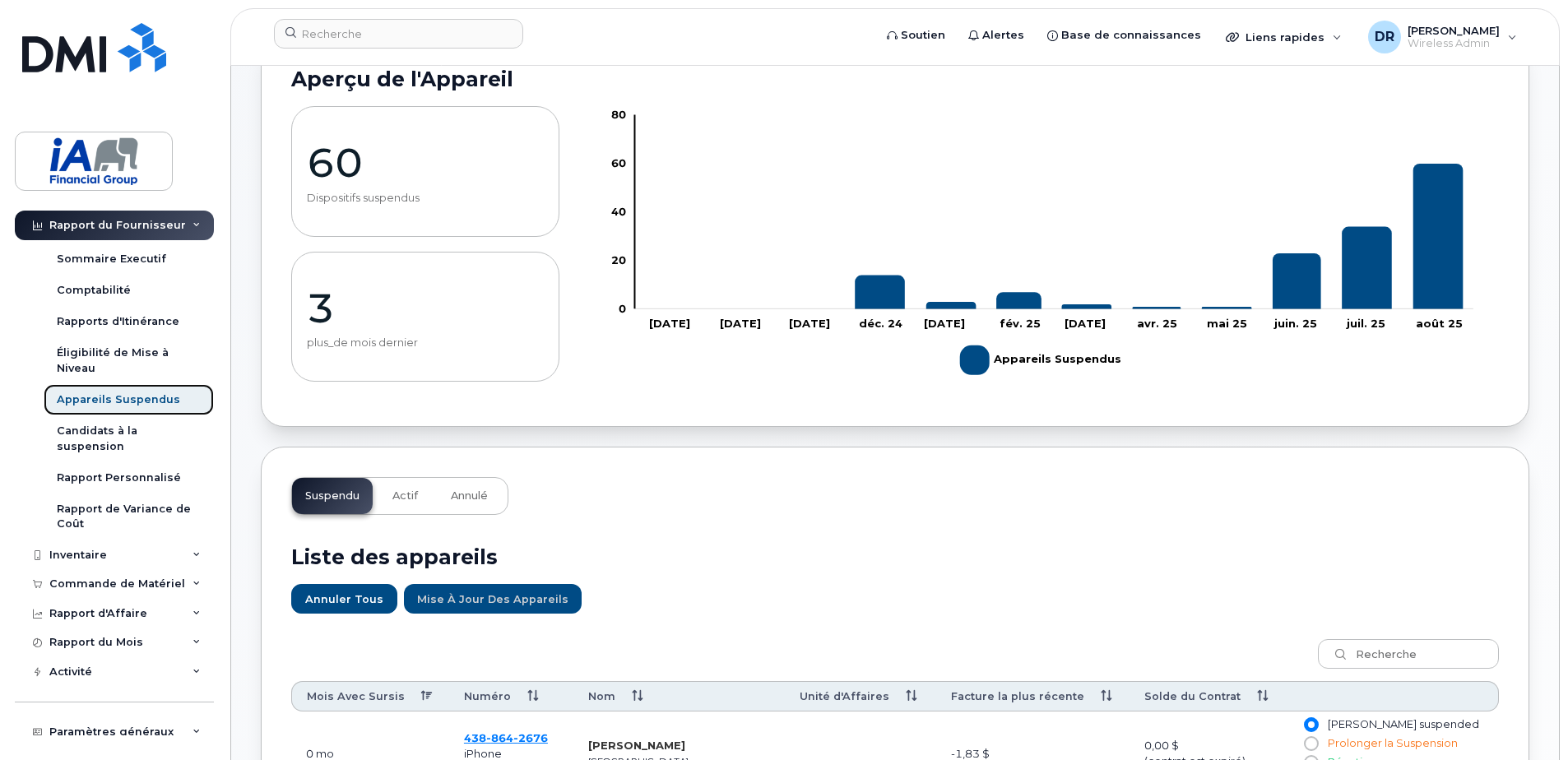
scroll to position [82, 0]
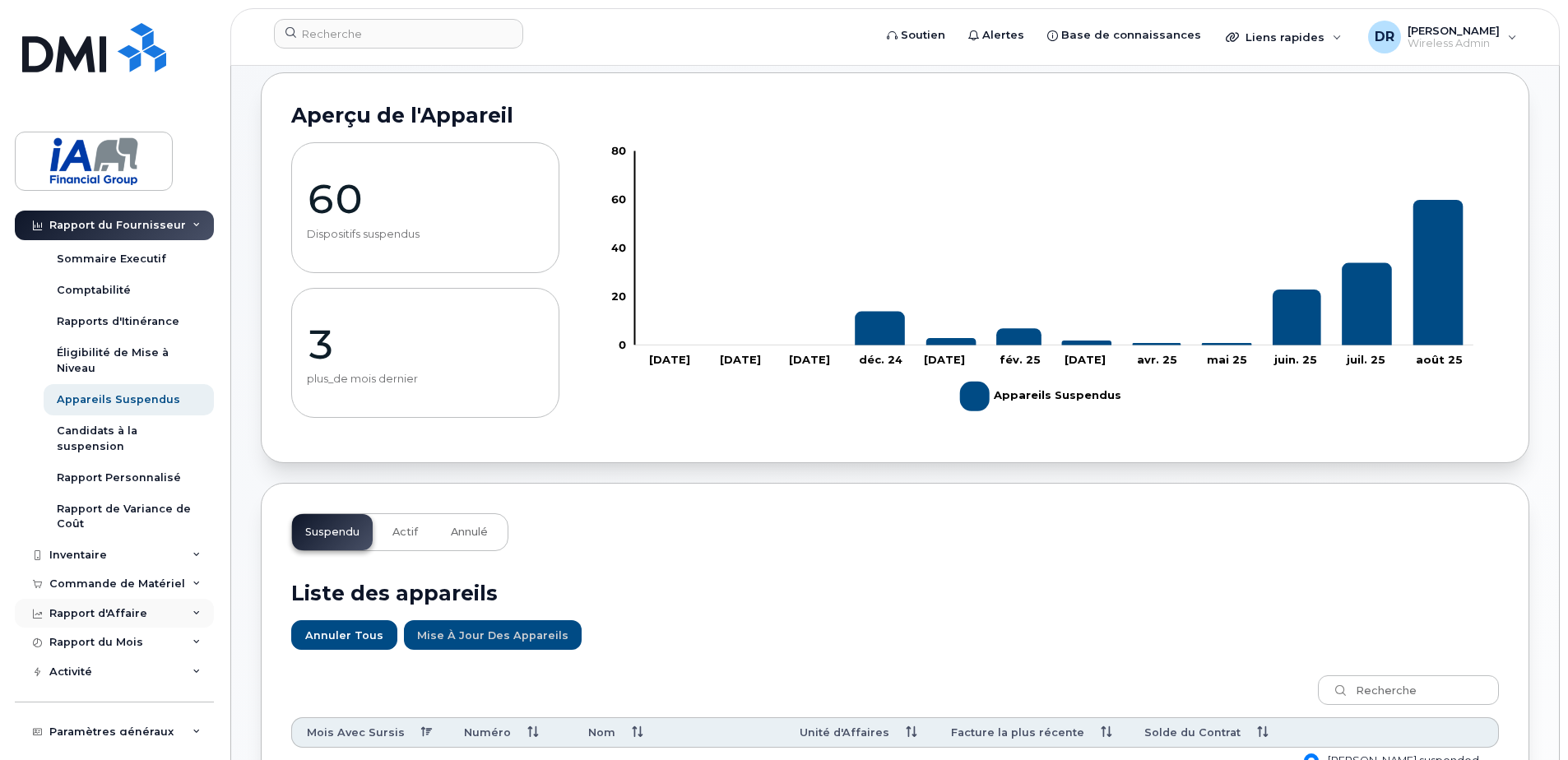
click at [194, 612] on icon at bounding box center [197, 614] width 9 height 9
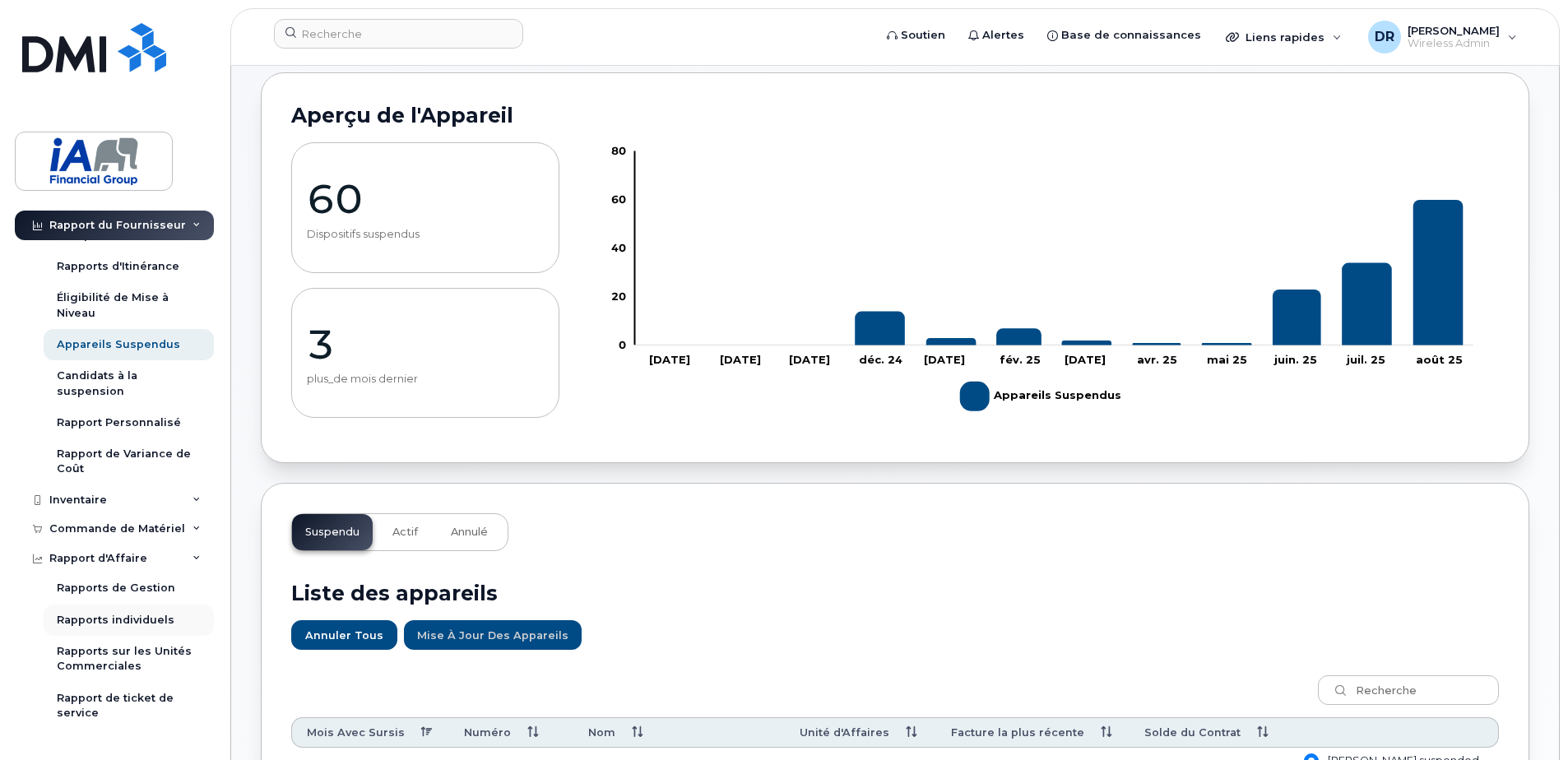
scroll to position [296, 0]
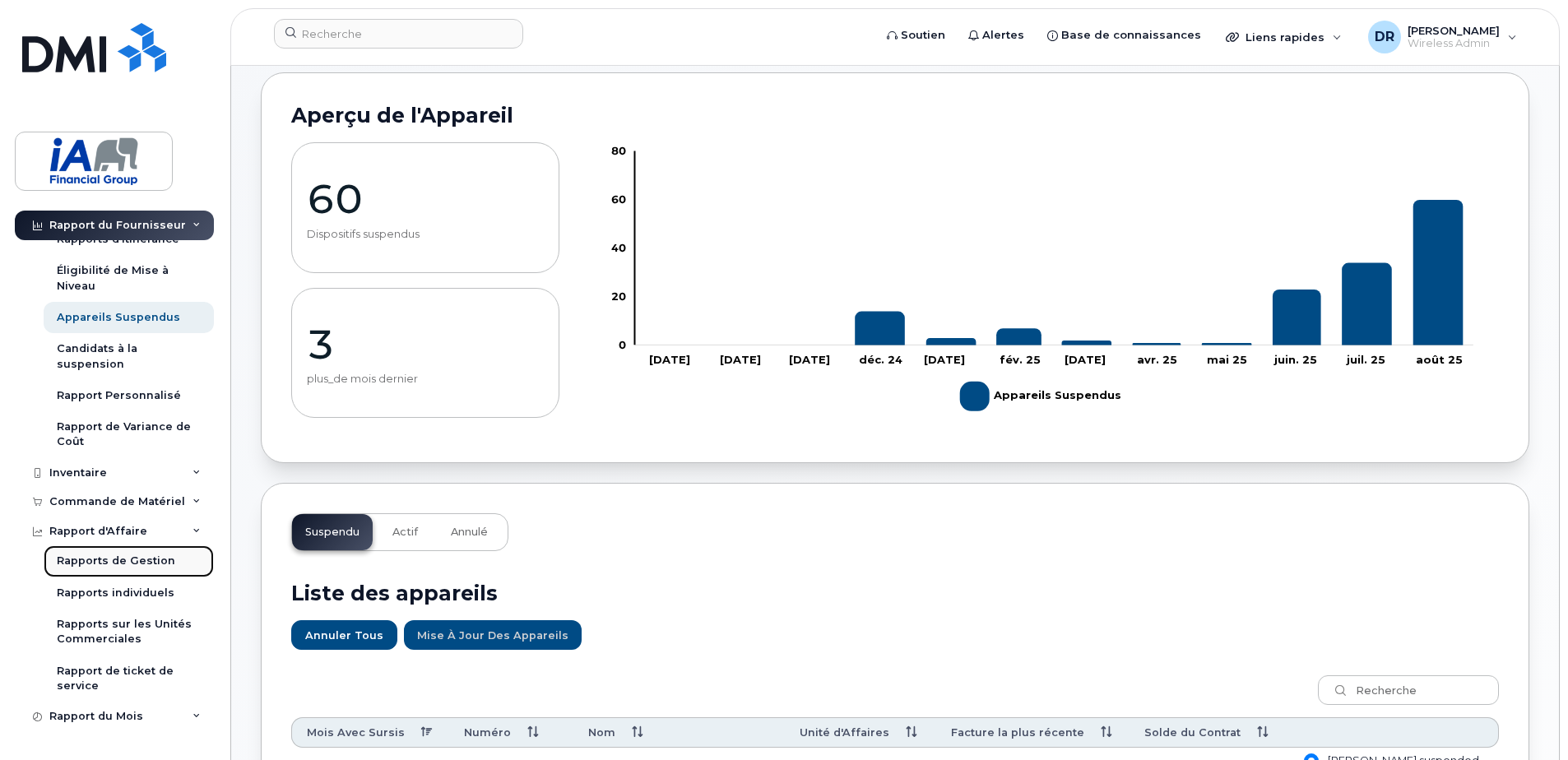
click at [78, 551] on link "Rapports de Gestion" at bounding box center [128, 561] width 171 height 31
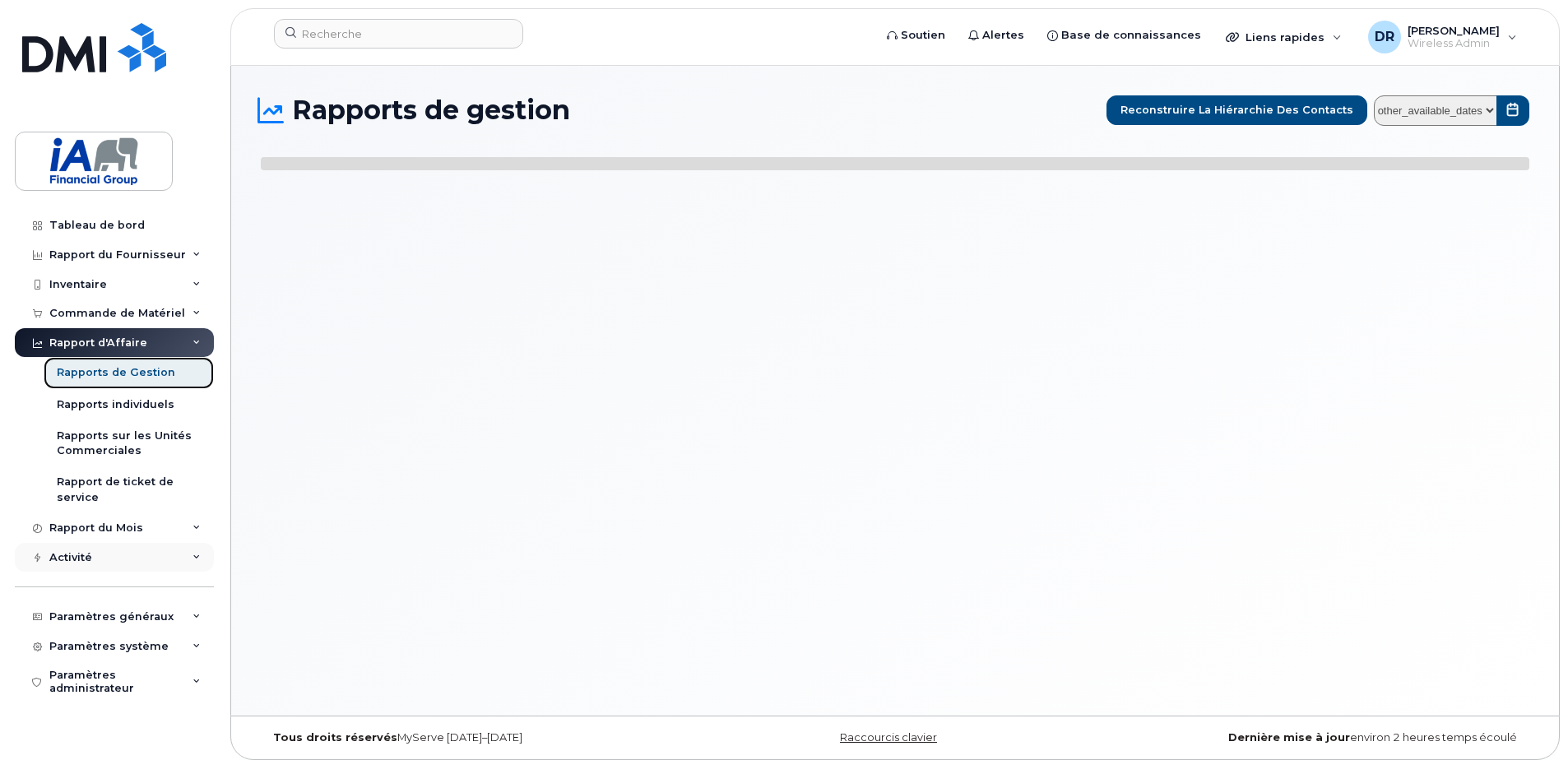
select select
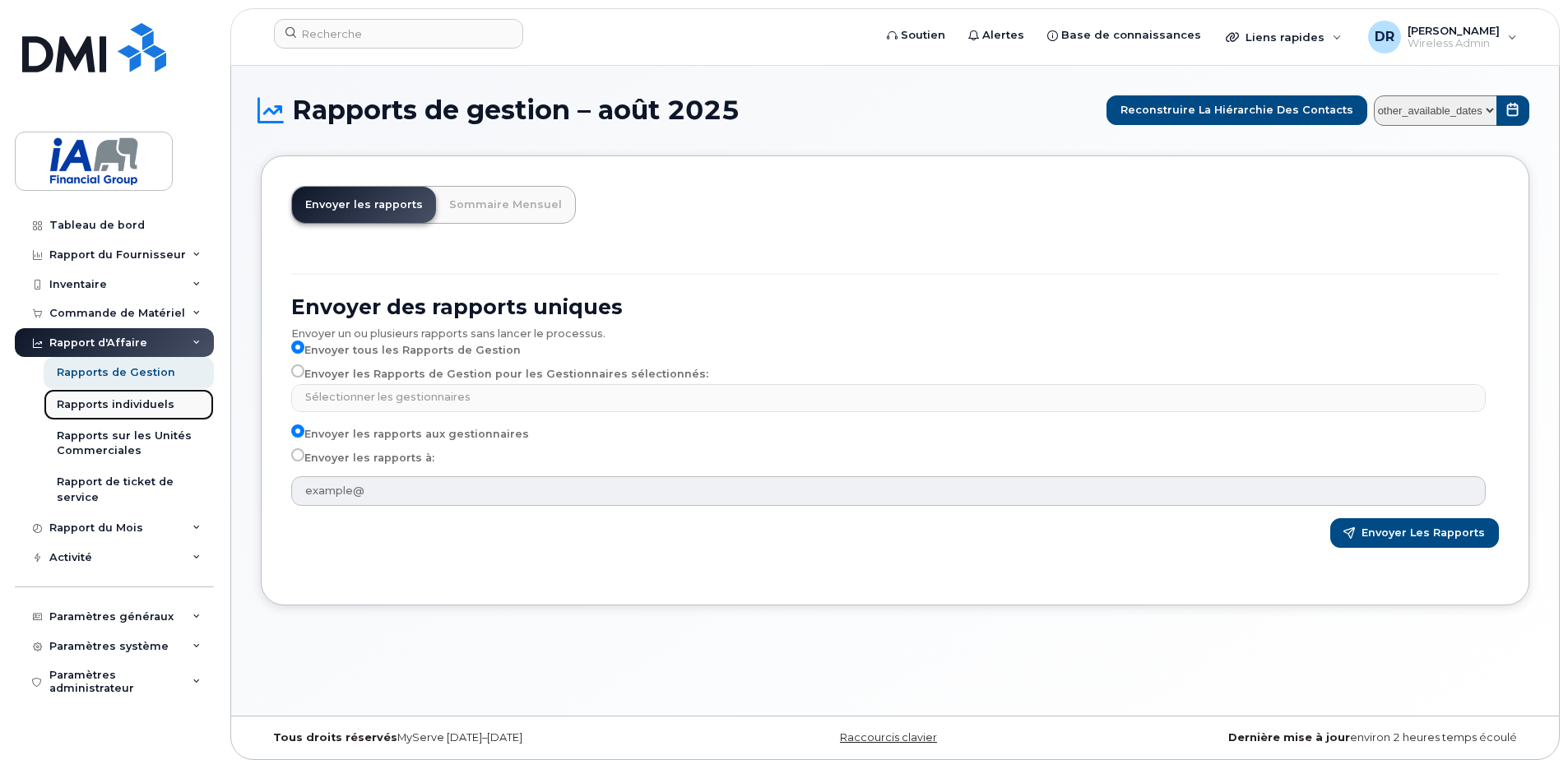
click at [97, 403] on div "Rapports individuels" at bounding box center [116, 404] width 118 height 15
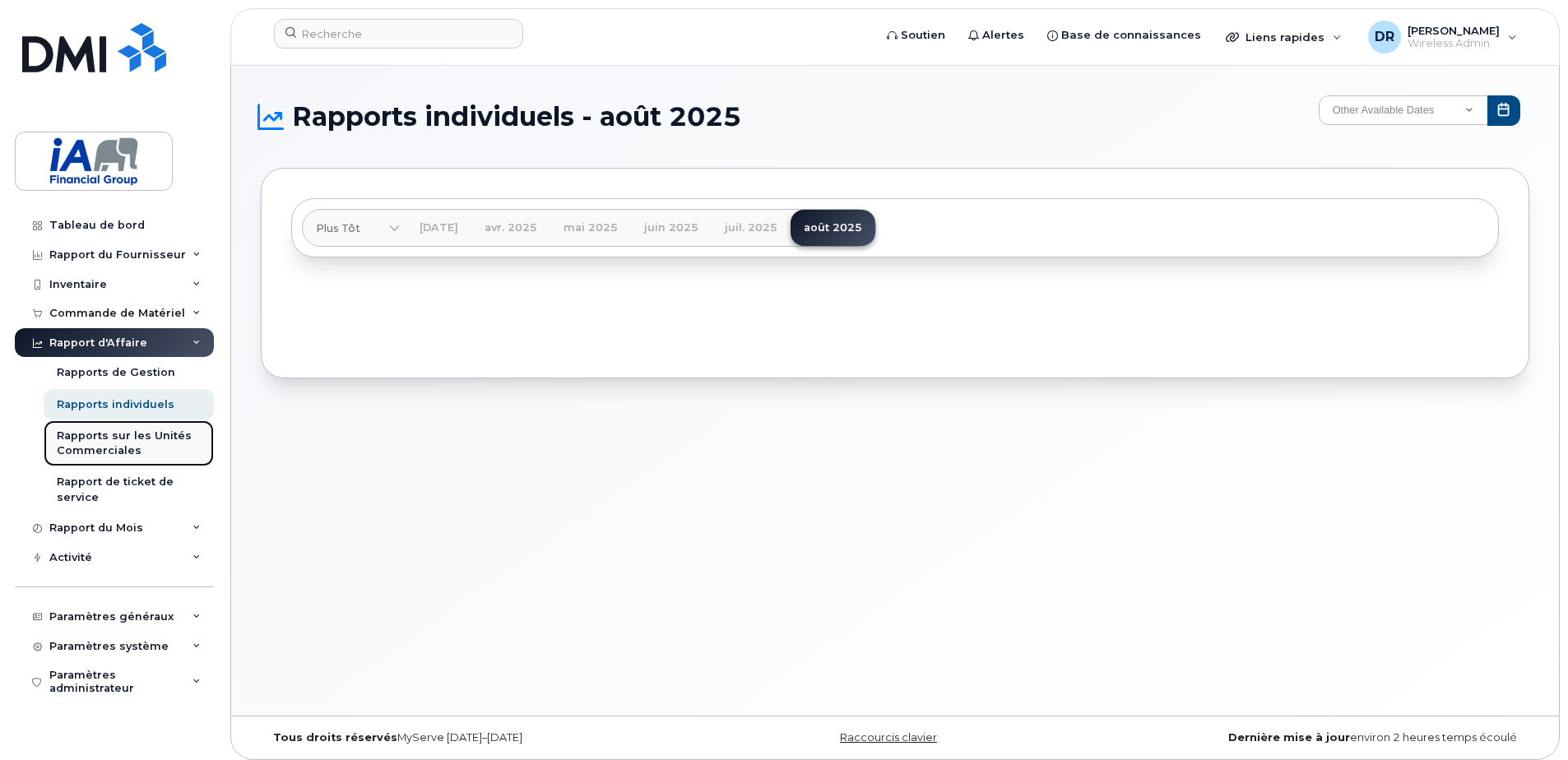
click at [104, 437] on div "Rapports sur les Unités Commerciales" at bounding box center [129, 443] width 144 height 30
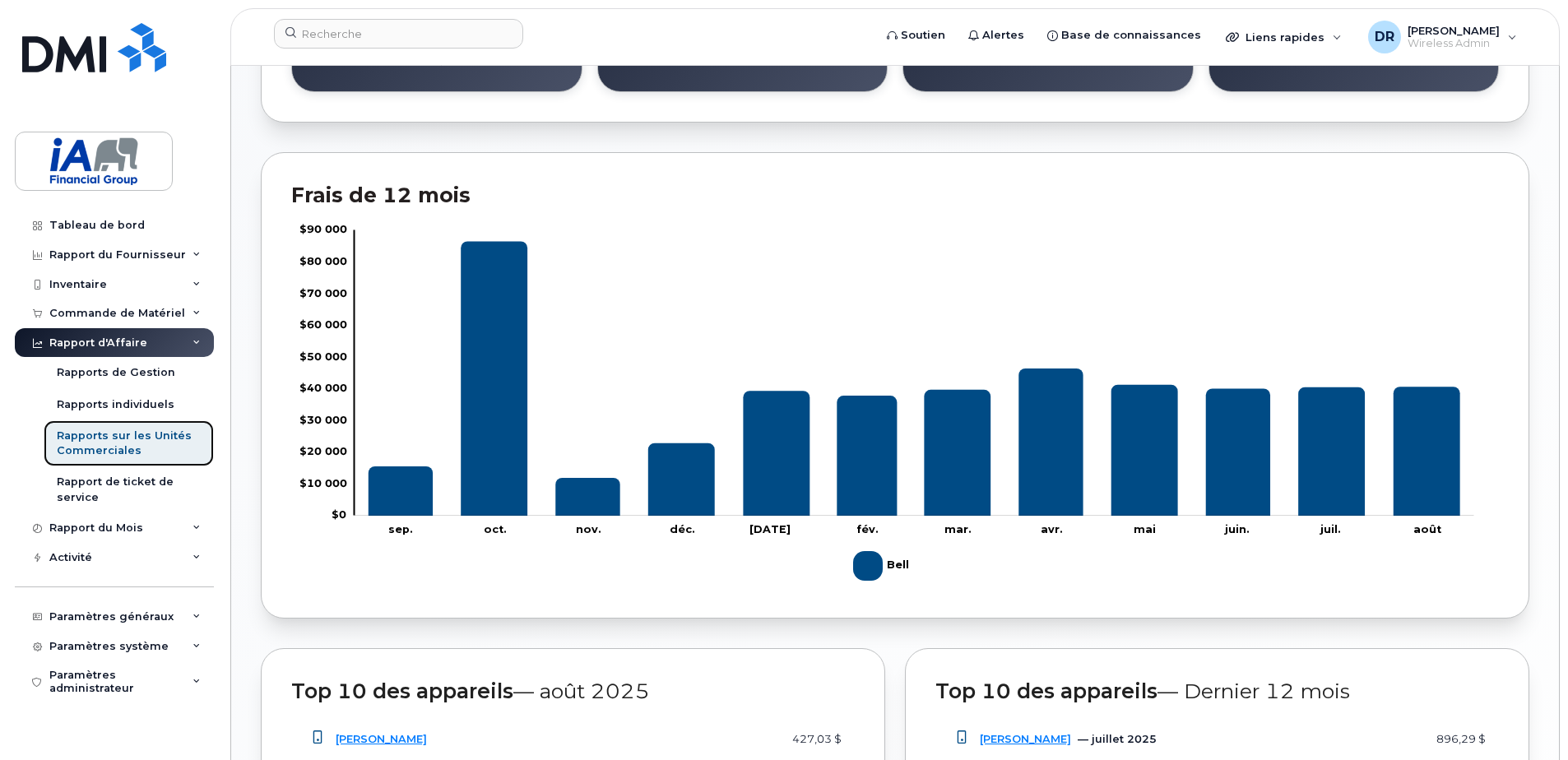
scroll to position [1263, 0]
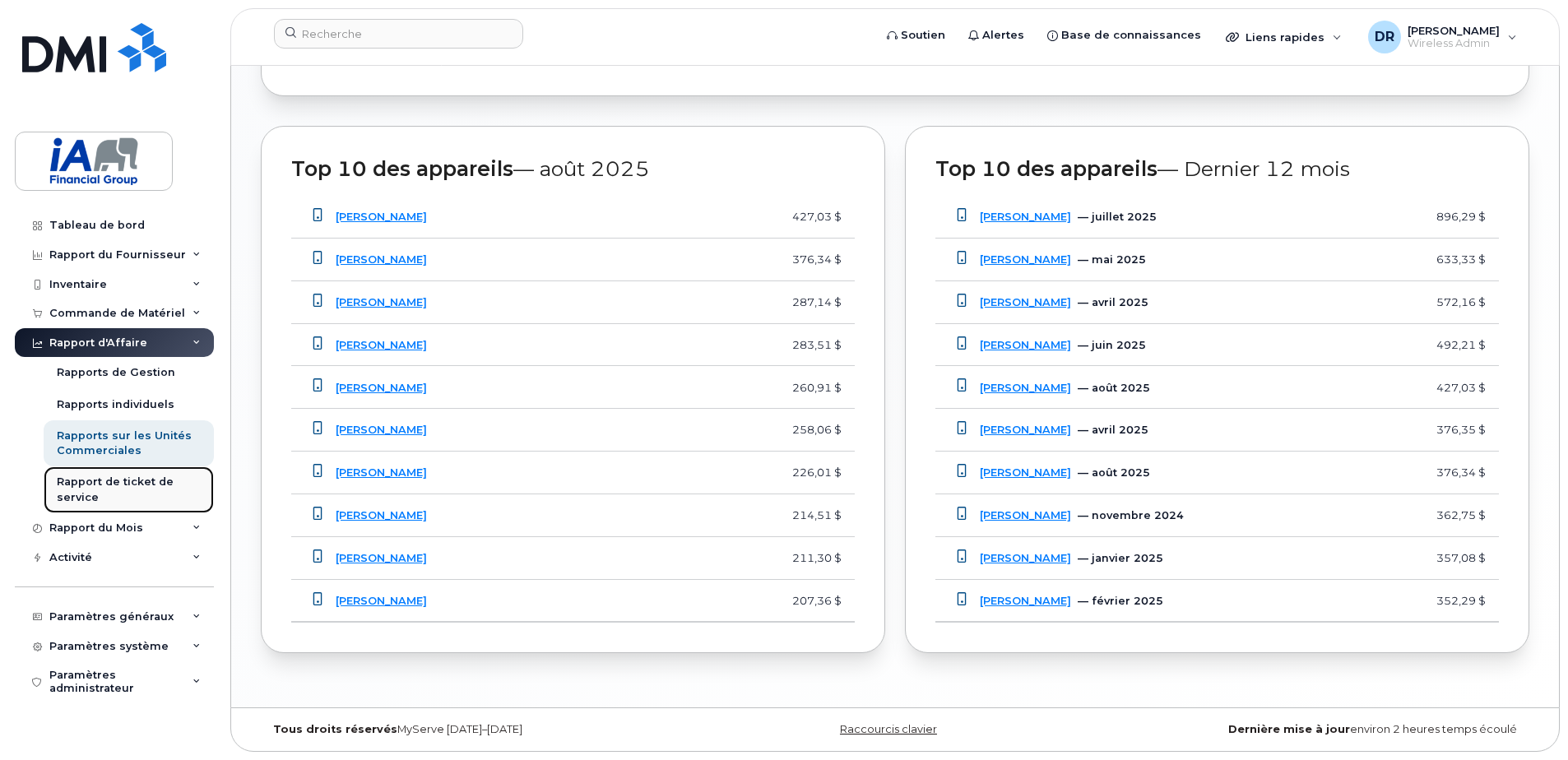
click at [81, 484] on div "Rapport de ticket de service" at bounding box center [129, 489] width 144 height 30
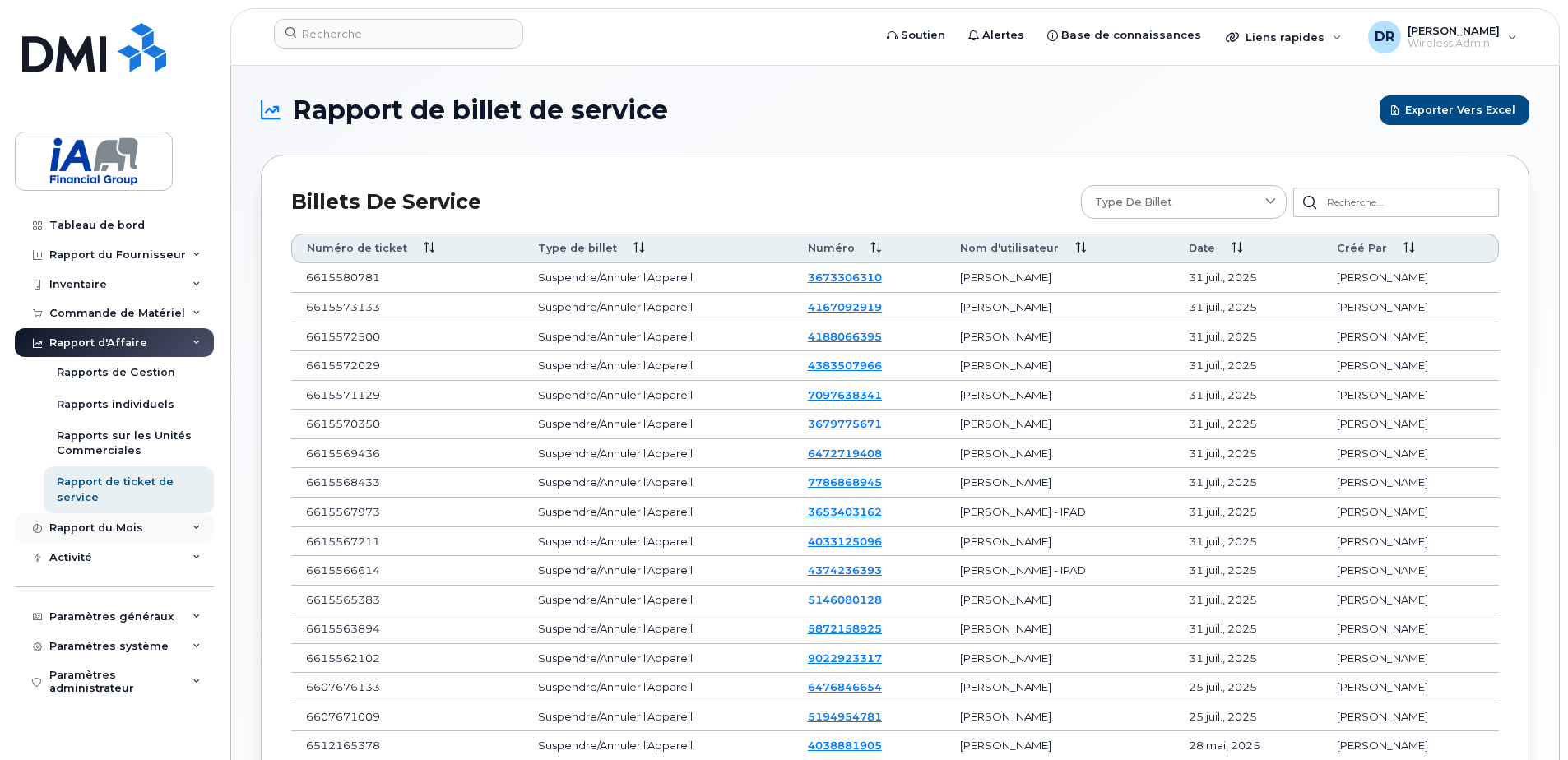
click at [123, 525] on div "Rapport du Mois" at bounding box center [96, 527] width 94 height 13
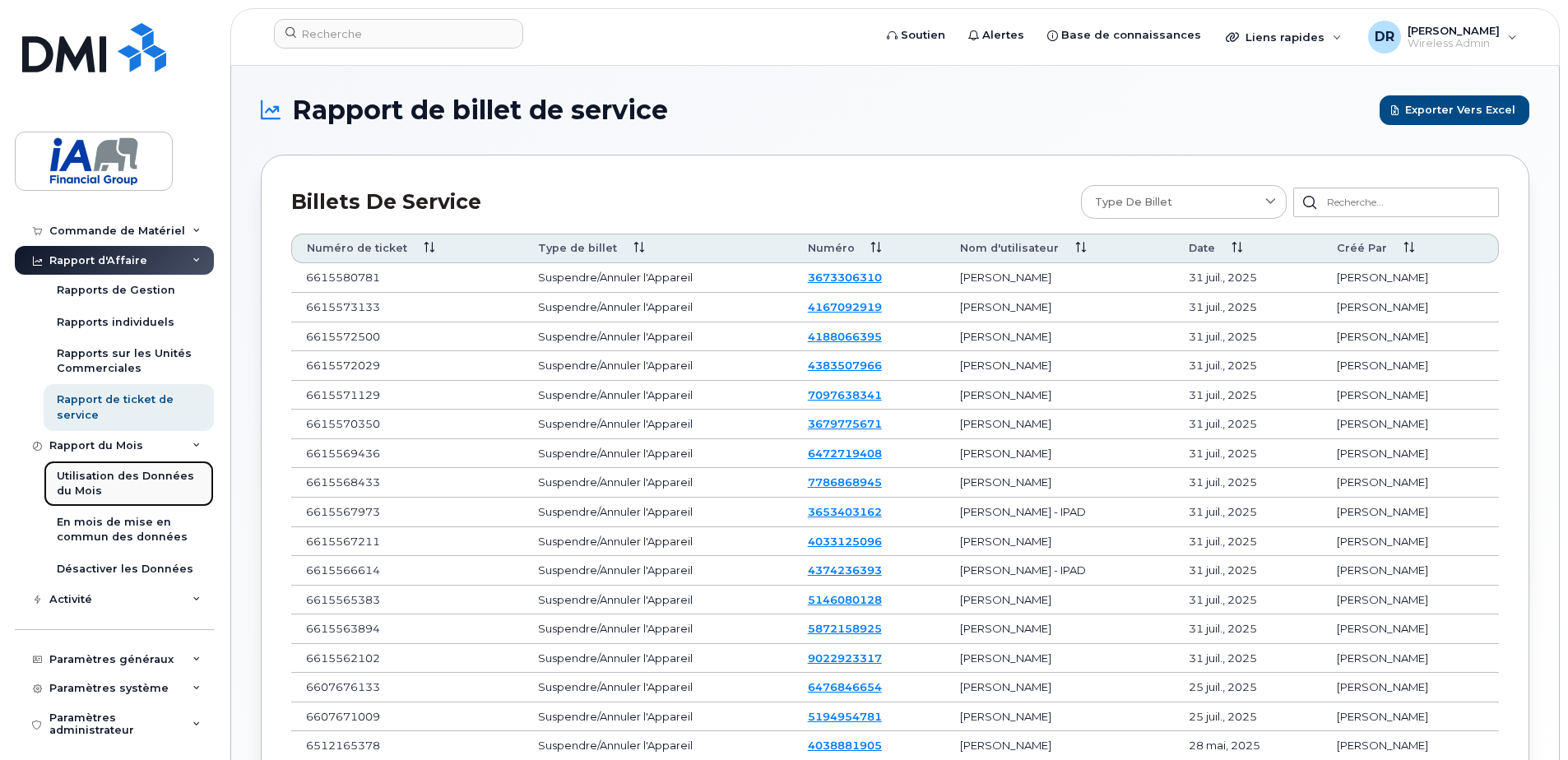
click at [85, 472] on div "Utilisation des Données du Mois" at bounding box center [129, 484] width 144 height 30
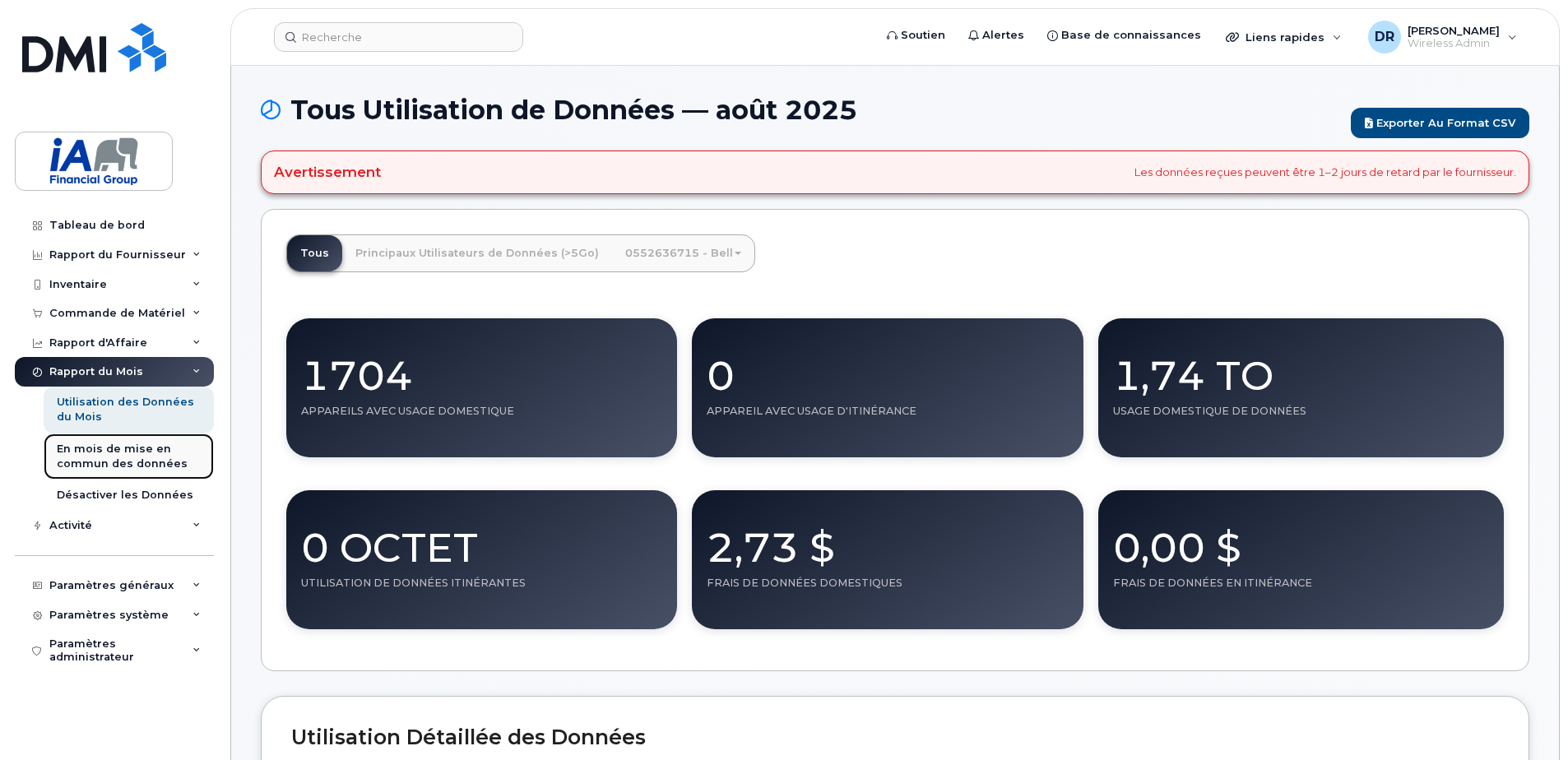
click at [113, 461] on div "En mois de mise en commun des données" at bounding box center [129, 456] width 144 height 30
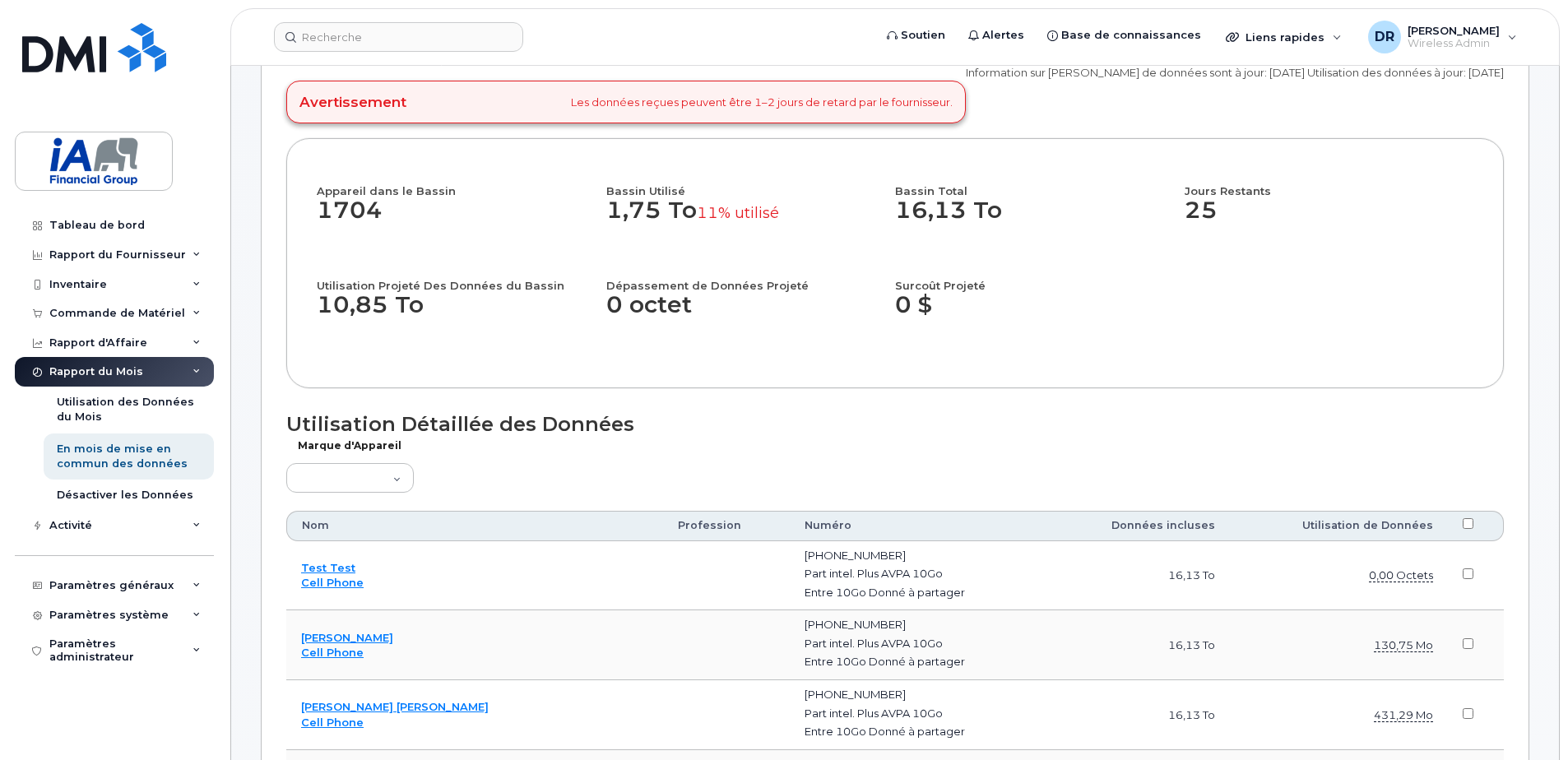
scroll to position [82, 0]
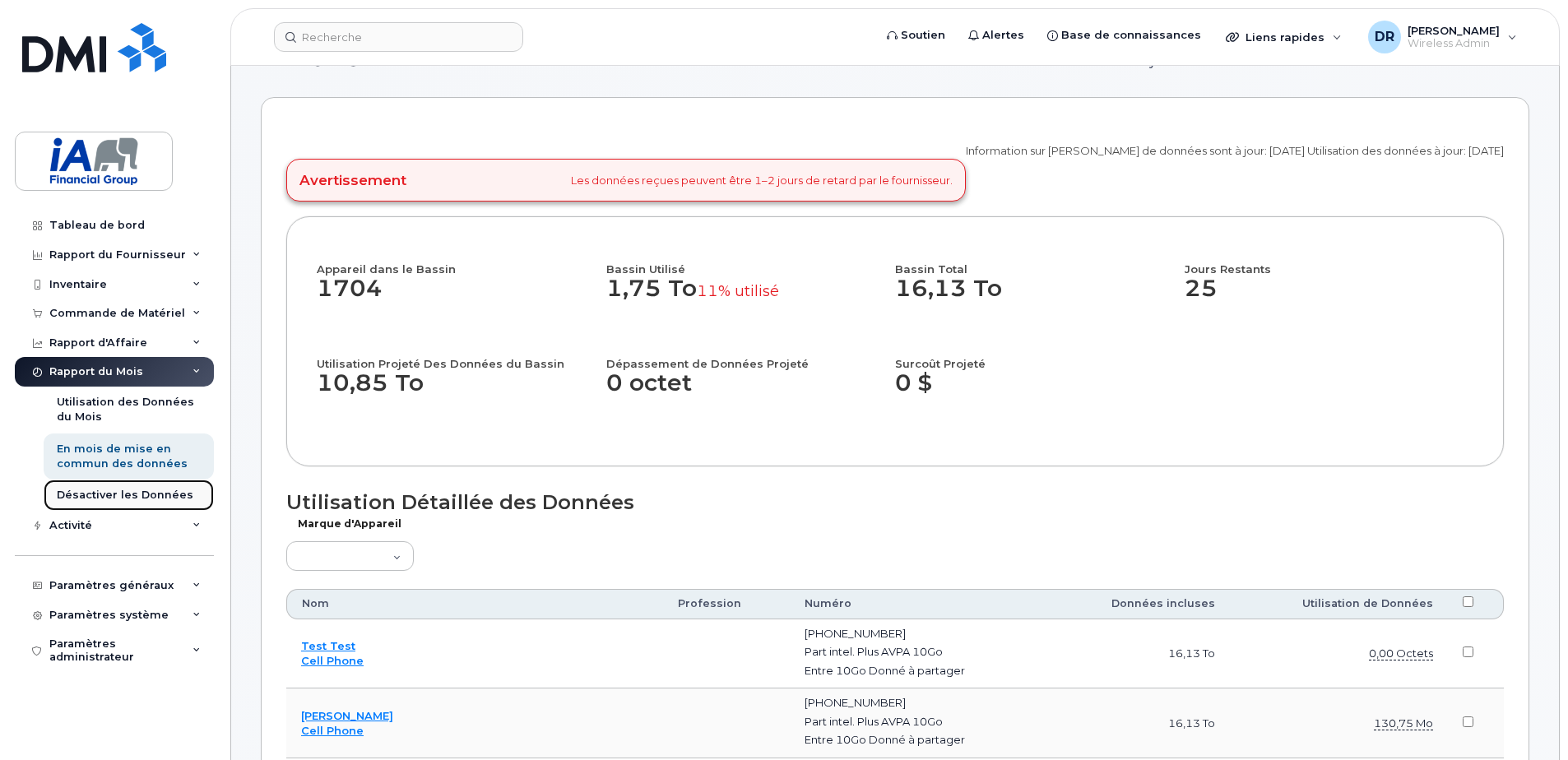
click at [114, 497] on div "Désactiver les Données" at bounding box center [126, 494] width 137 height 15
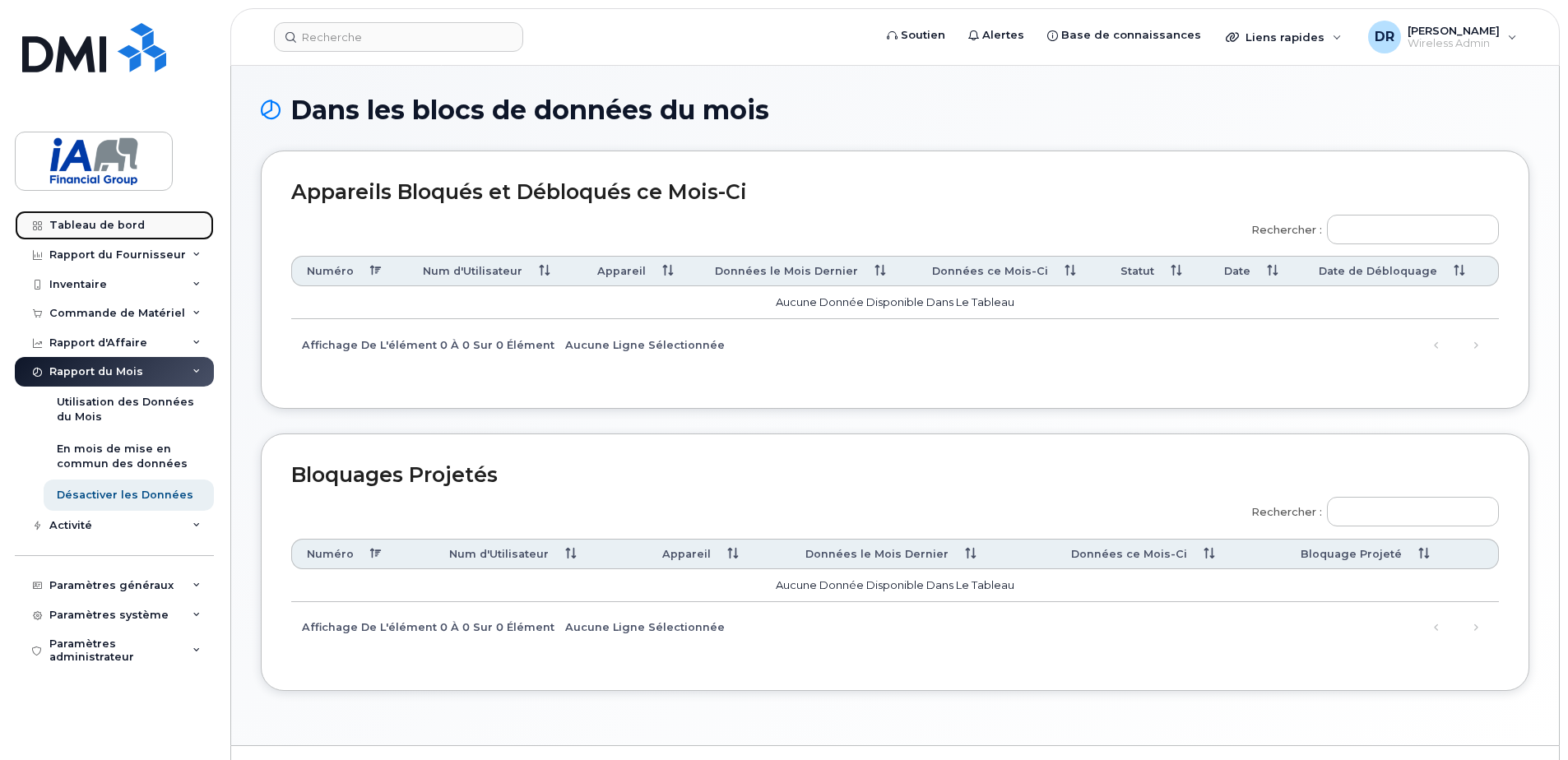
click at [92, 222] on div "Tableau de bord" at bounding box center [97, 225] width 95 height 13
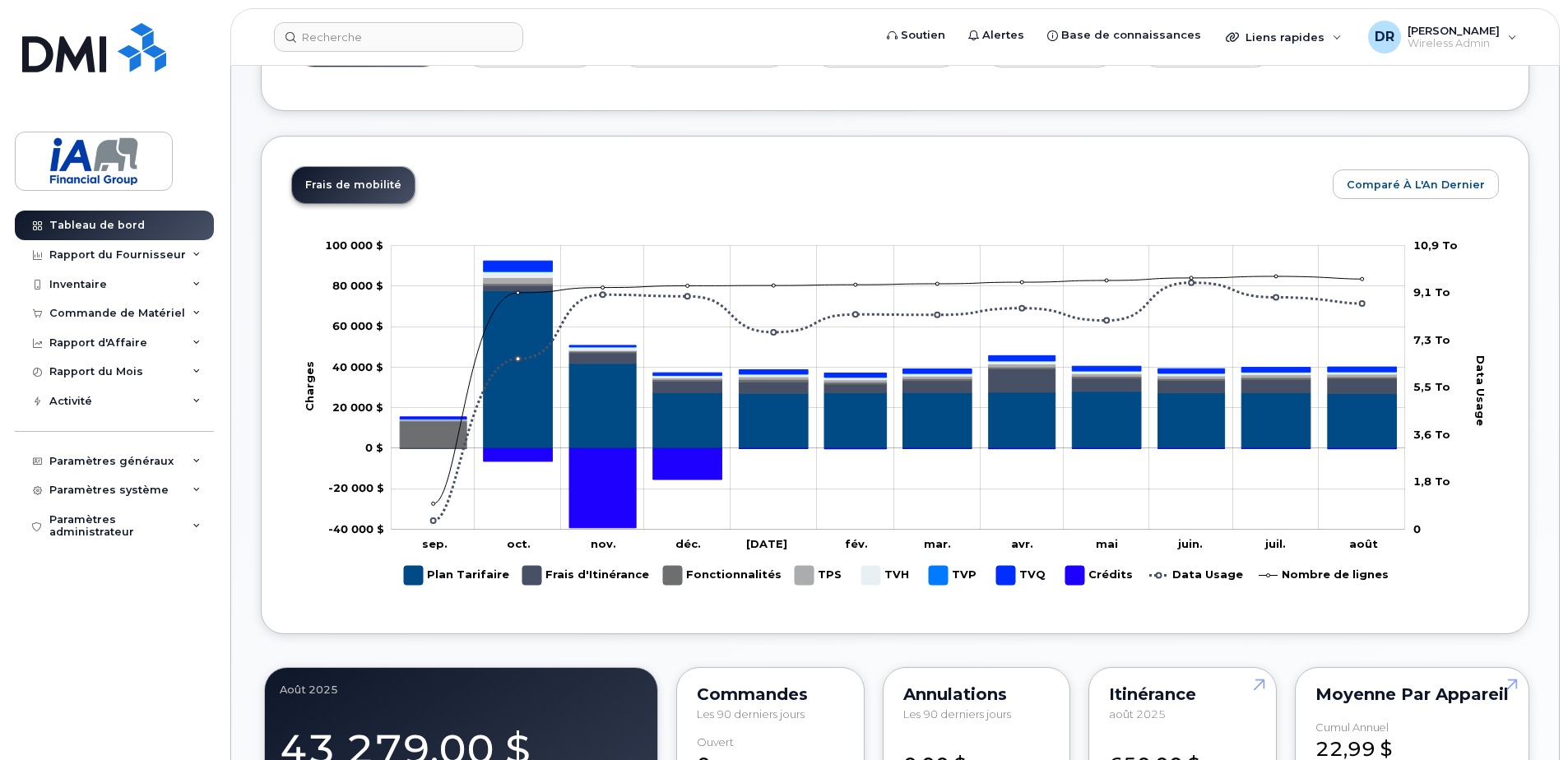
scroll to position [658, 0]
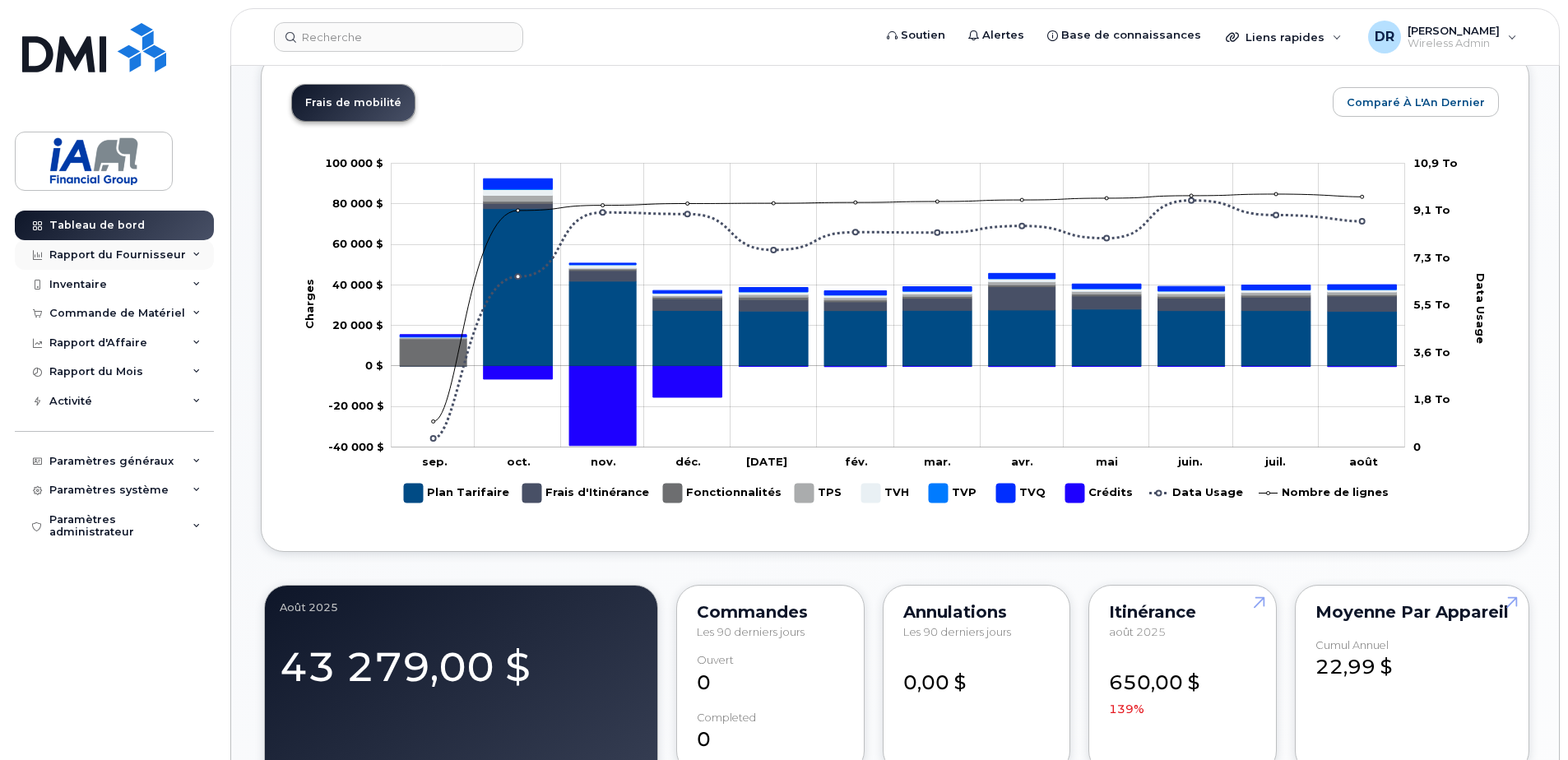
click at [195, 254] on icon at bounding box center [197, 255] width 9 height 9
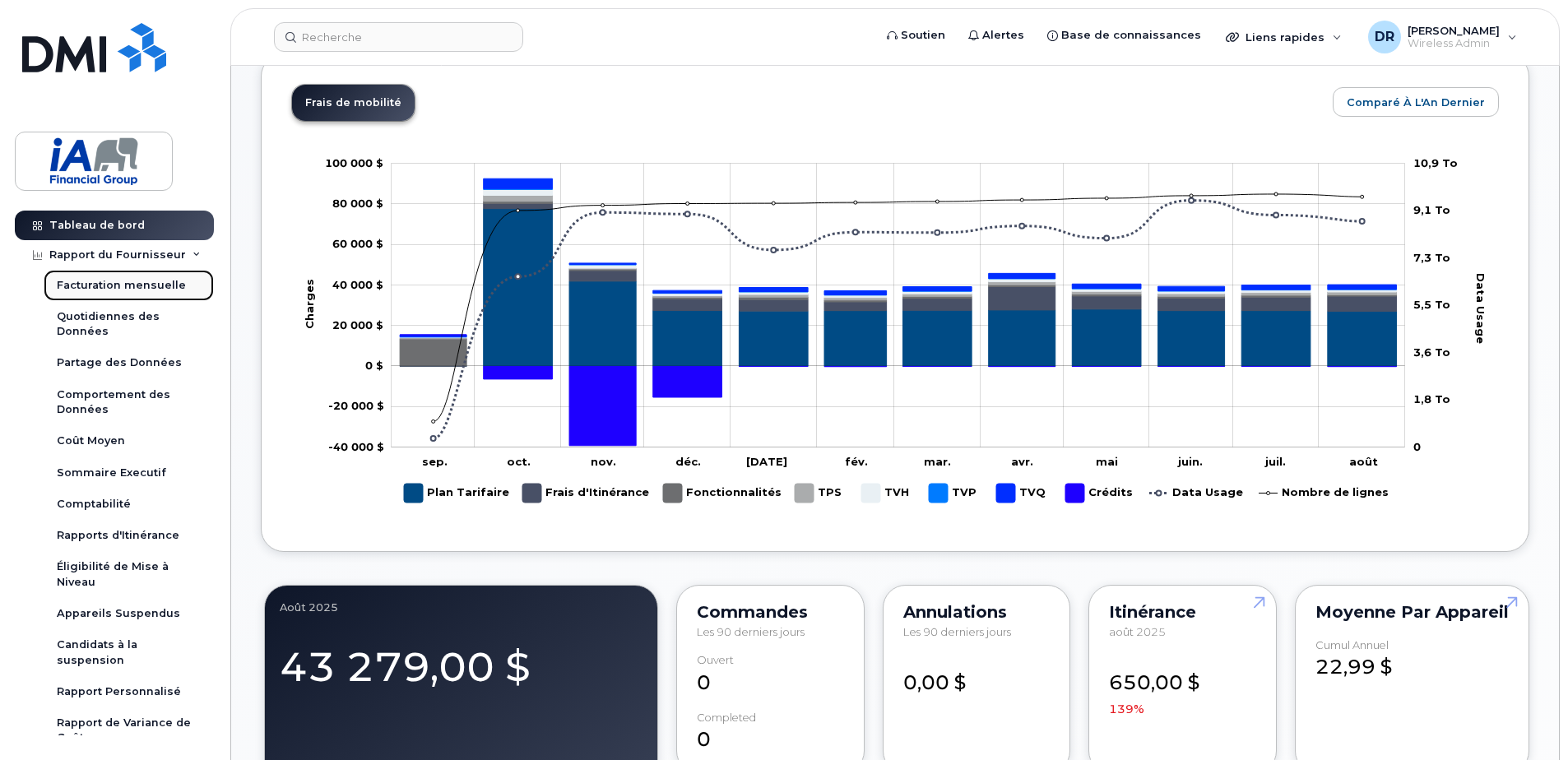
click at [108, 284] on div "Facturation mensuelle" at bounding box center [121, 285] width 129 height 15
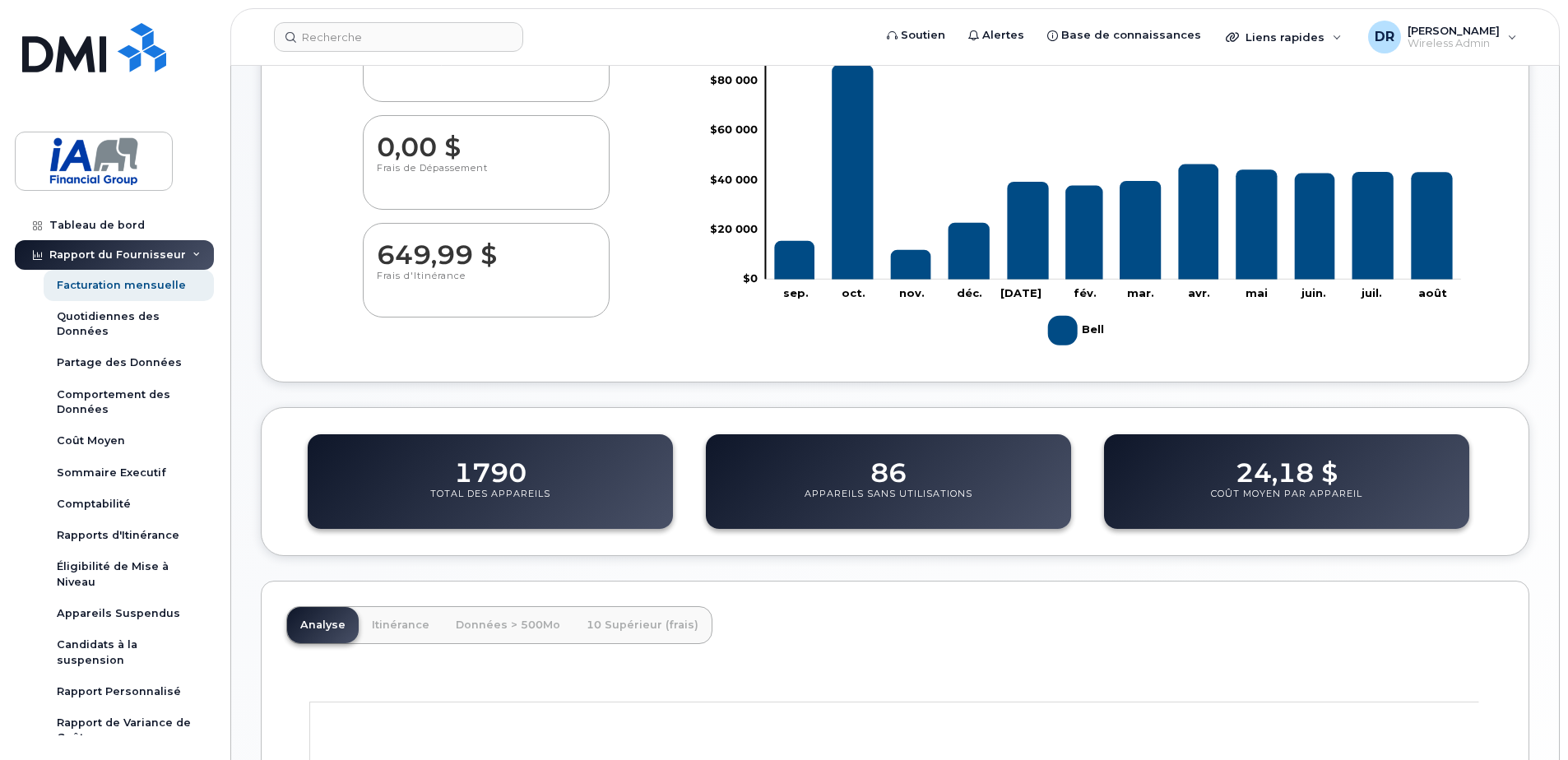
scroll to position [493, 0]
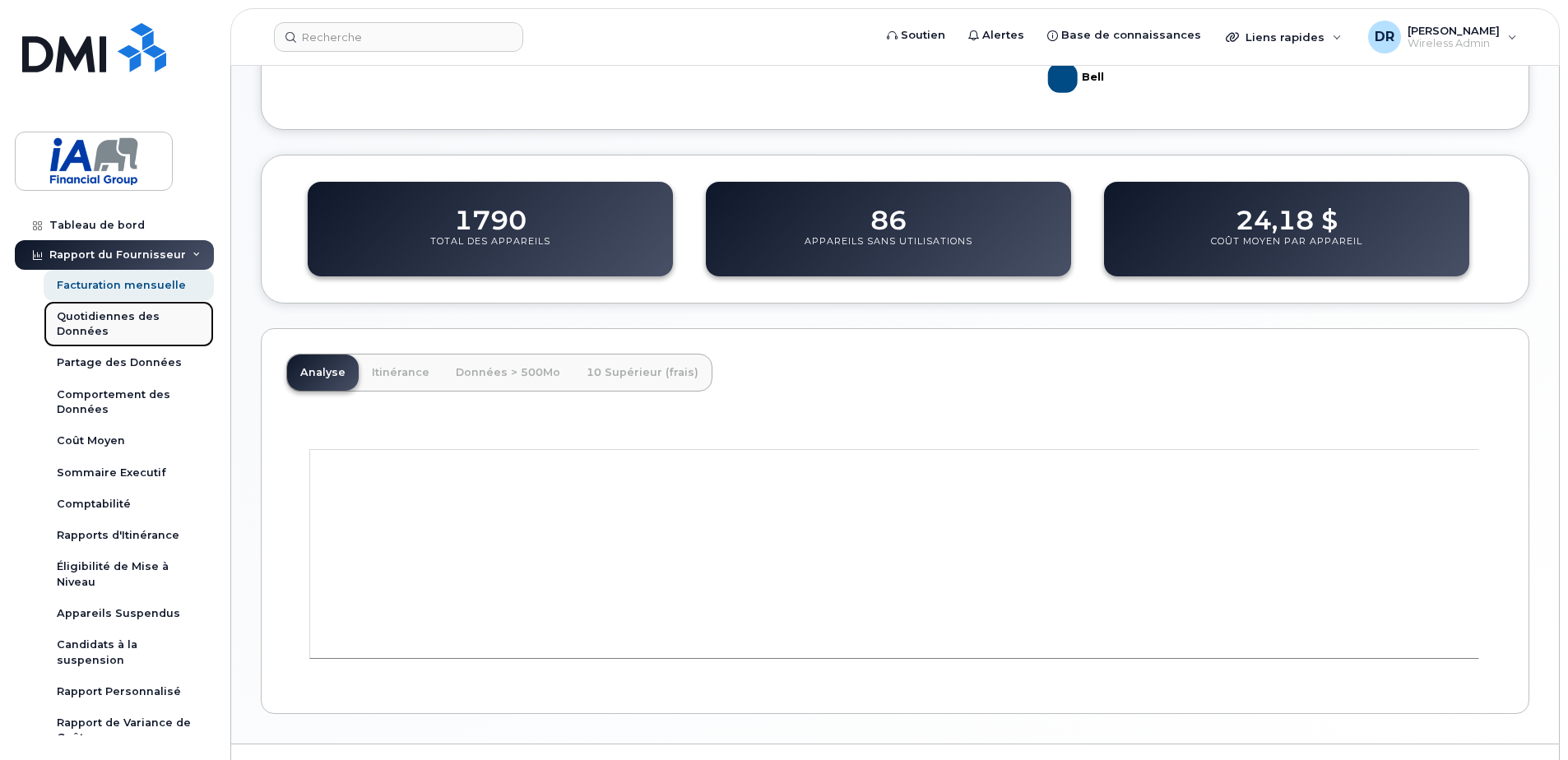
click at [102, 325] on div "Quotidiennes des Données" at bounding box center [129, 324] width 144 height 30
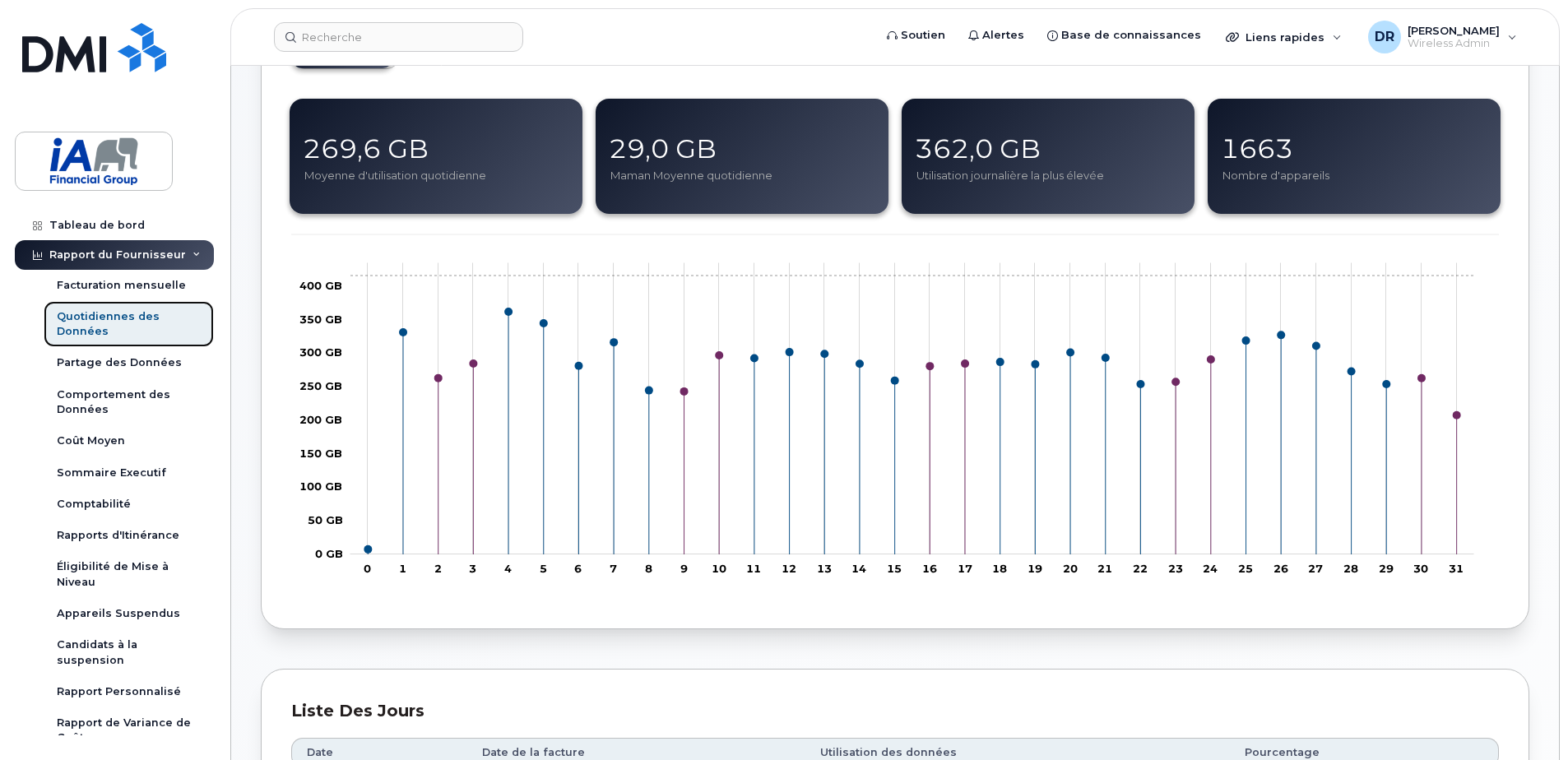
scroll to position [247, 0]
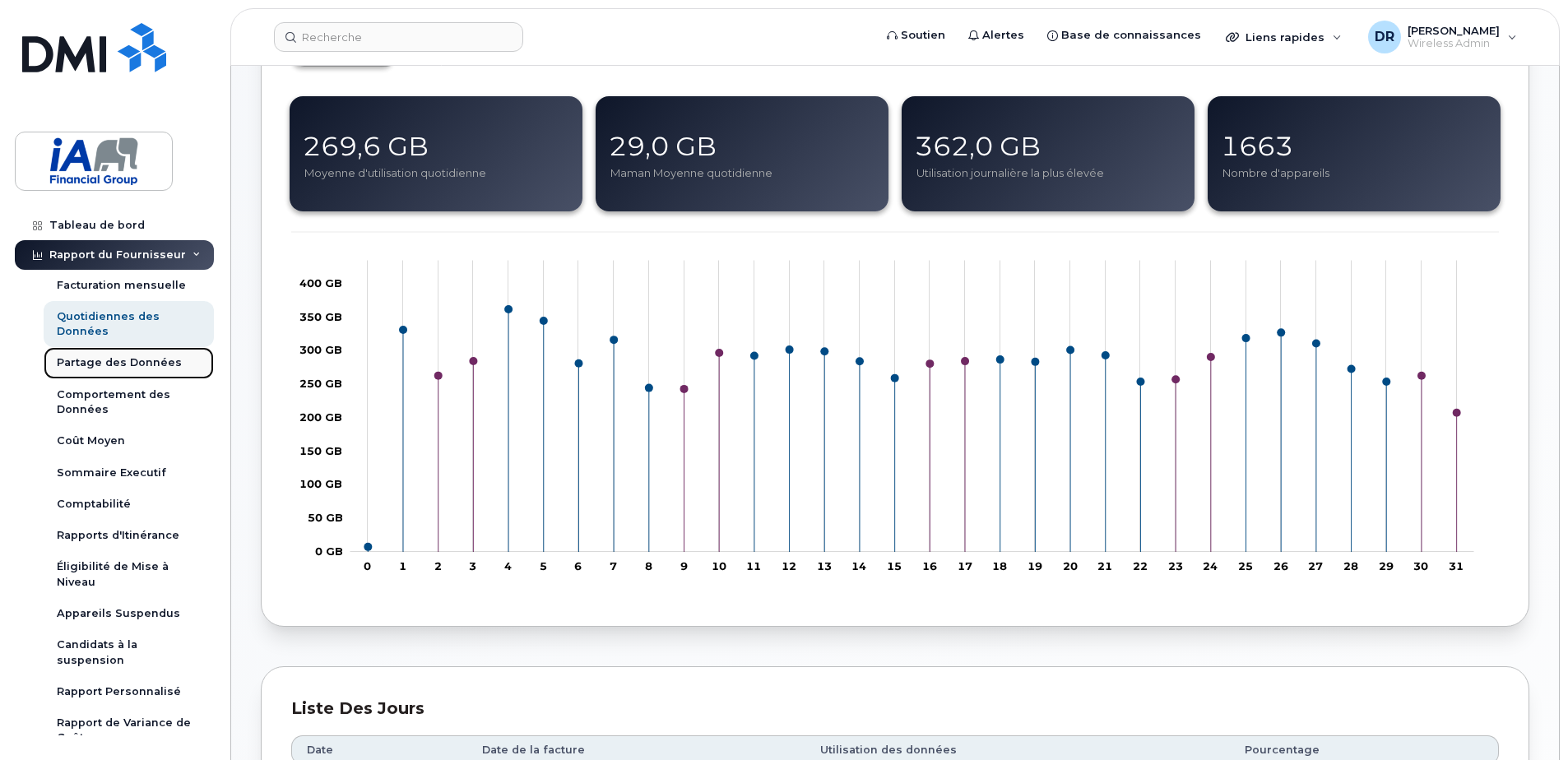
click at [148, 367] on div "Partage des Données" at bounding box center [119, 362] width 125 height 15
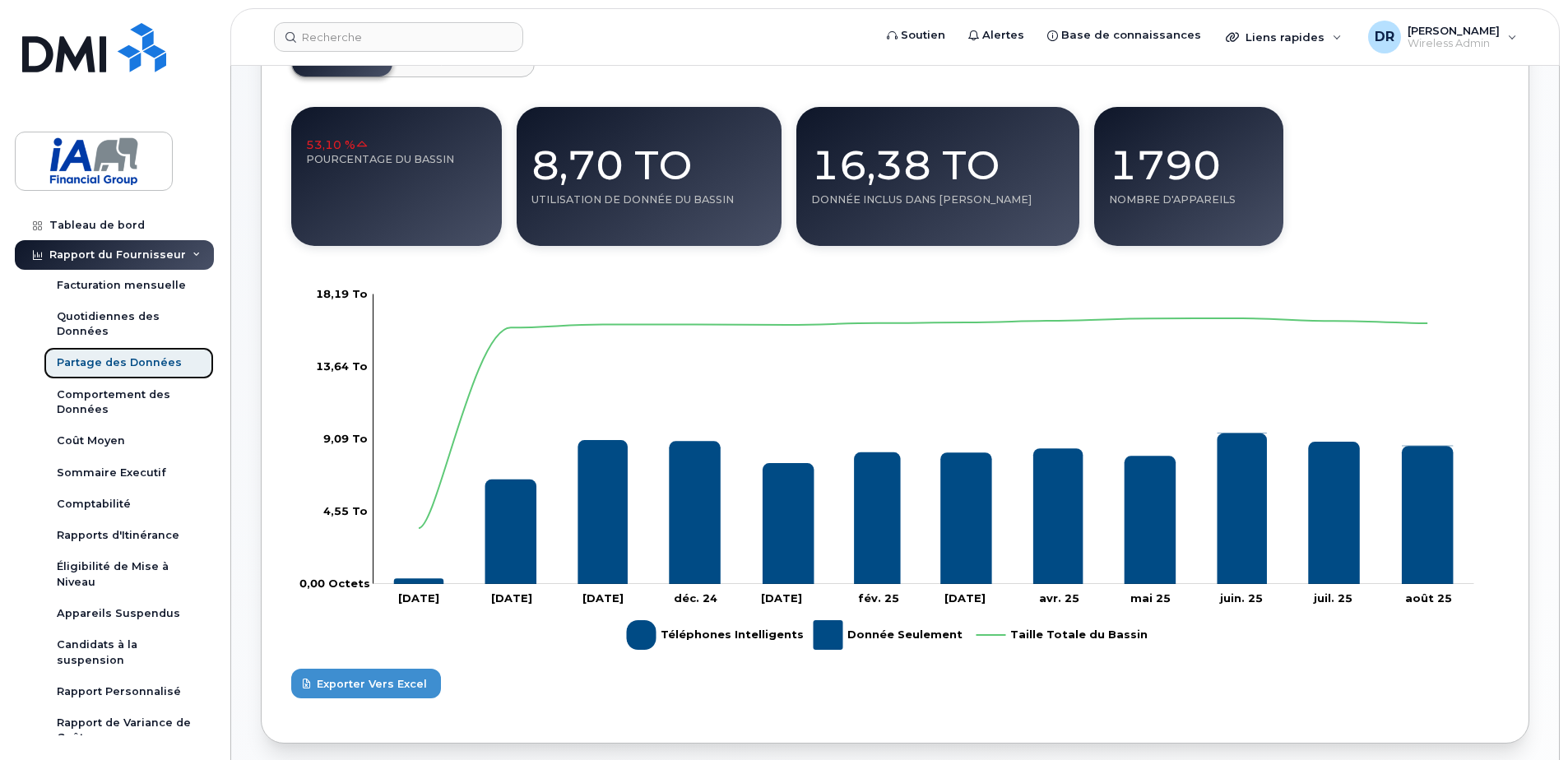
scroll to position [247, 0]
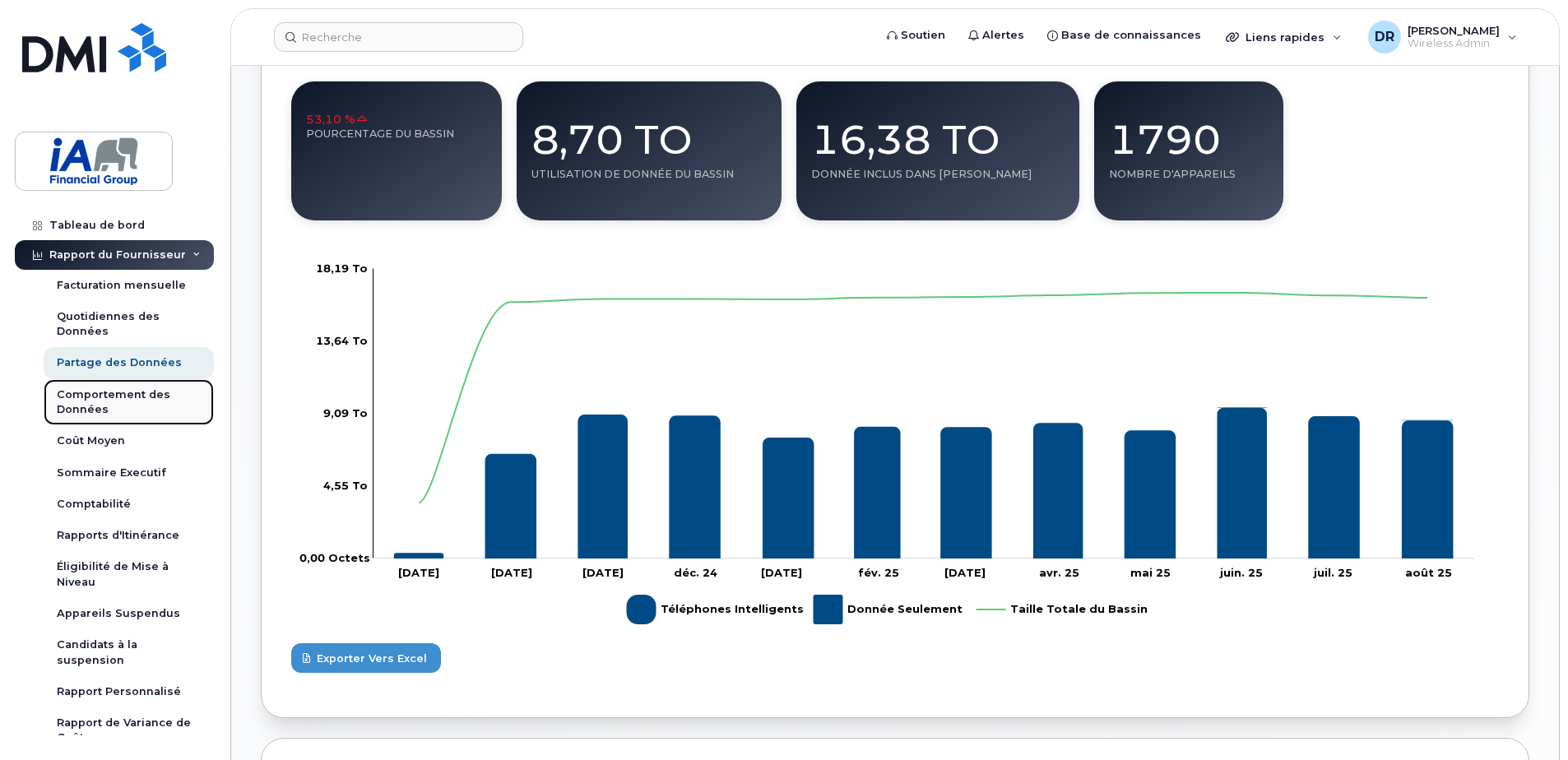
click at [86, 396] on div "Comportement des Données" at bounding box center [129, 403] width 144 height 30
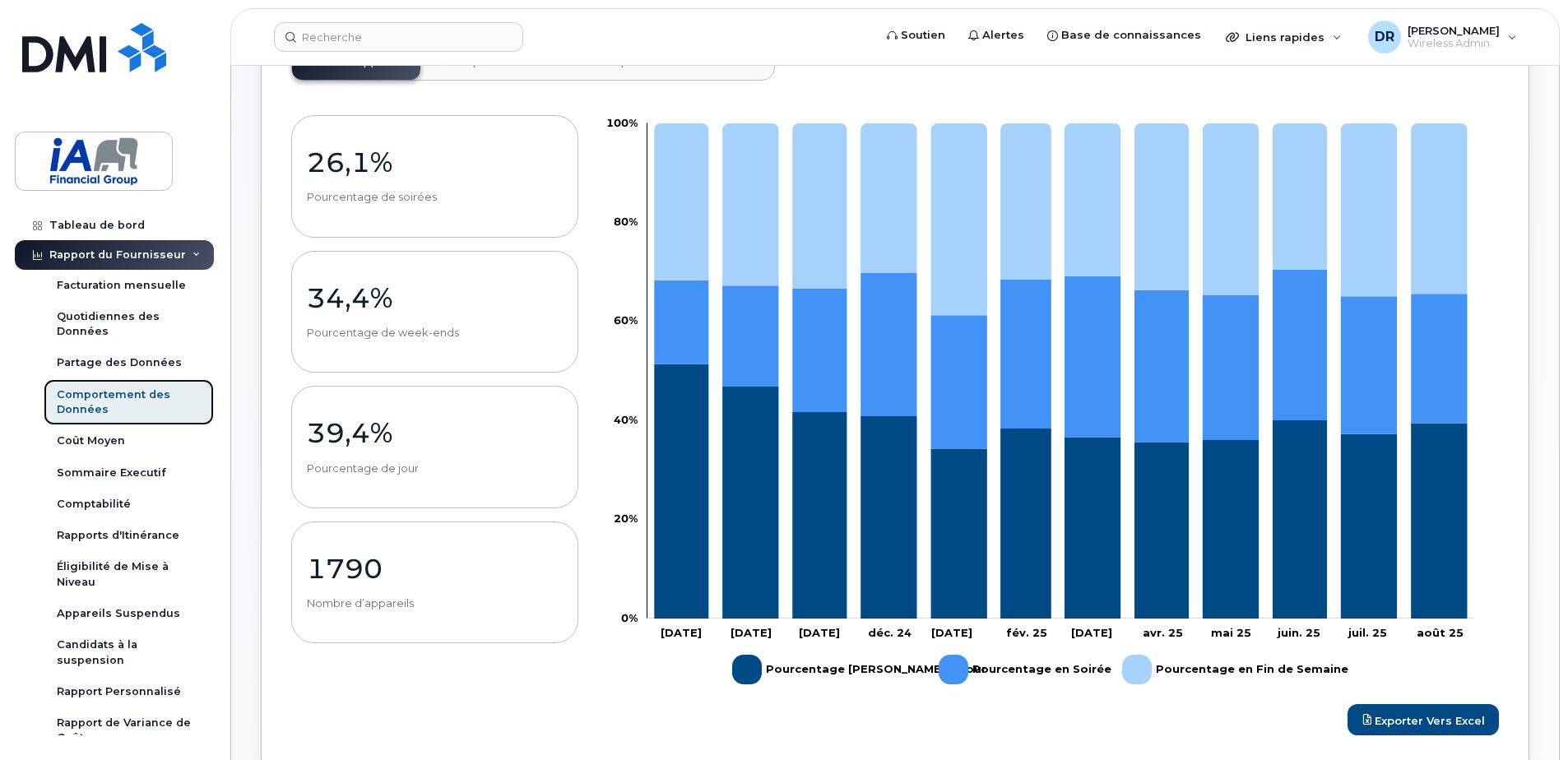
scroll to position [247, 0]
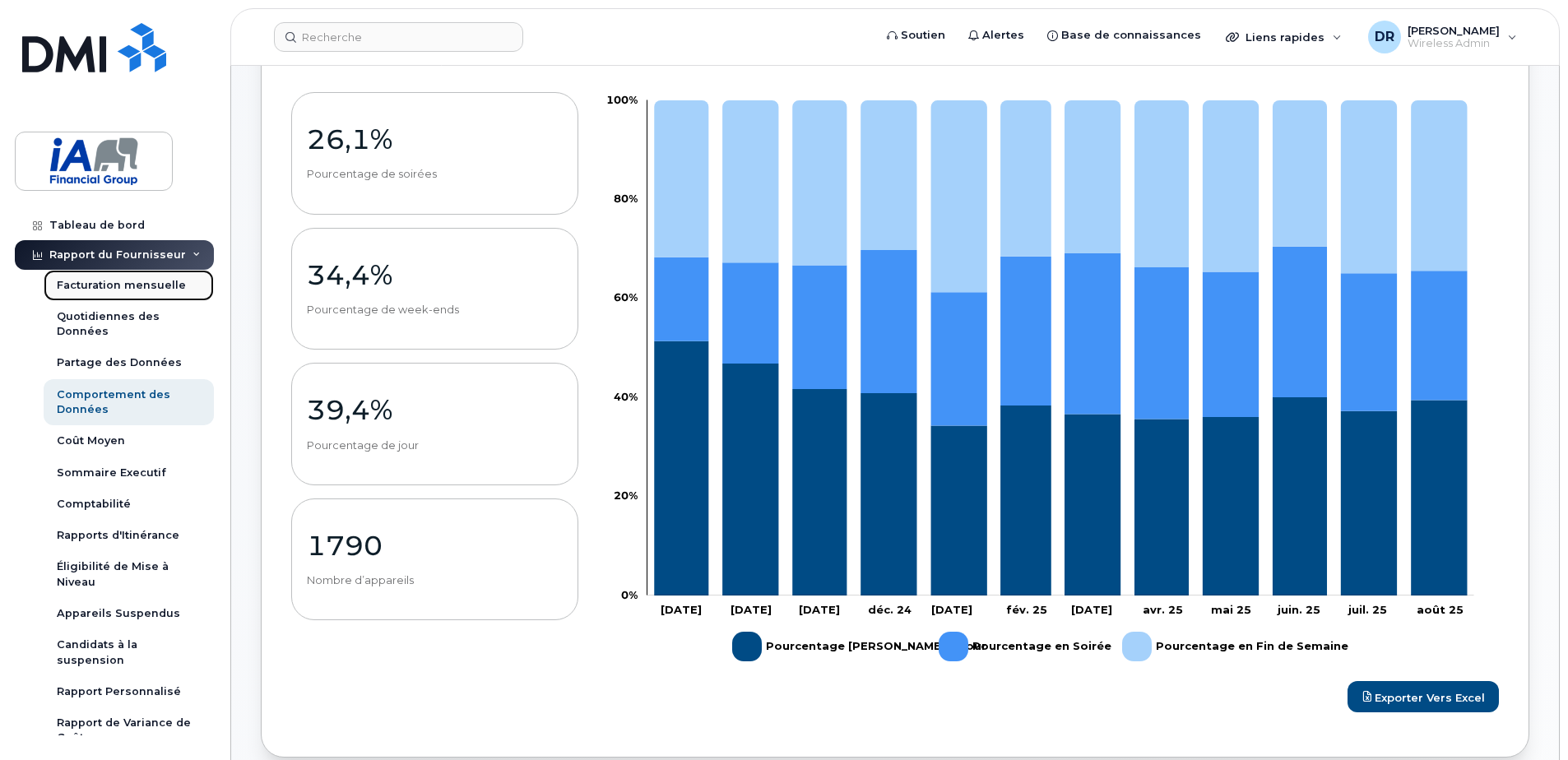
click at [94, 287] on div "Facturation mensuelle" at bounding box center [121, 285] width 129 height 15
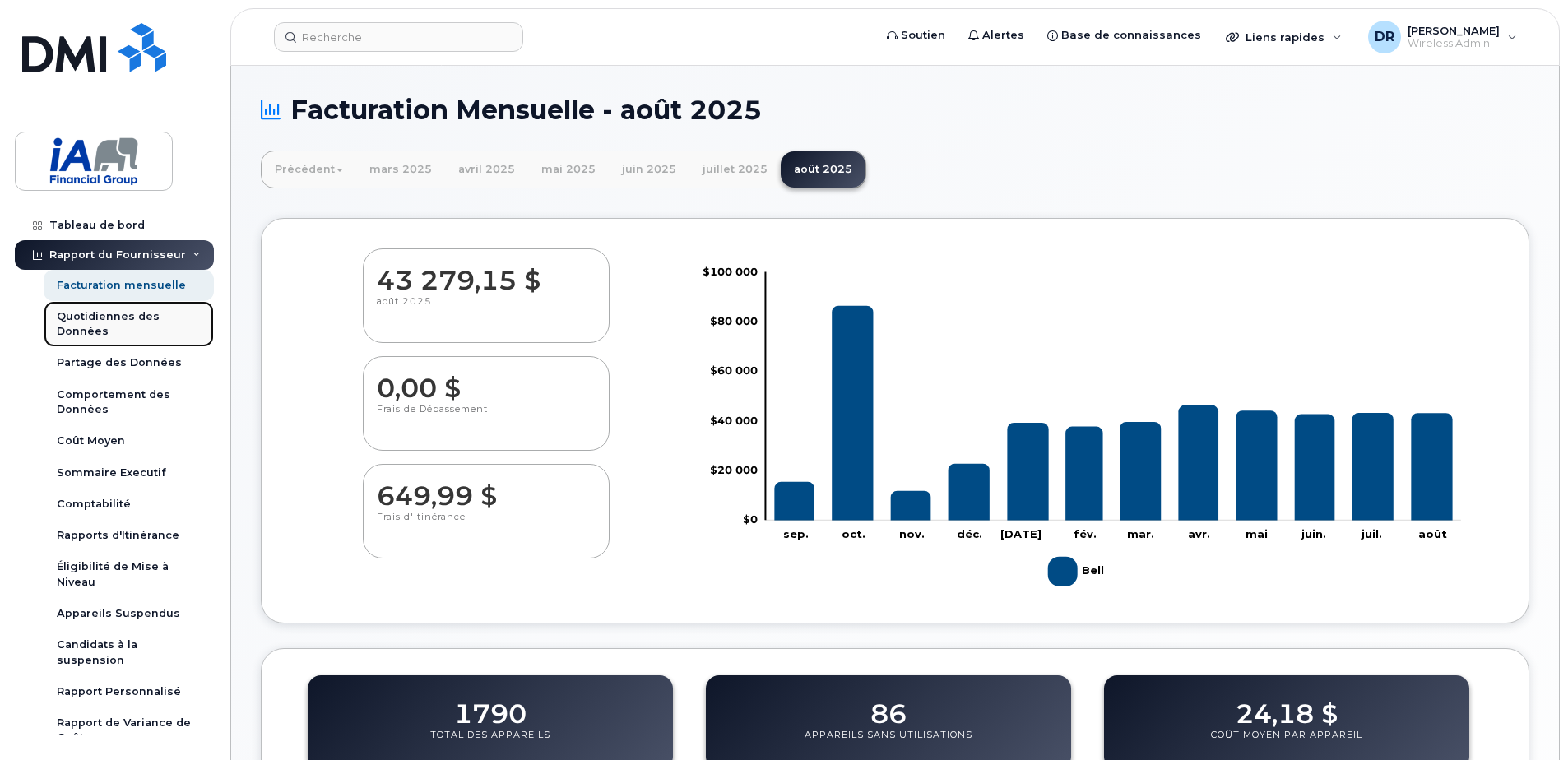
click at [92, 320] on div "Quotidiennes des Données" at bounding box center [129, 324] width 144 height 30
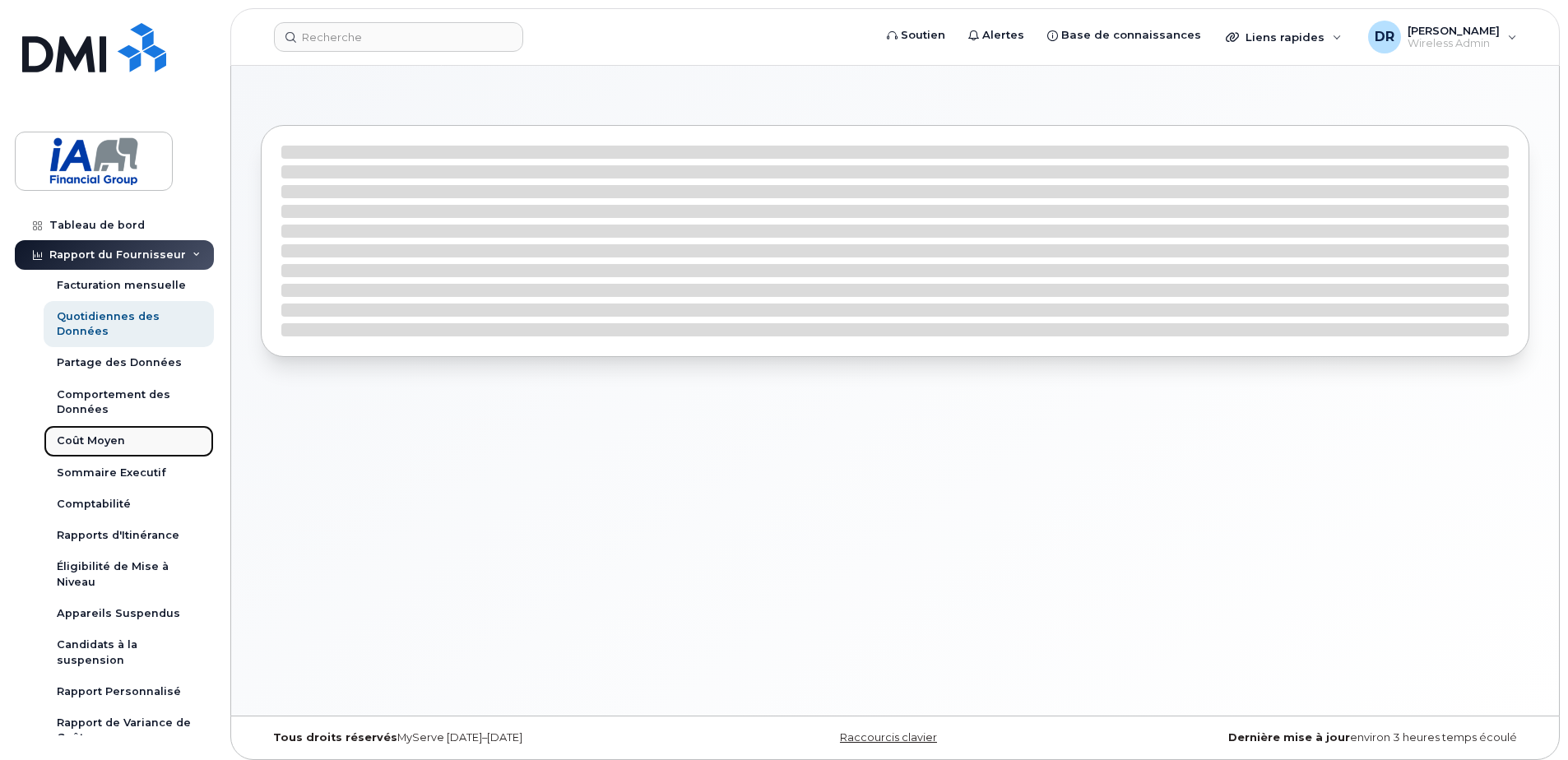
click at [98, 434] on div "Coût Moyen" at bounding box center [91, 441] width 68 height 15
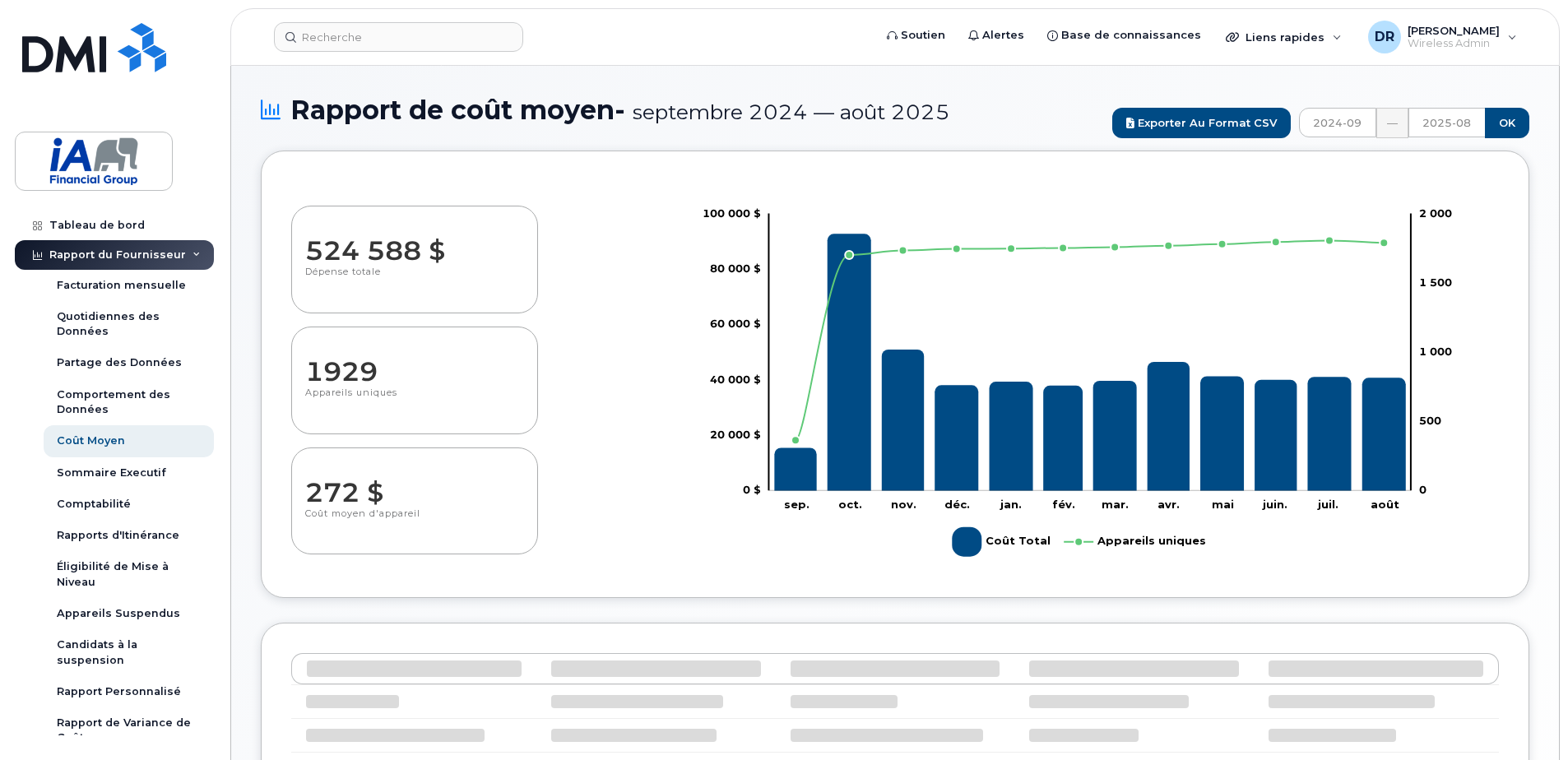
select select "100"
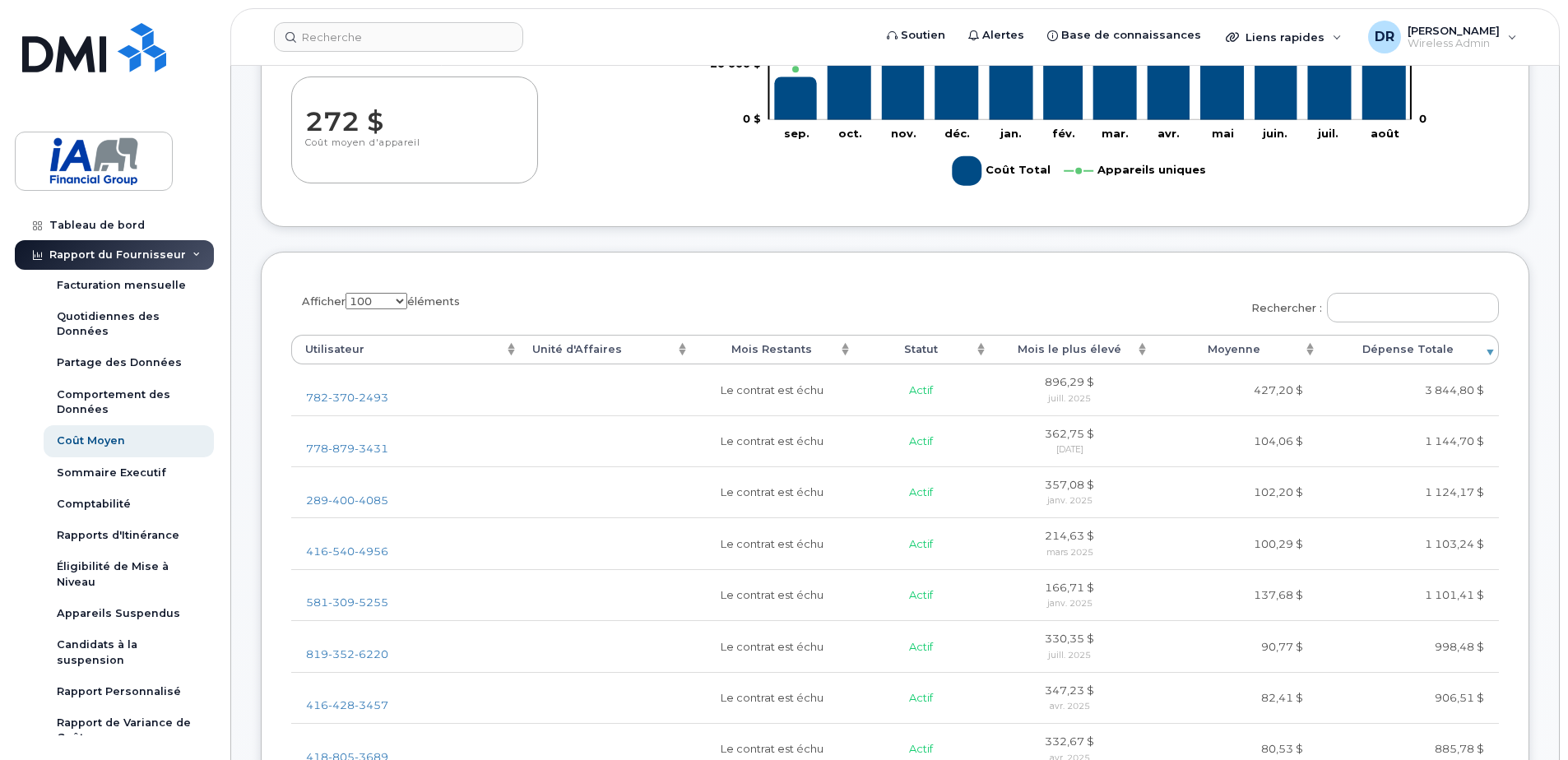
scroll to position [395, 0]
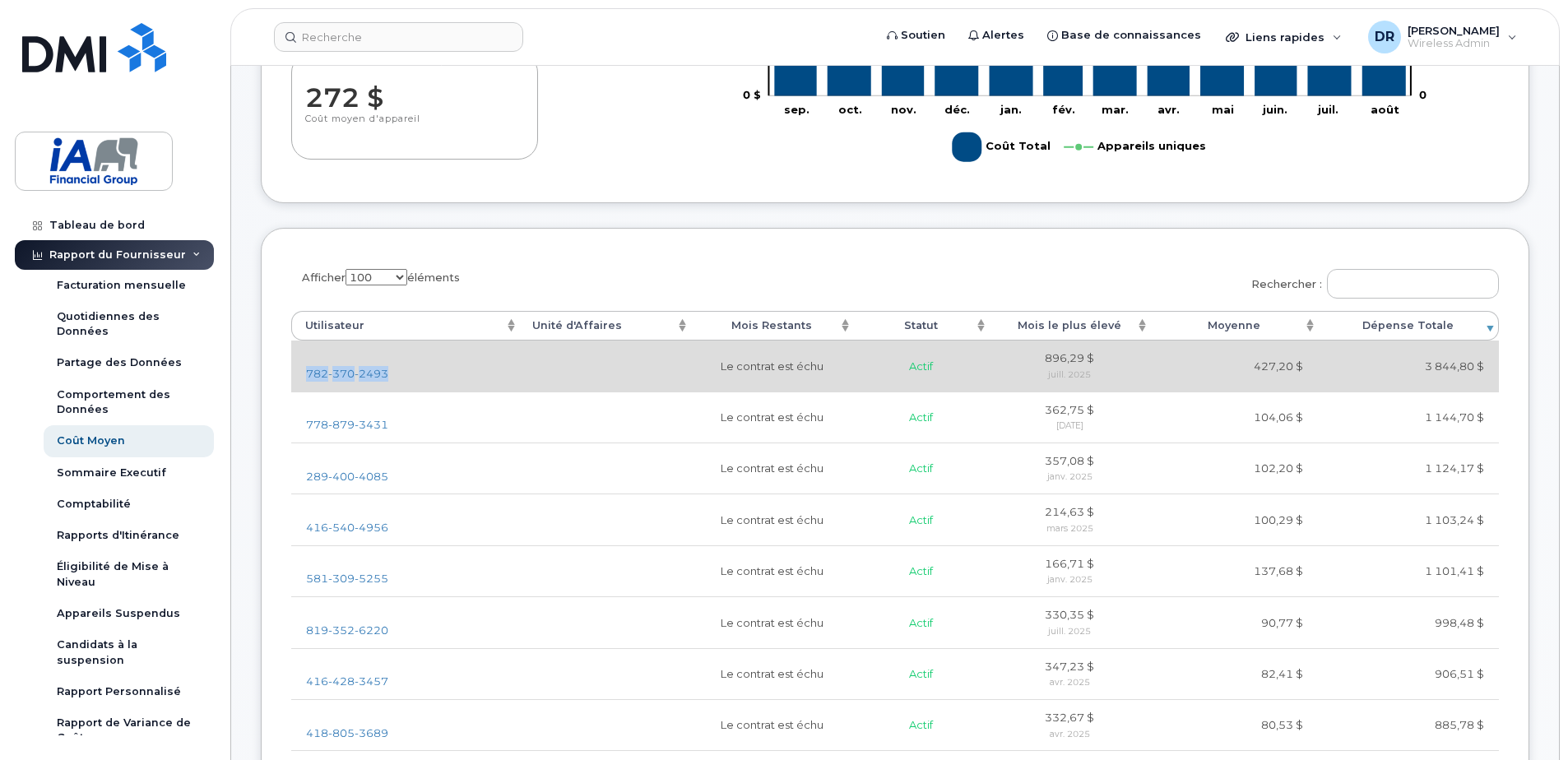
drag, startPoint x: 302, startPoint y: 370, endPoint x: 390, endPoint y: 371, distance: 88.0
click at [390, 371] on td "[PHONE_NUMBER]" at bounding box center [404, 365] width 228 height 50
copy span "[PHONE_NUMBER]"
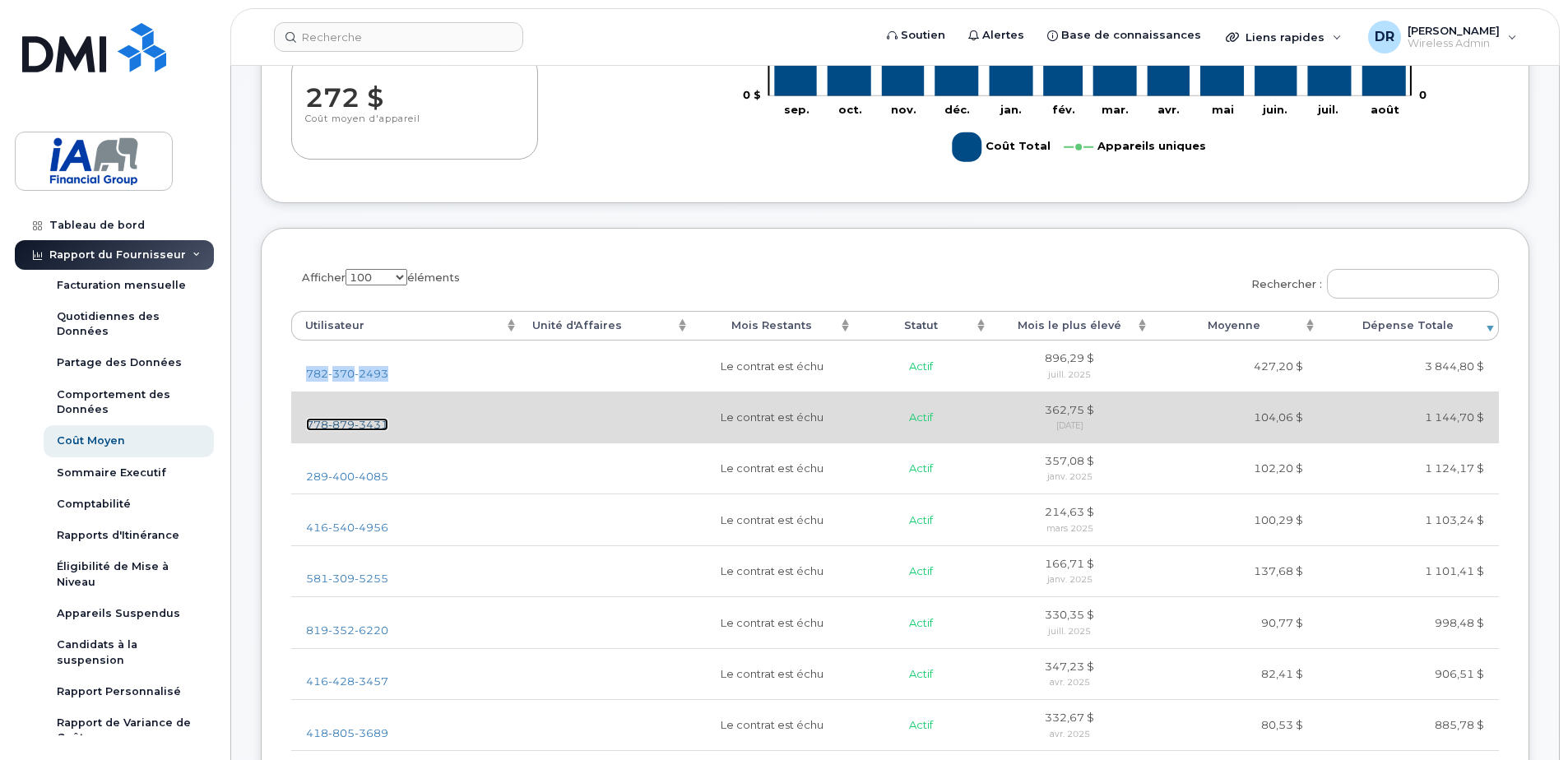
click at [371, 422] on span "3431" at bounding box center [371, 424] width 34 height 13
click at [355, 423] on span "879" at bounding box center [371, 424] width 34 height 13
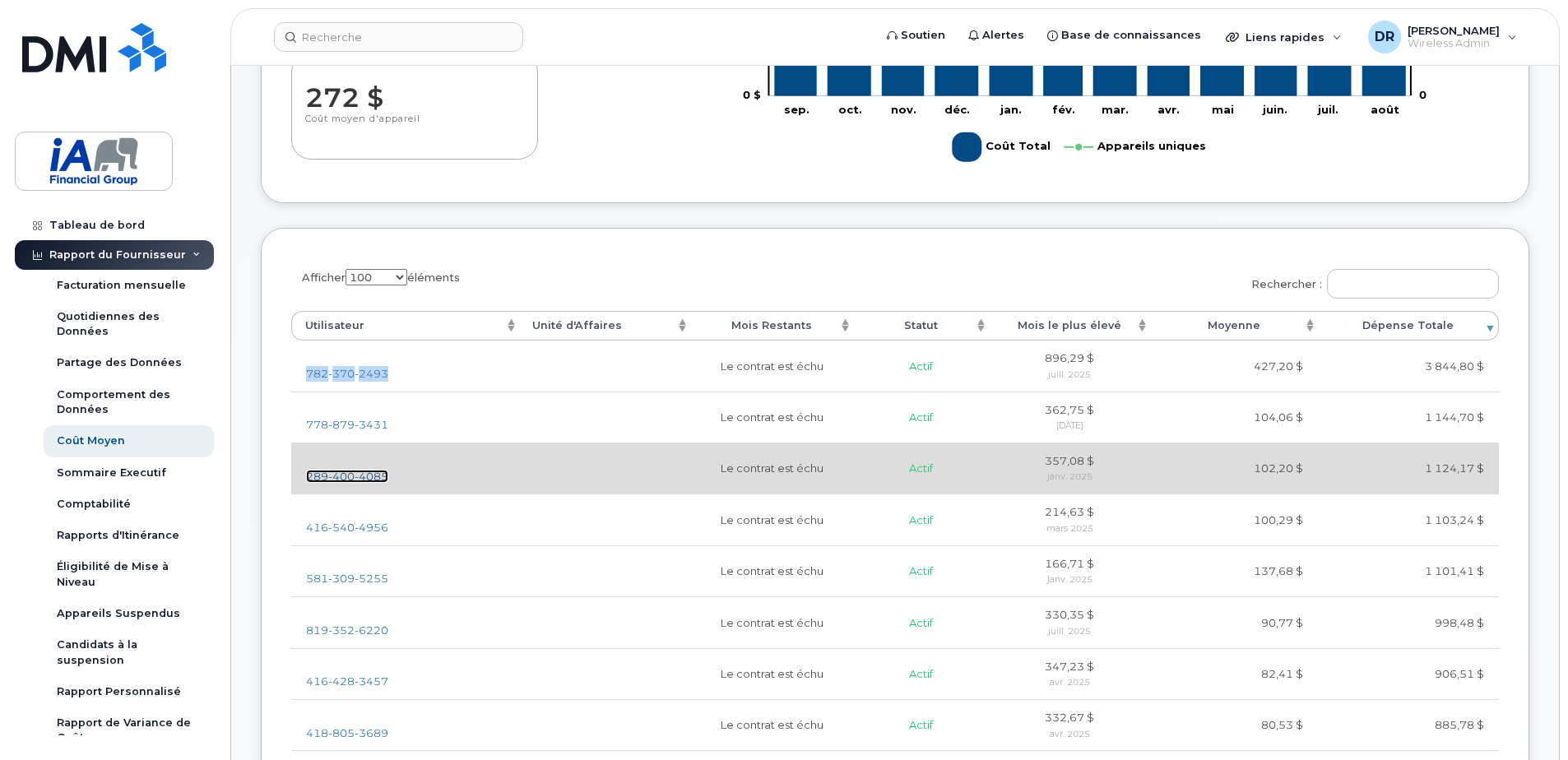
click at [355, 475] on span "400" at bounding box center [371, 476] width 34 height 13
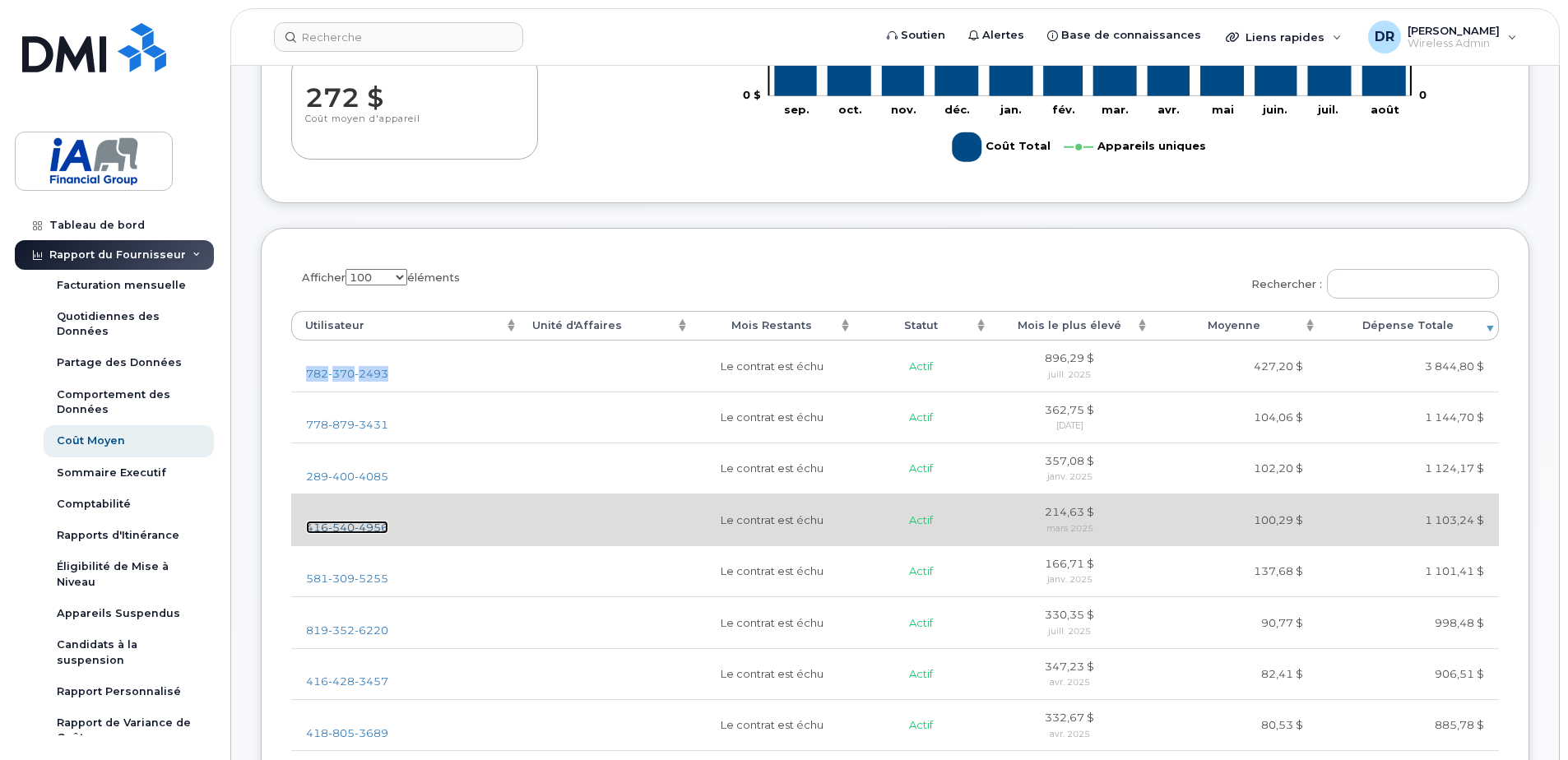
click at [355, 522] on span "540" at bounding box center [371, 526] width 34 height 13
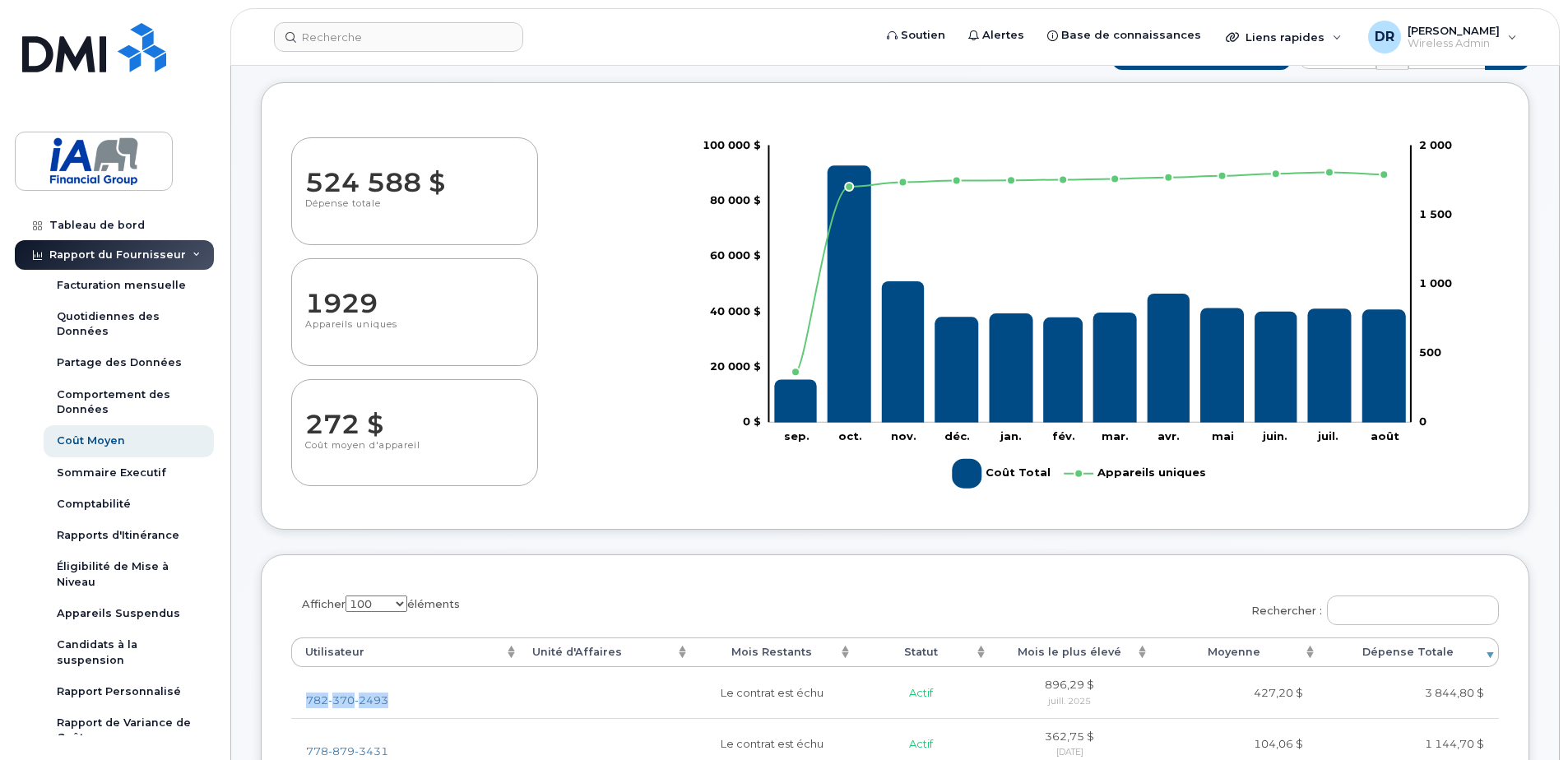
scroll to position [66, 0]
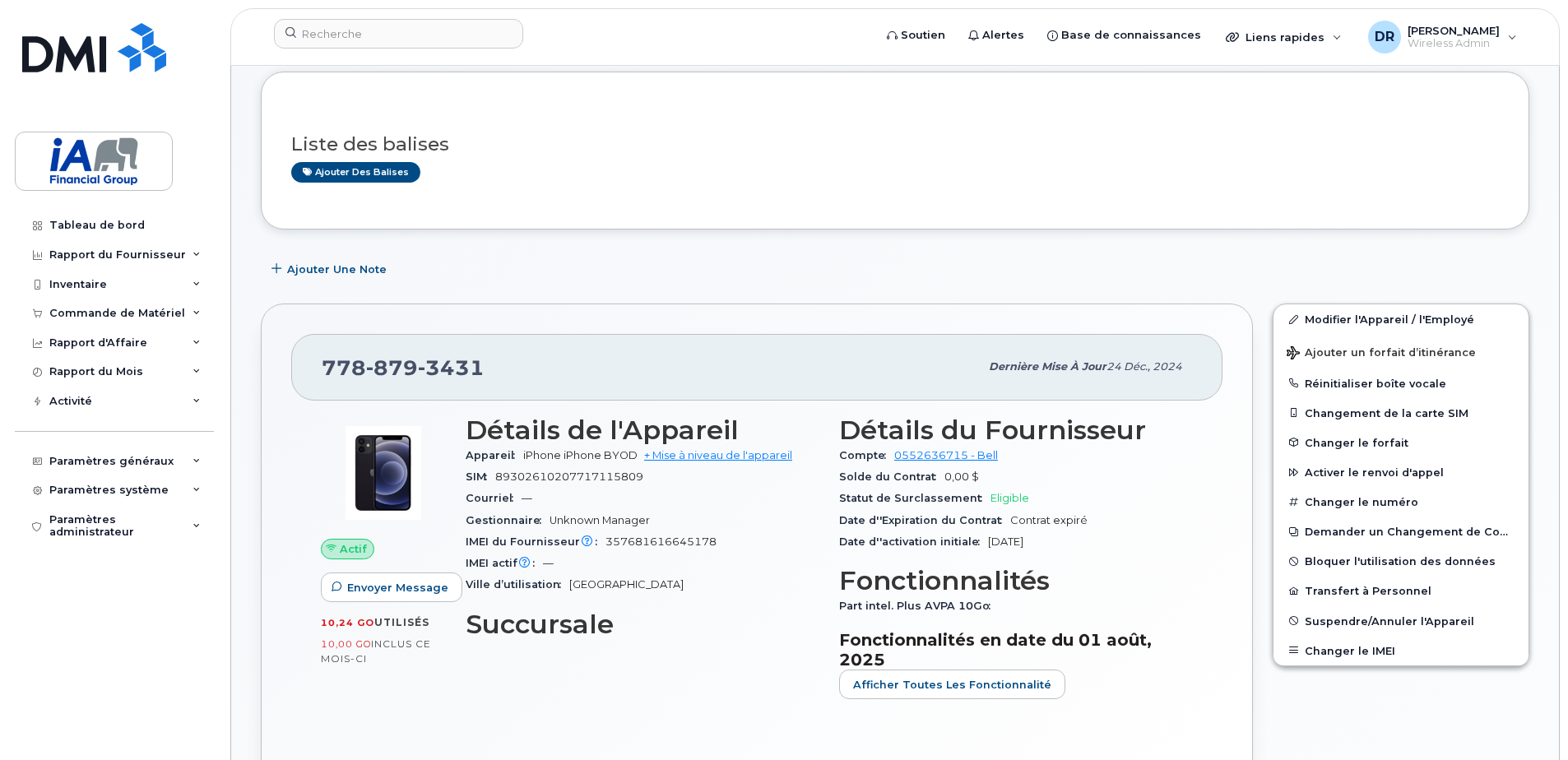
scroll to position [164, 0]
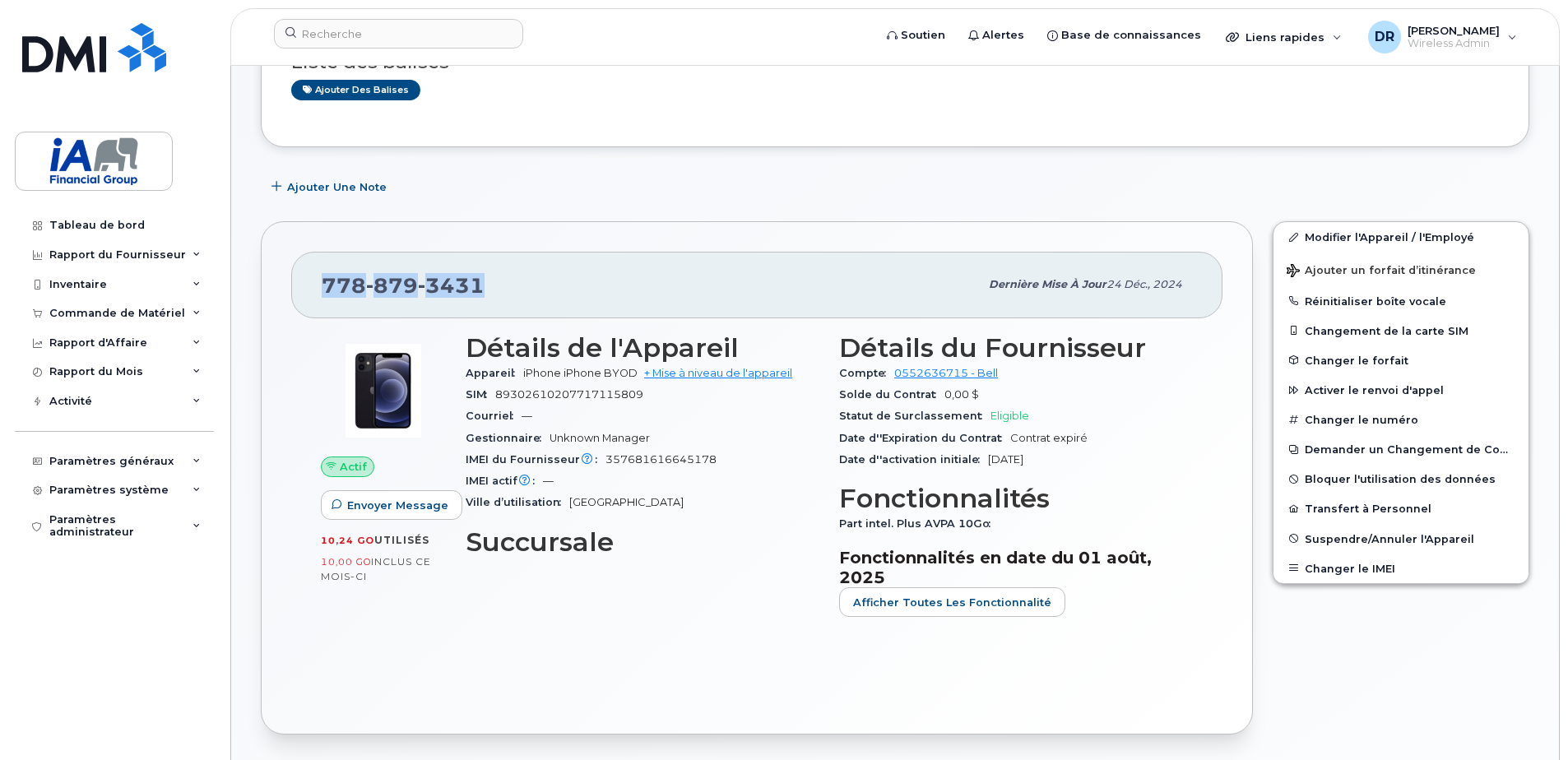
drag, startPoint x: 338, startPoint y: 284, endPoint x: 492, endPoint y: 286, distance: 154.0
click at [492, 286] on div "778 879 3431" at bounding box center [650, 285] width 657 height 35
copy span "778 879 3431"
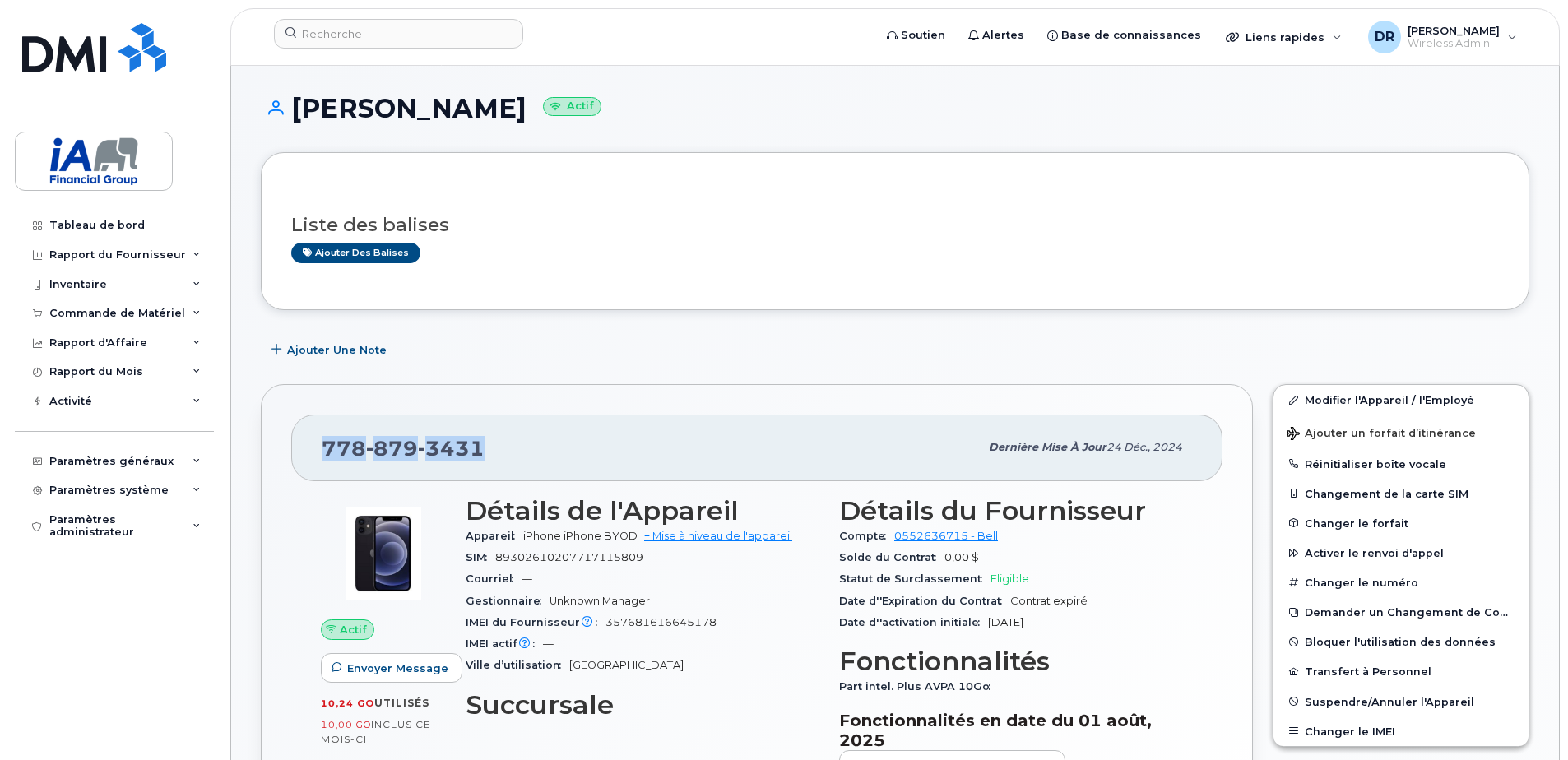
scroll to position [0, 0]
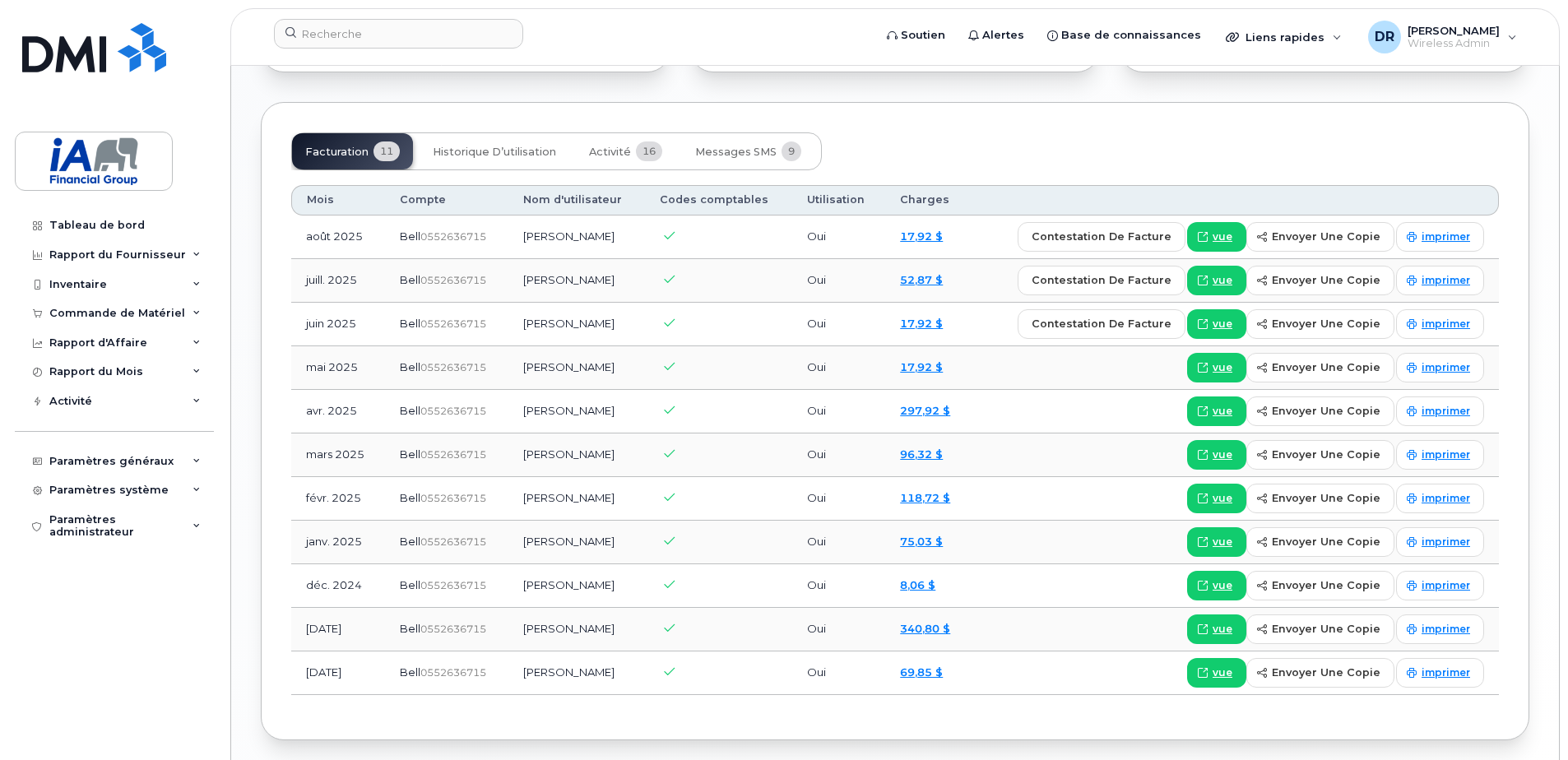
scroll to position [1233, 0]
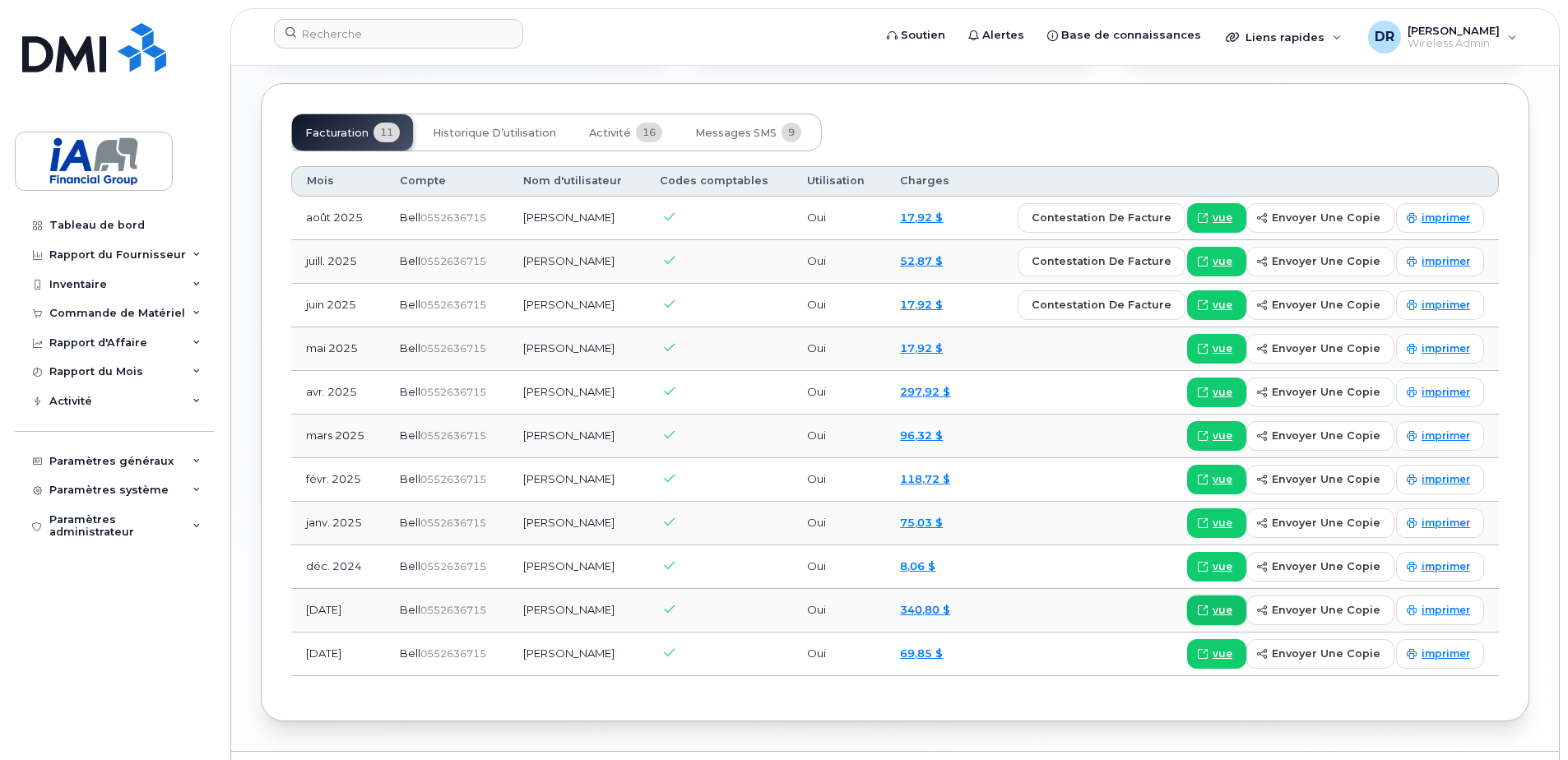
click at [1223, 602] on span "vue" at bounding box center [1223, 609] width 20 height 15
